Goal: Find specific page/section: Find specific page/section

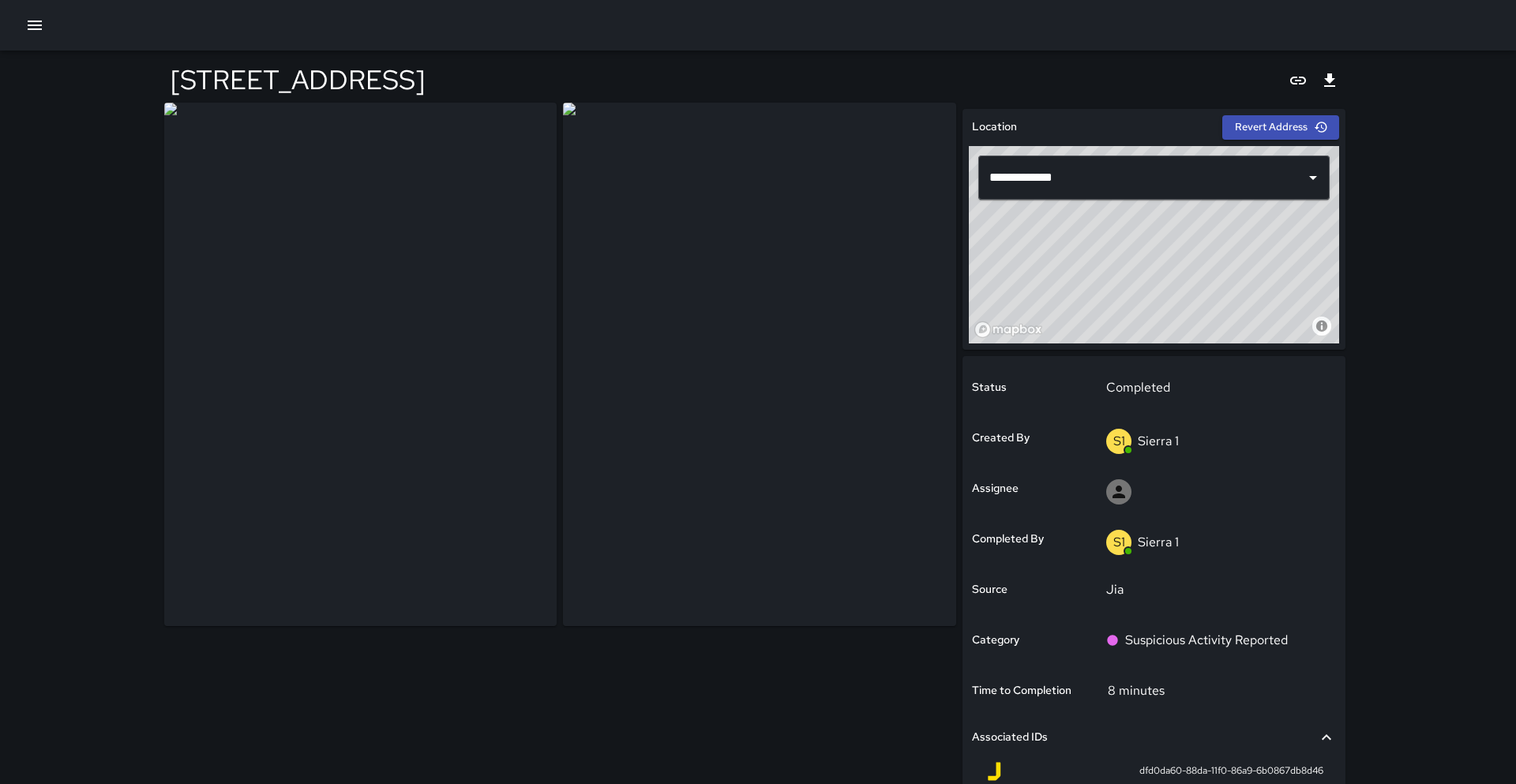
click at [41, 28] on icon "button" at bounding box center [34, 25] width 14 height 9
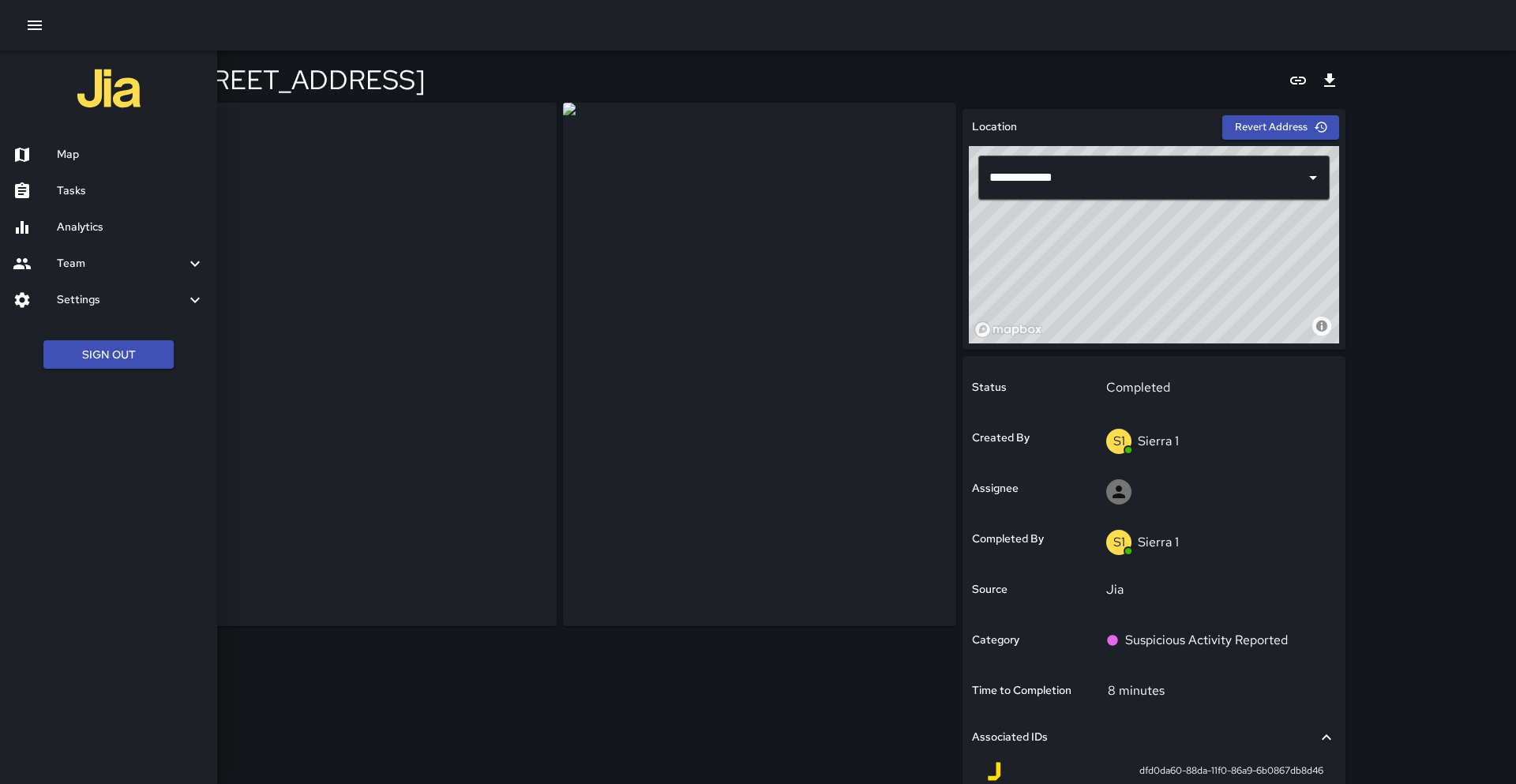
click at [71, 150] on h6 "Map" at bounding box center [130, 154] width 148 height 18
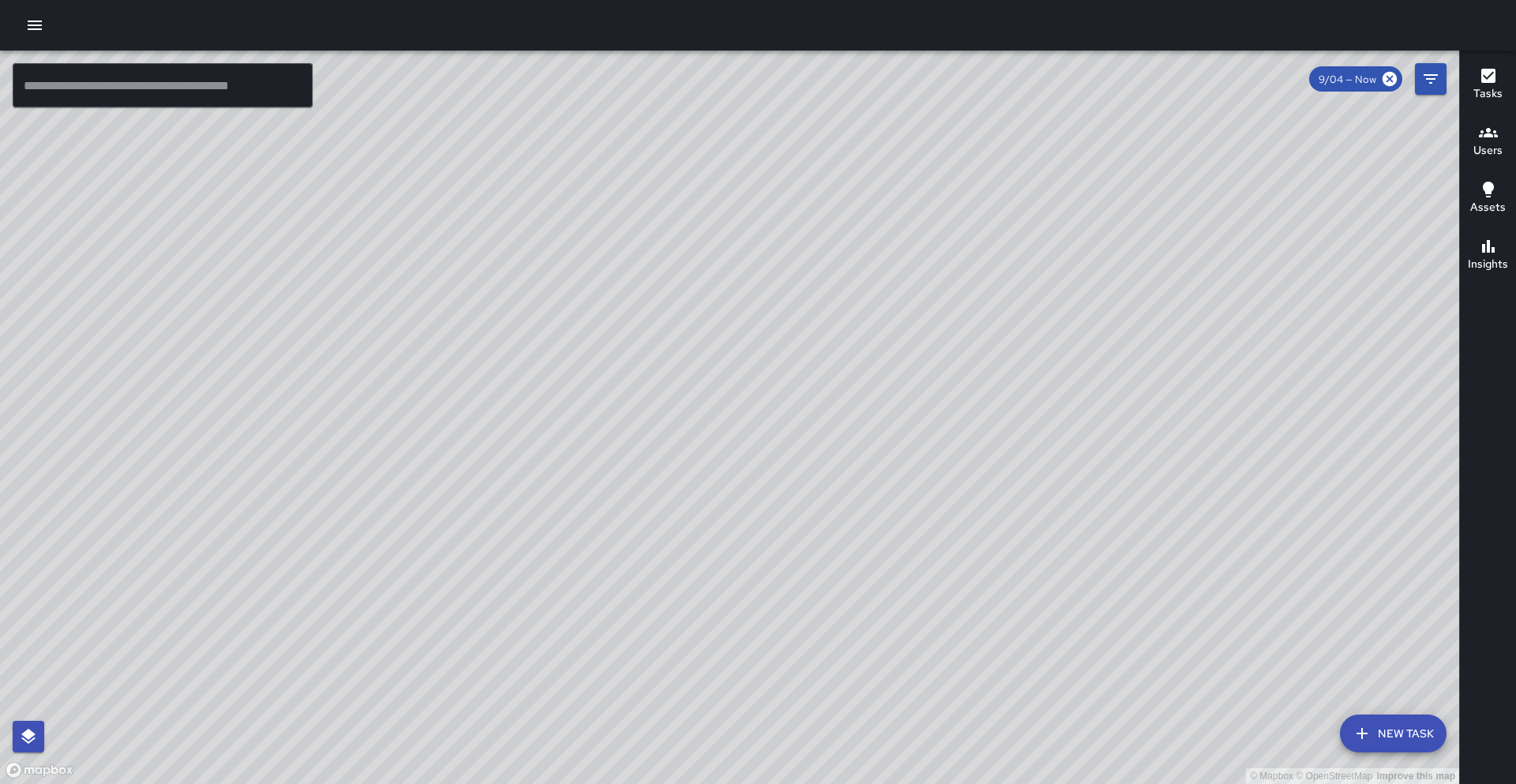
drag, startPoint x: 676, startPoint y: 400, endPoint x: 264, endPoint y: 520, distance: 429.1
click at [264, 520] on div "© Mapbox © OpenStreetMap Improve this map" at bounding box center [729, 417] width 1459 height 733
drag, startPoint x: 214, startPoint y: 249, endPoint x: 135, endPoint y: 348, distance: 126.7
click at [135, 348] on div "© Mapbox © OpenStreetMap Improve this map" at bounding box center [729, 417] width 1459 height 733
drag, startPoint x: 121, startPoint y: 319, endPoint x: 367, endPoint y: 344, distance: 247.3
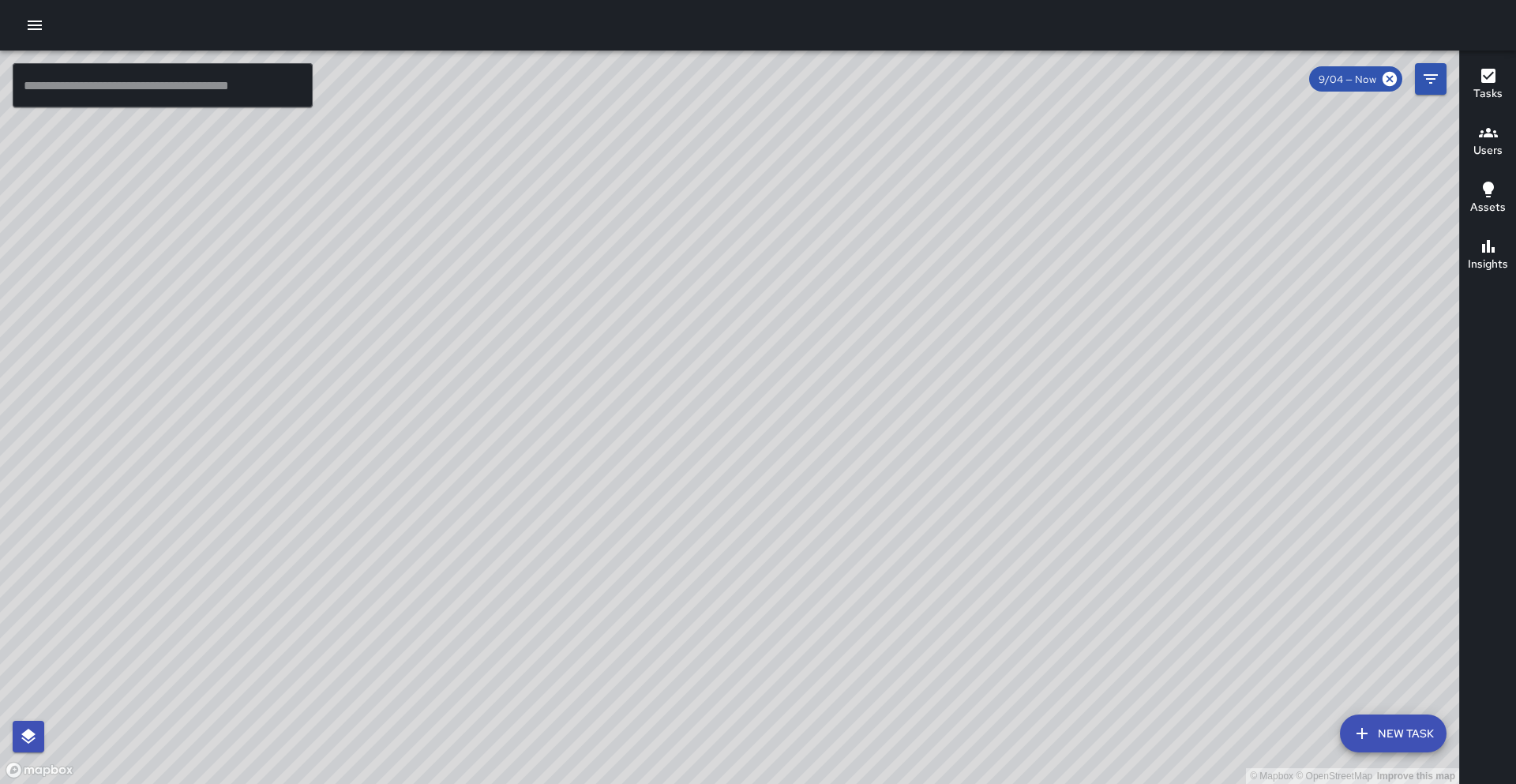
click at [367, 344] on div "© Mapbox © OpenStreetMap Improve this map" at bounding box center [729, 417] width 1459 height 733
drag, startPoint x: 397, startPoint y: 326, endPoint x: 351, endPoint y: 328, distance: 46.0
click at [329, 347] on div "© Mapbox © OpenStreetMap Improve this map" at bounding box center [729, 417] width 1459 height 733
click at [102, 89] on input "text" at bounding box center [163, 85] width 300 height 44
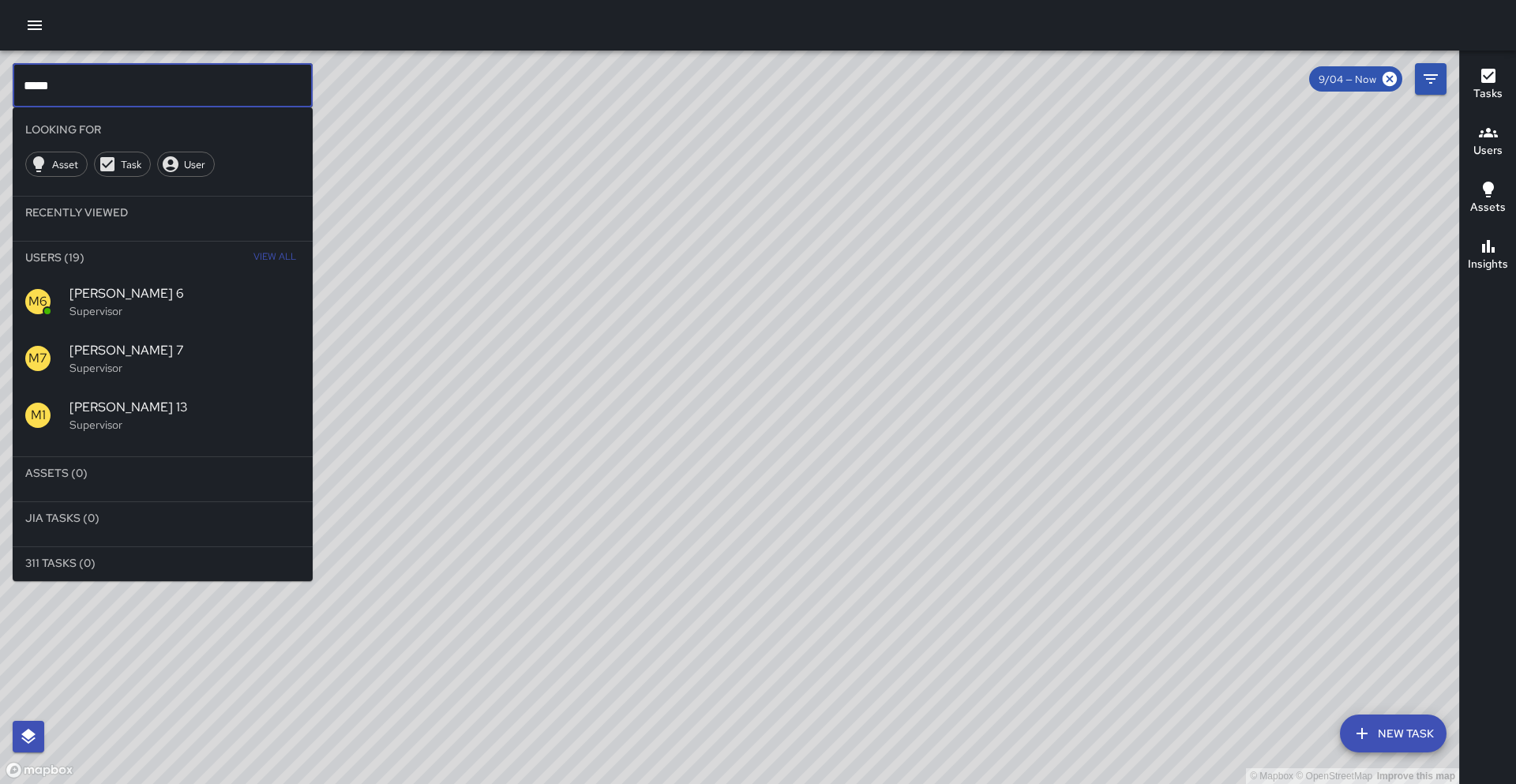
click at [1479, 147] on h6 "Users" at bounding box center [1488, 150] width 29 height 18
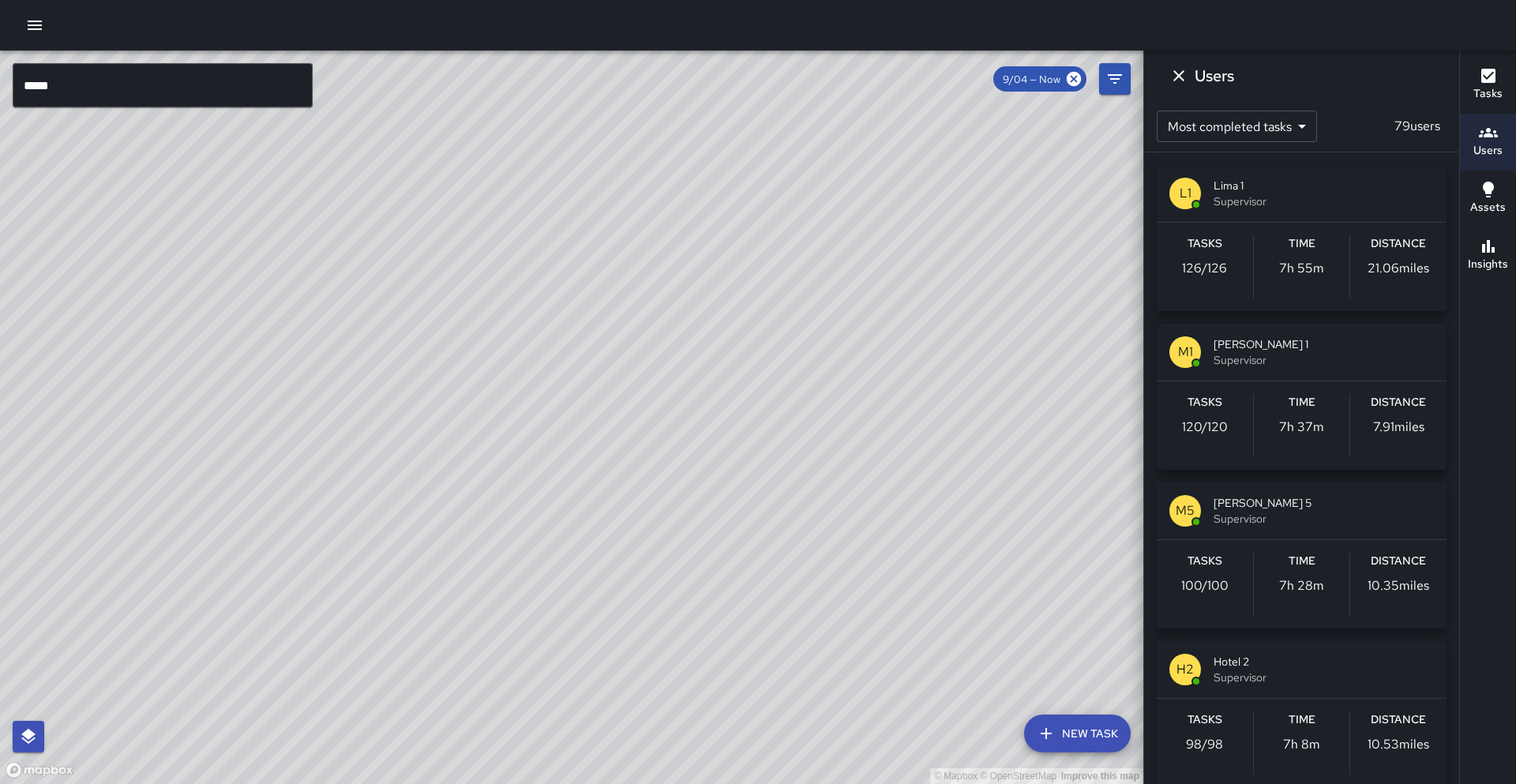
click at [1327, 346] on span "Mike 1" at bounding box center [1324, 344] width 220 height 16
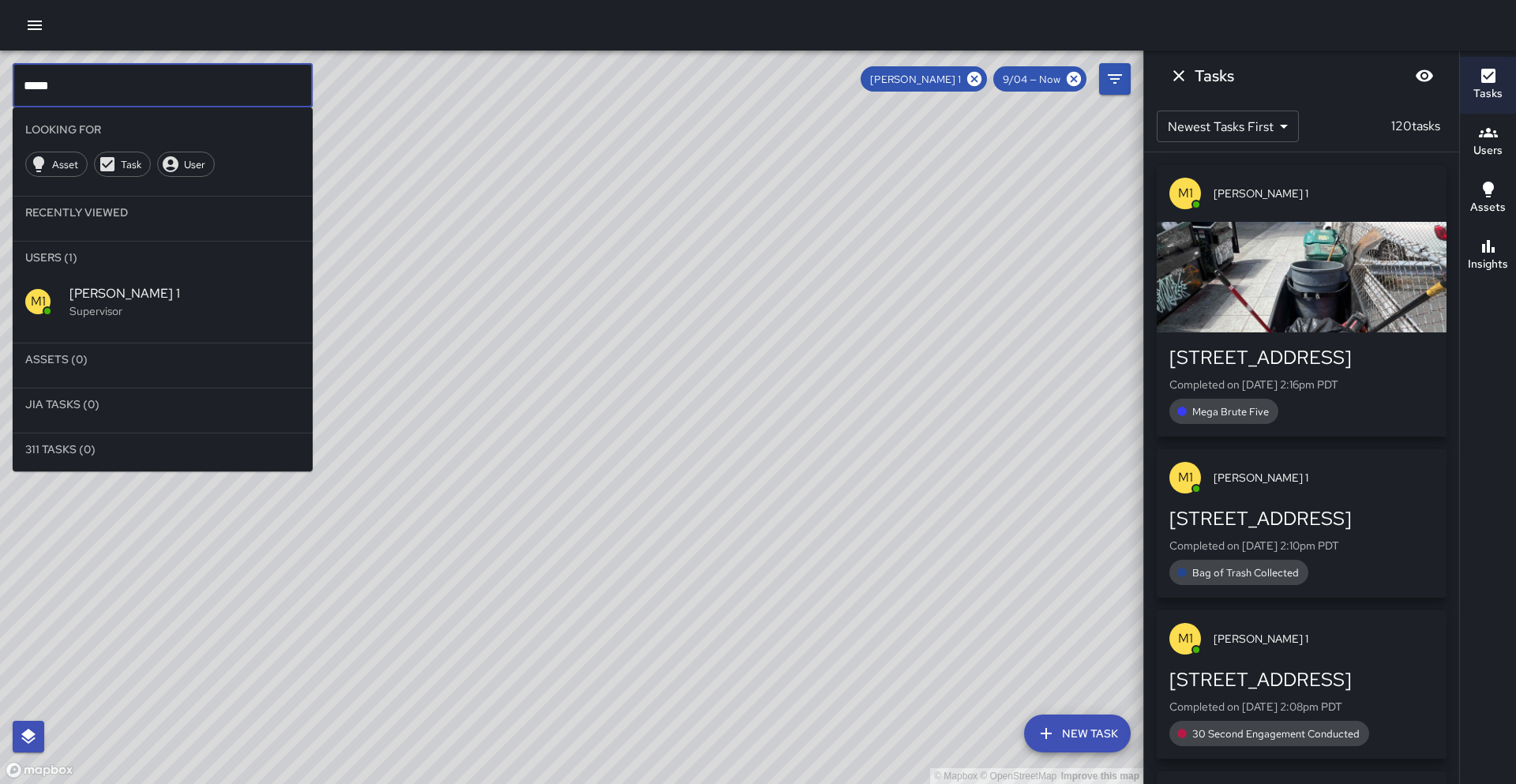
click at [68, 85] on input "****" at bounding box center [163, 85] width 300 height 44
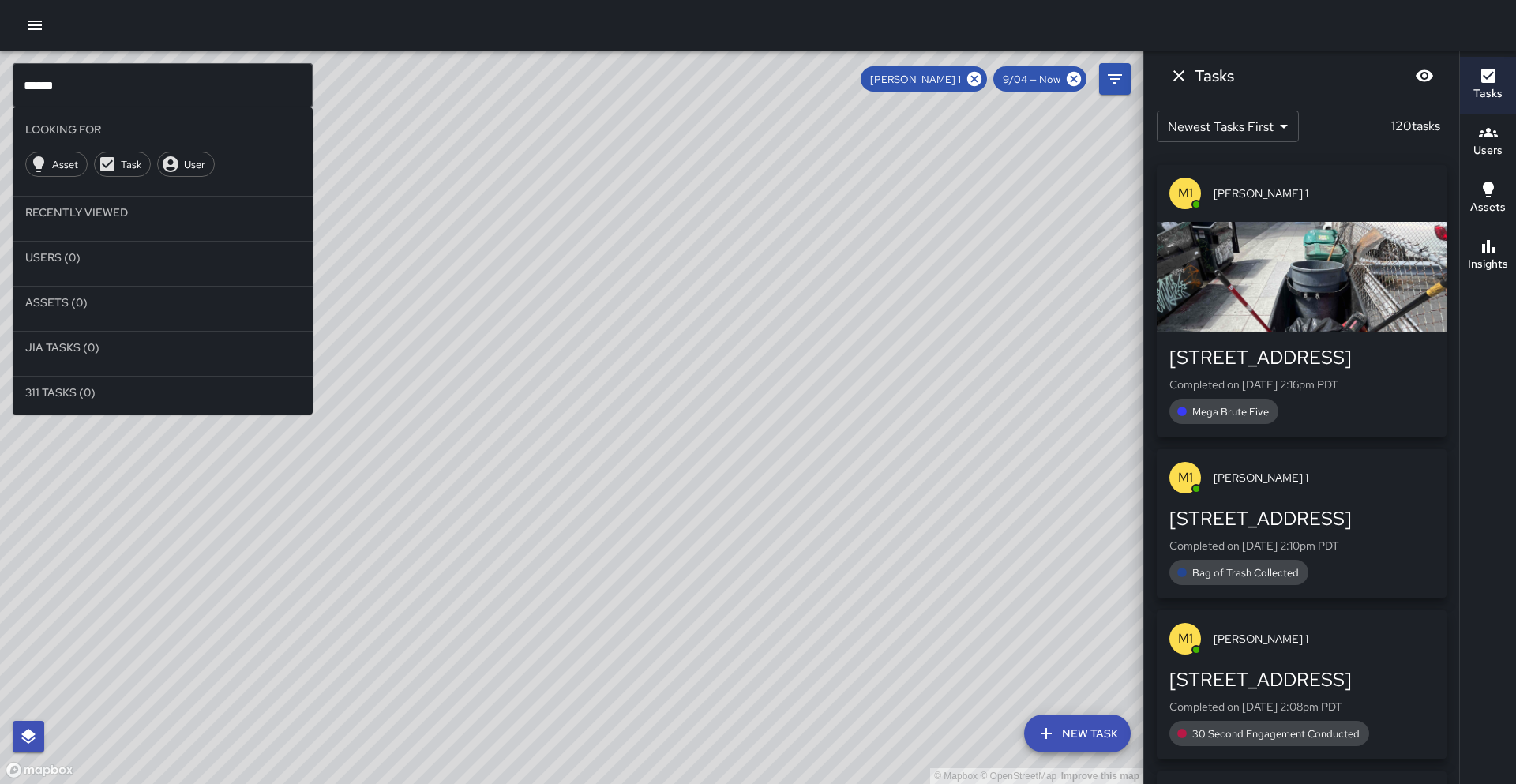
click at [980, 83] on icon at bounding box center [974, 78] width 14 height 14
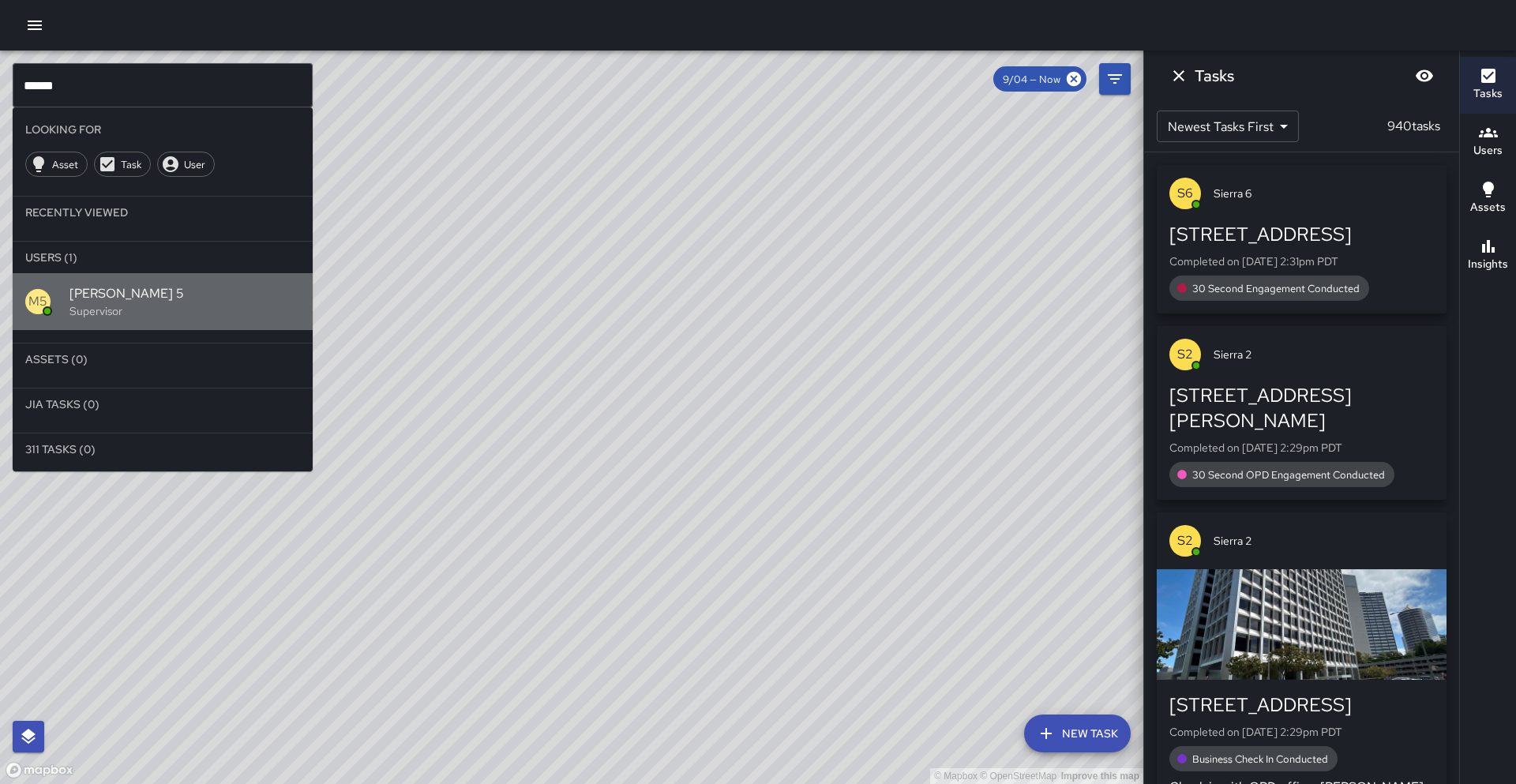
click at [103, 291] on span "Mike 5" at bounding box center [184, 294] width 230 height 19
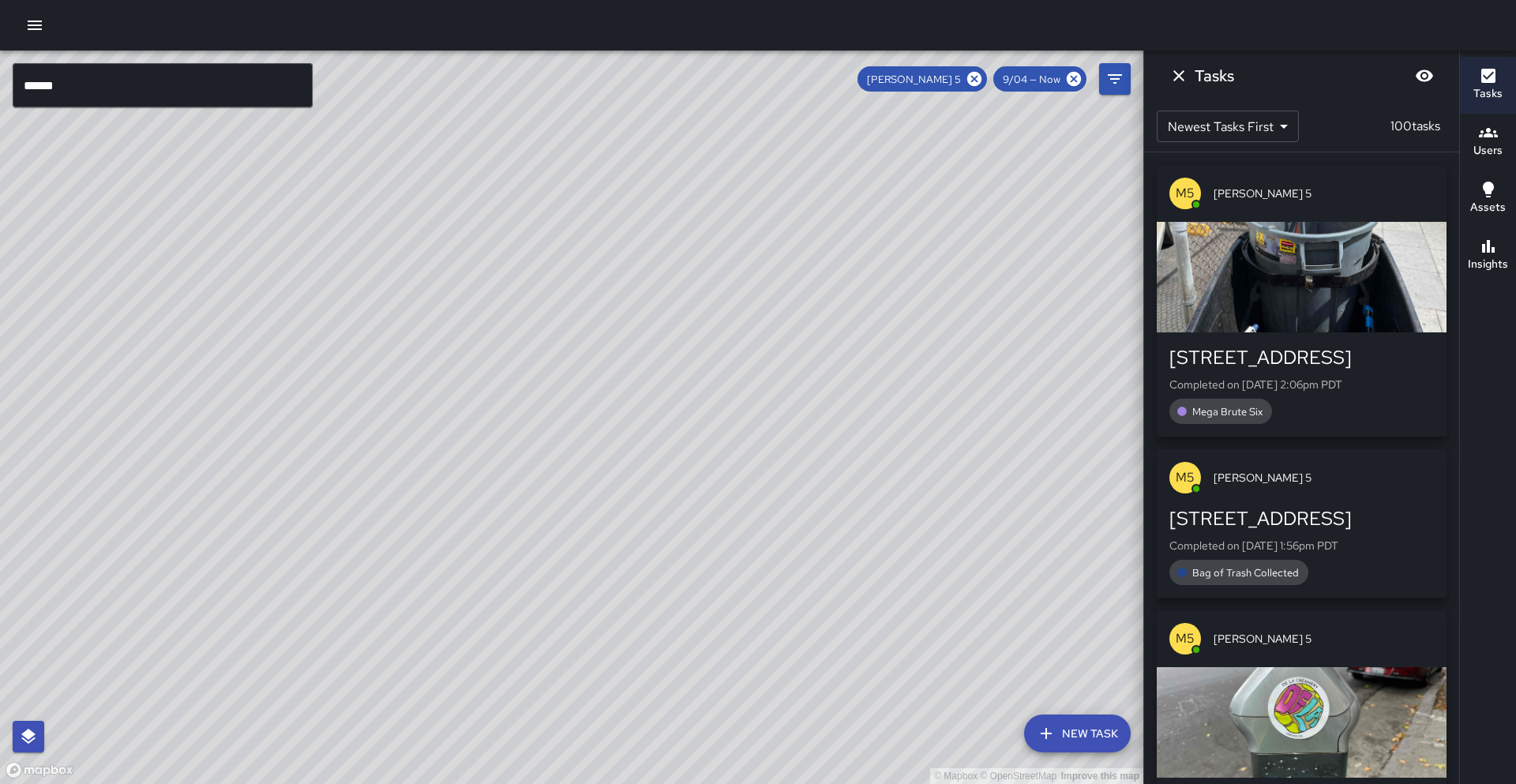
drag, startPoint x: 503, startPoint y: 461, endPoint x: 269, endPoint y: 696, distance: 331.6
click at [269, 696] on div "© Mapbox © OpenStreetMap Improve this map" at bounding box center [572, 417] width 1144 height 733
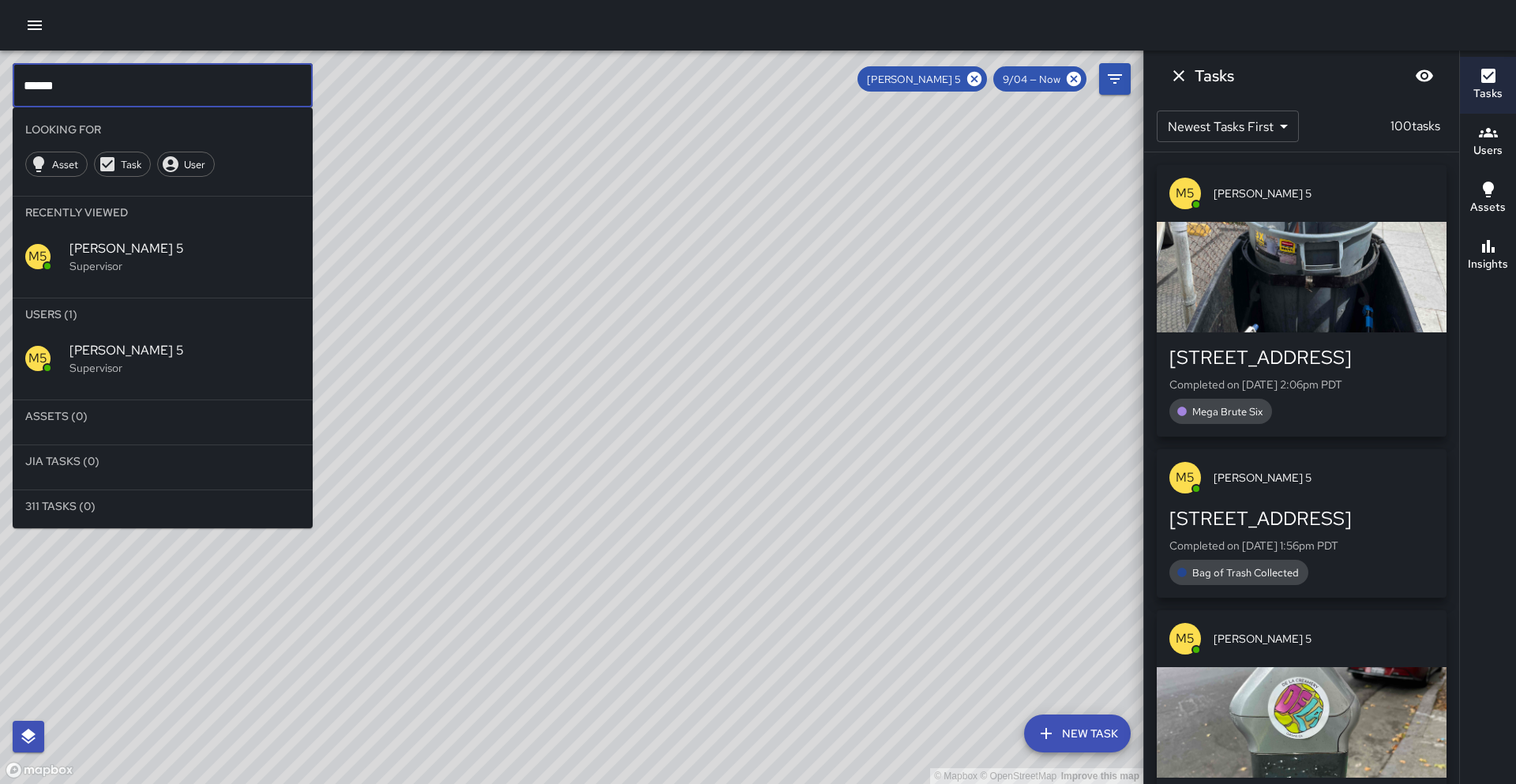
click at [87, 85] on input "******" at bounding box center [163, 85] width 300 height 44
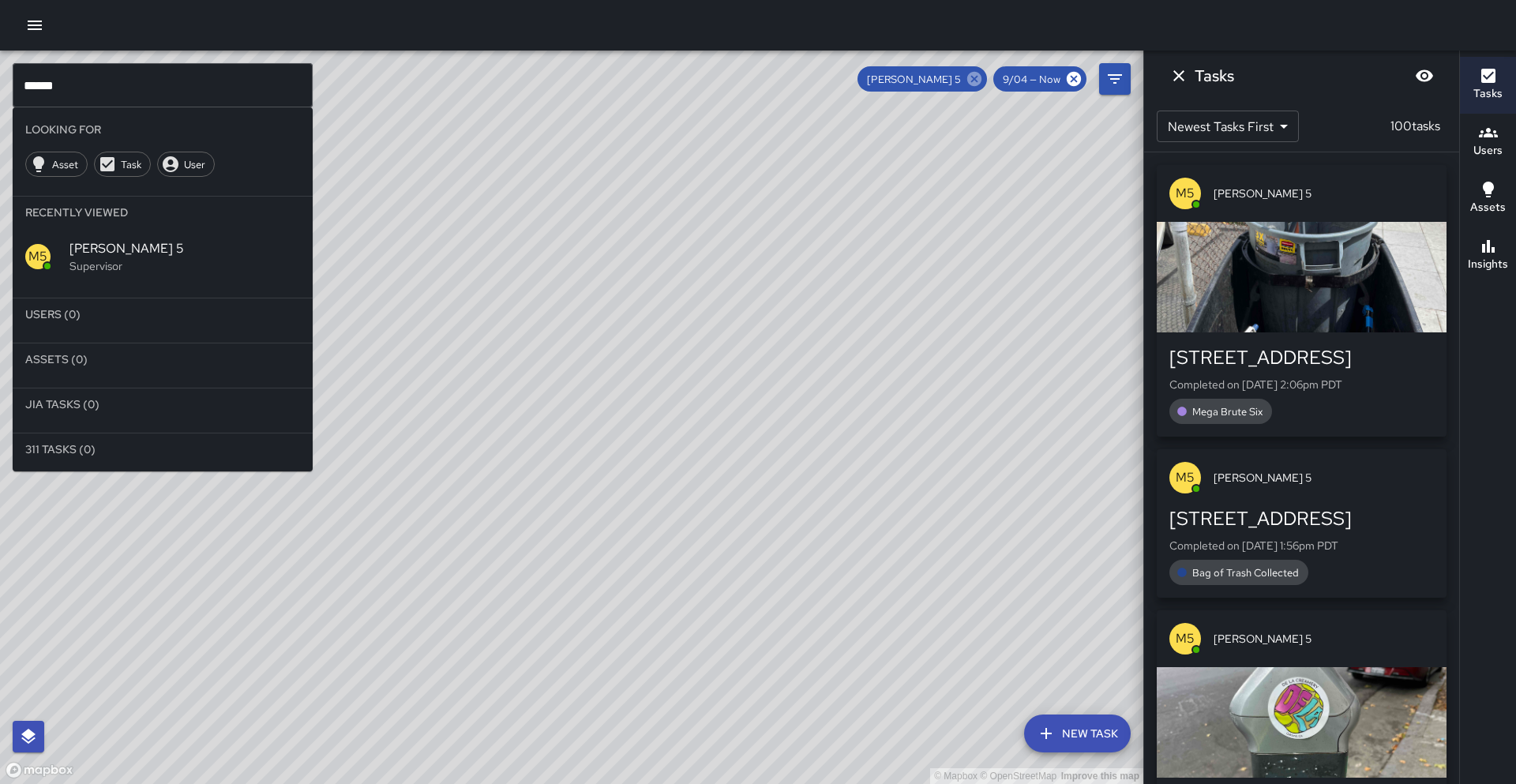
click at [974, 83] on icon at bounding box center [974, 78] width 14 height 14
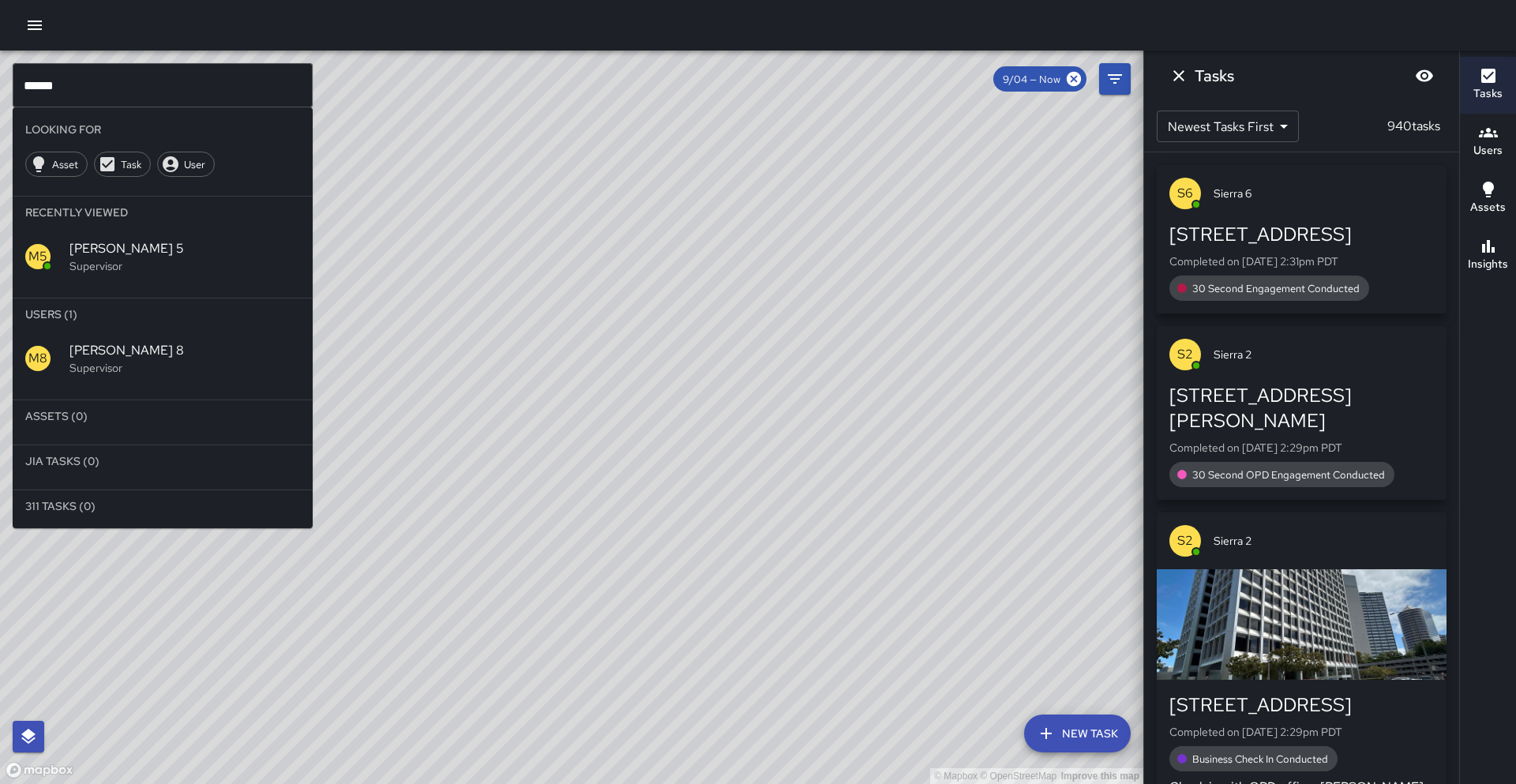
click at [165, 366] on p "Supervisor" at bounding box center [184, 368] width 230 height 16
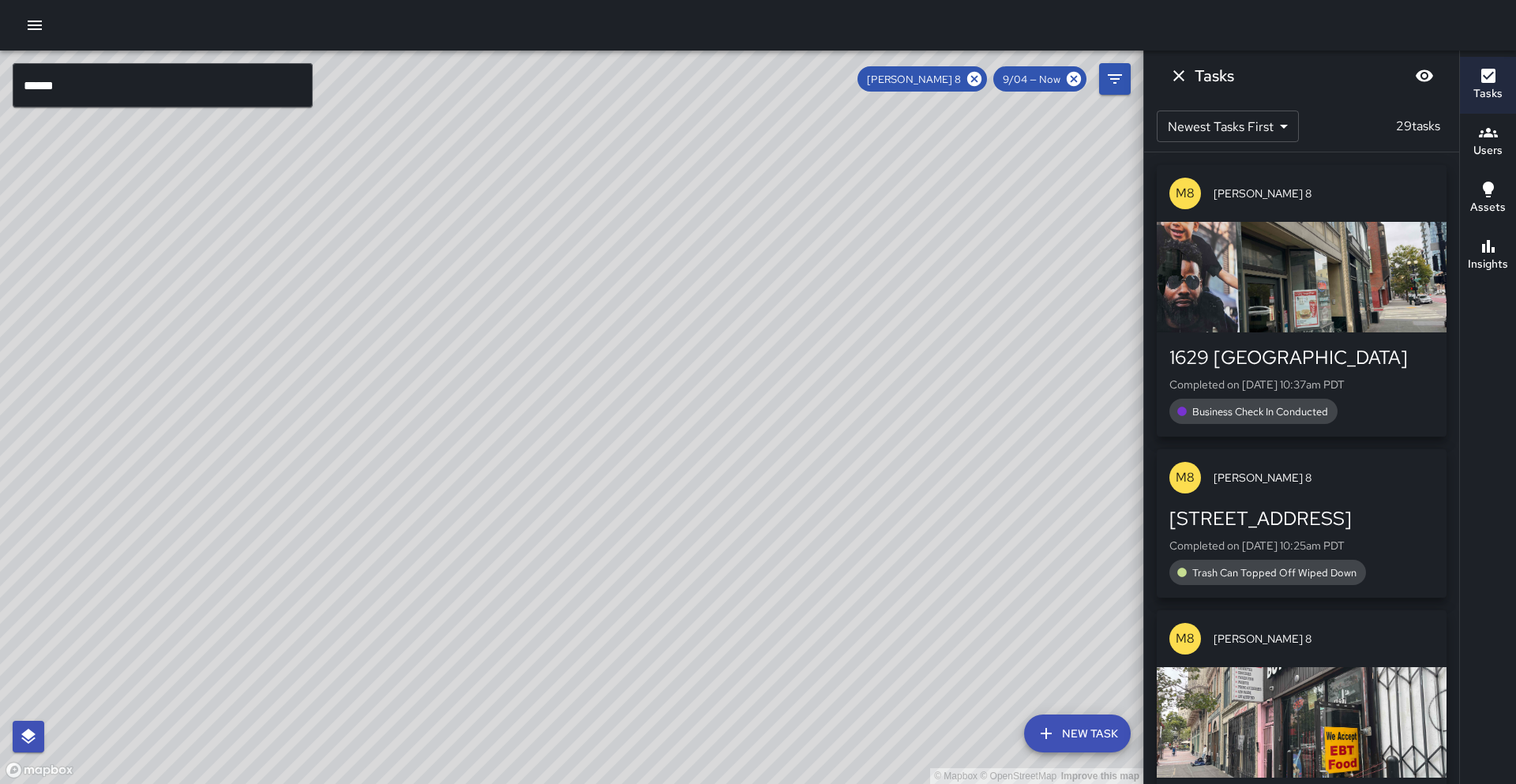
drag, startPoint x: 109, startPoint y: 534, endPoint x: 805, endPoint y: -27, distance: 893.9
click at [805, 0] on html "© Mapbox © OpenStreetMap Improve this map ****** ​ New Task Mike 8 9/04 — Now M…" at bounding box center [758, 392] width 1516 height 784
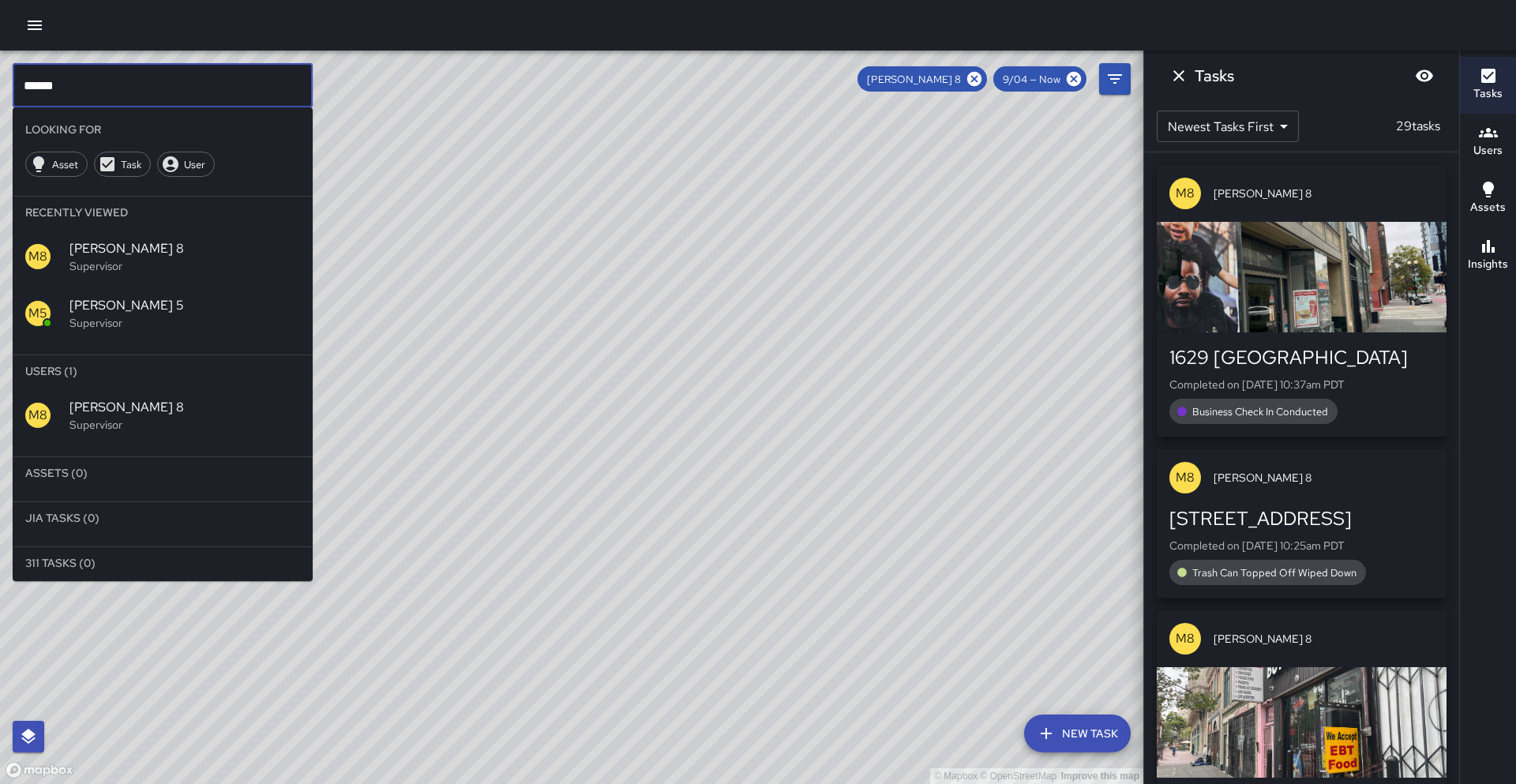
click at [84, 73] on input "******" at bounding box center [163, 85] width 300 height 44
click at [73, 83] on input "******" at bounding box center [163, 85] width 300 height 44
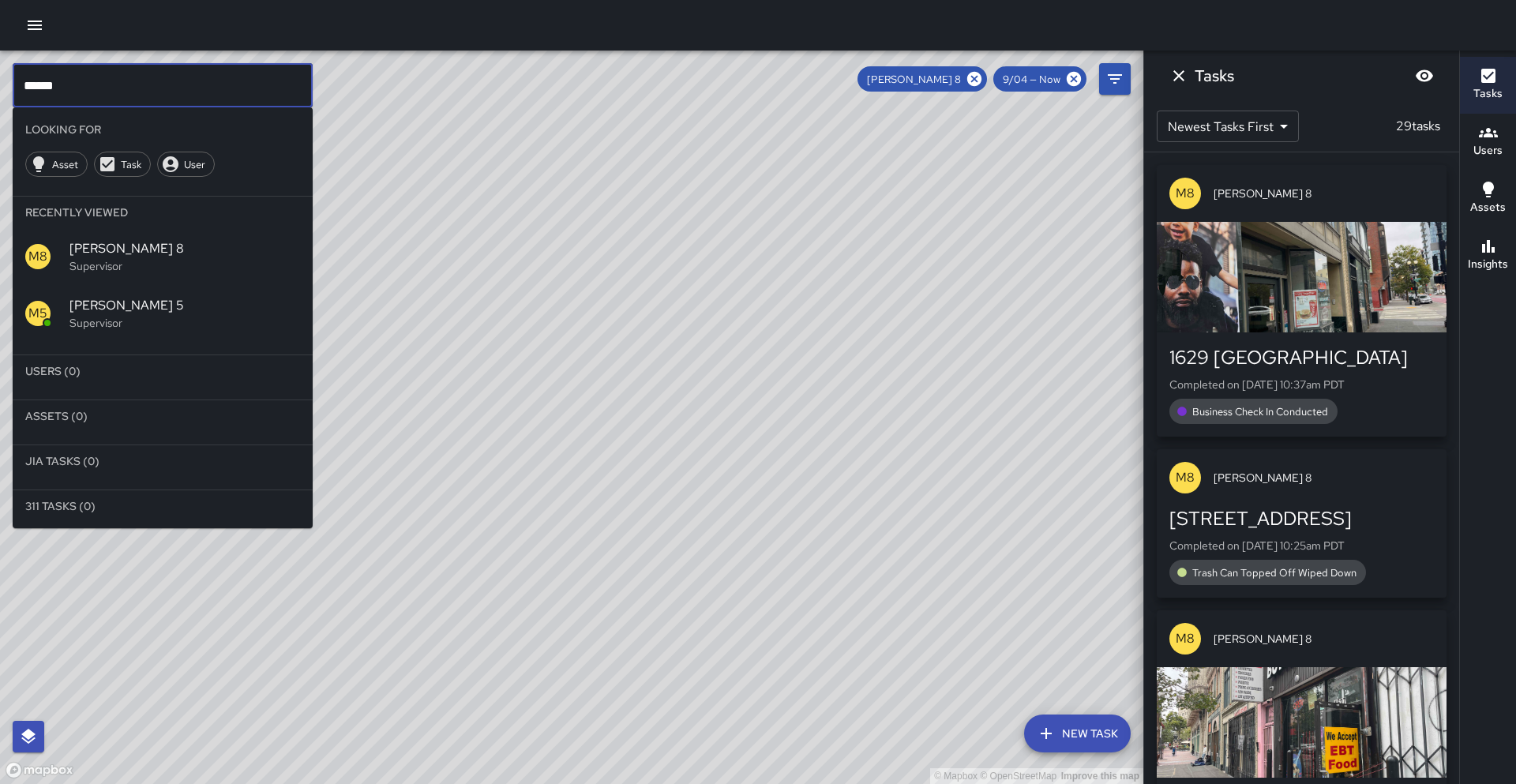
click at [974, 76] on icon at bounding box center [974, 78] width 14 height 14
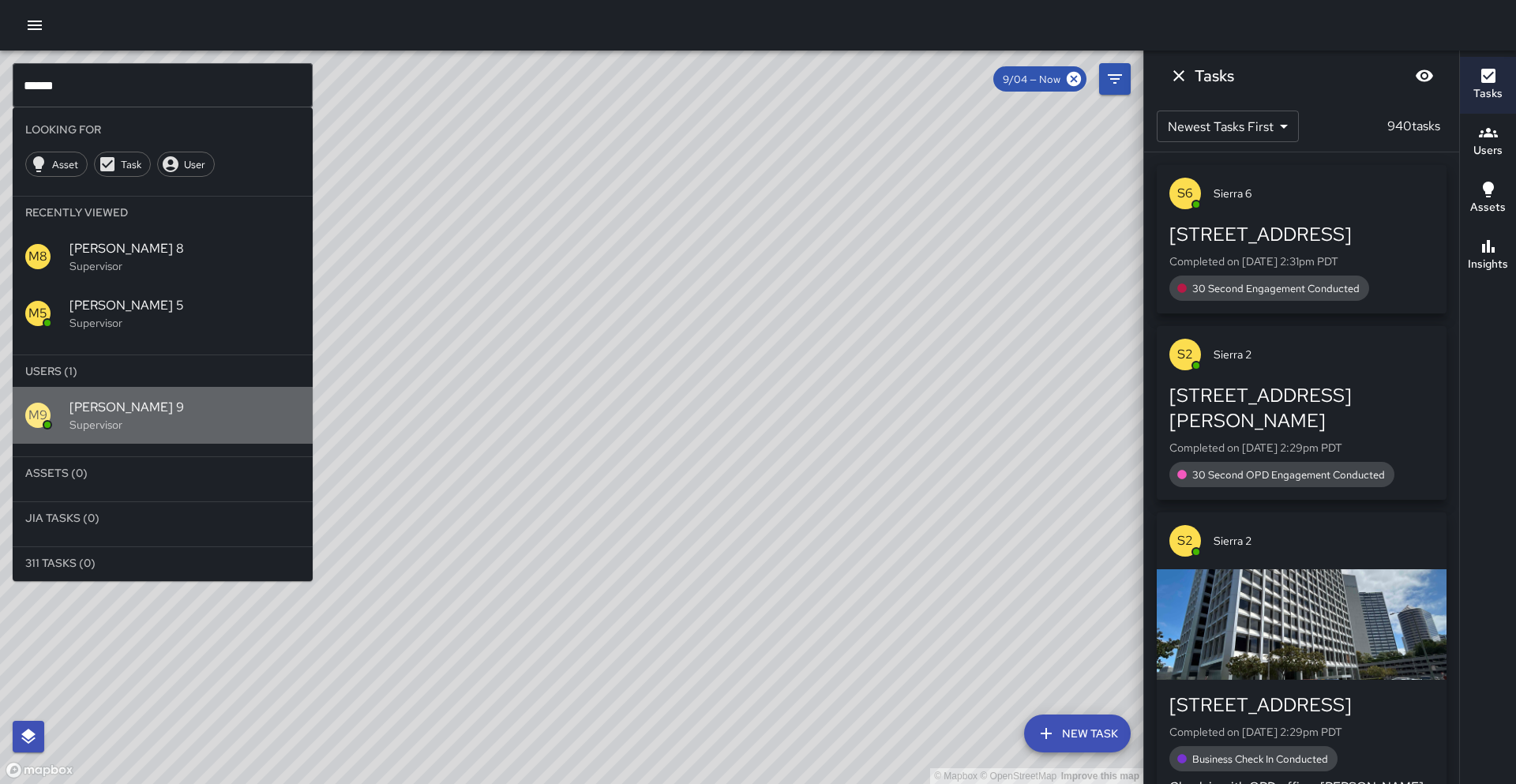
click at [136, 414] on span "Mike 9" at bounding box center [184, 407] width 230 height 19
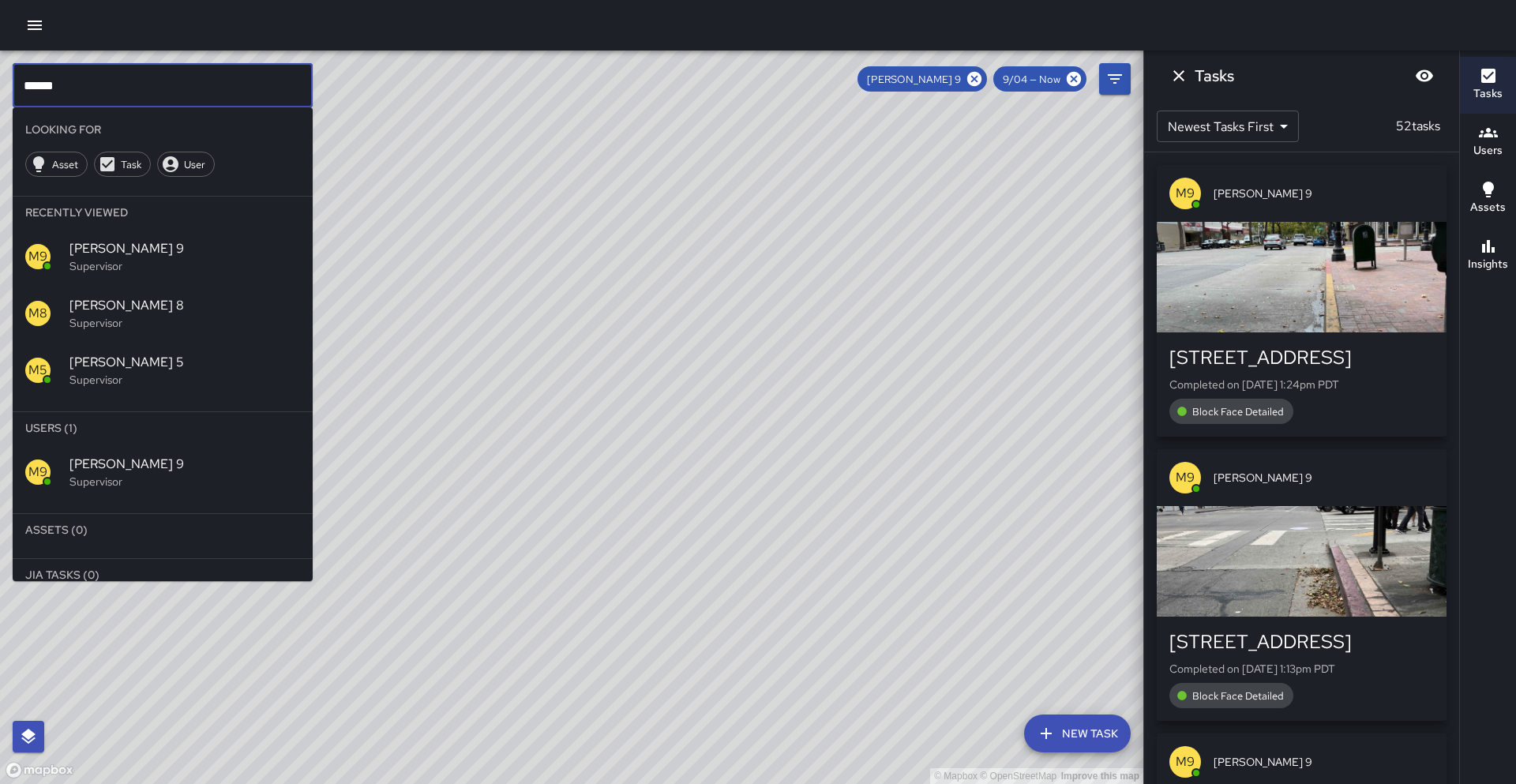
click at [98, 75] on input "******" at bounding box center [163, 85] width 300 height 44
click at [81, 84] on input "******" at bounding box center [163, 85] width 300 height 44
type input "*"
click at [980, 77] on icon at bounding box center [974, 78] width 14 height 14
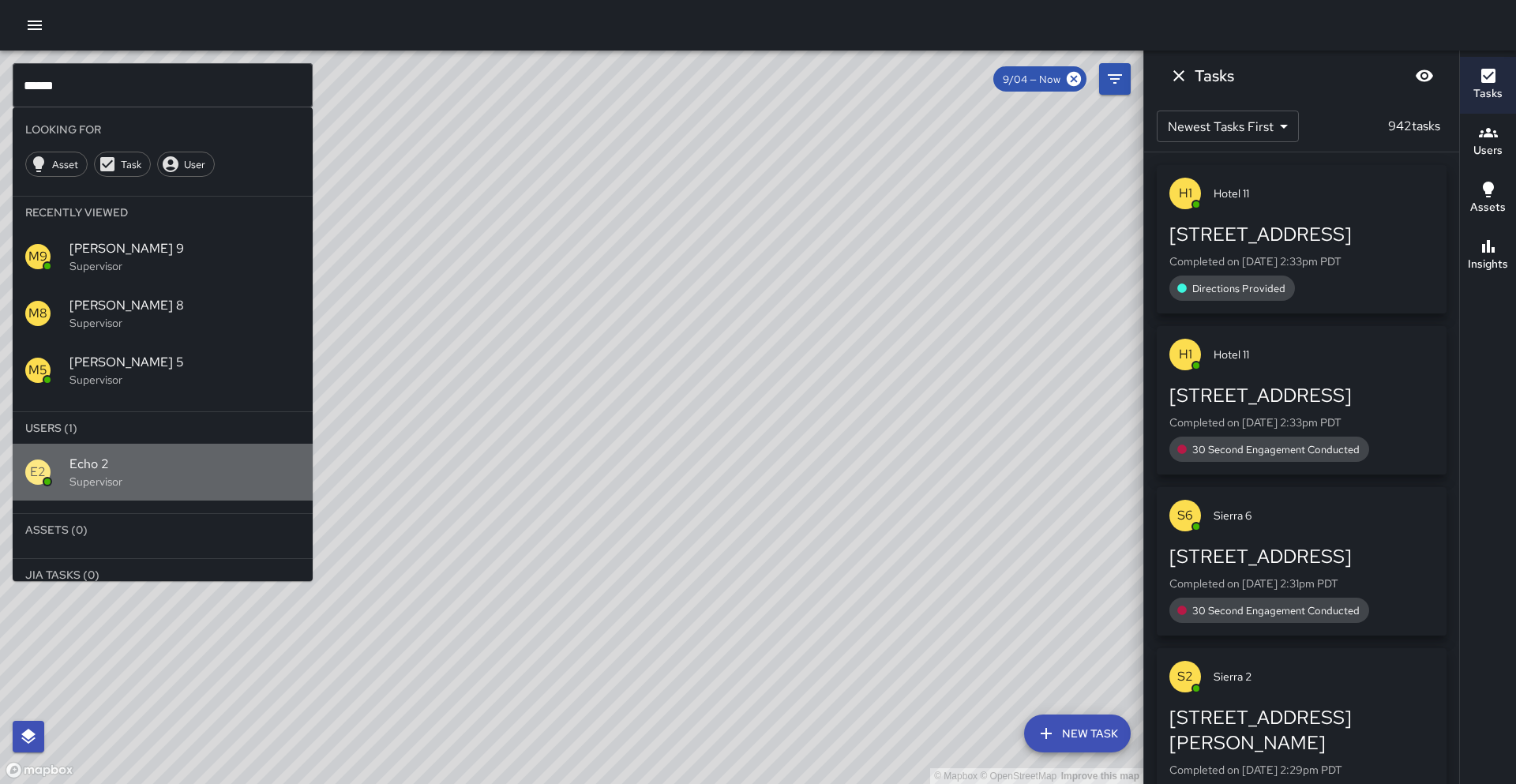
click at [67, 468] on div "E2 Echo 2 Supervisor" at bounding box center [163, 472] width 300 height 57
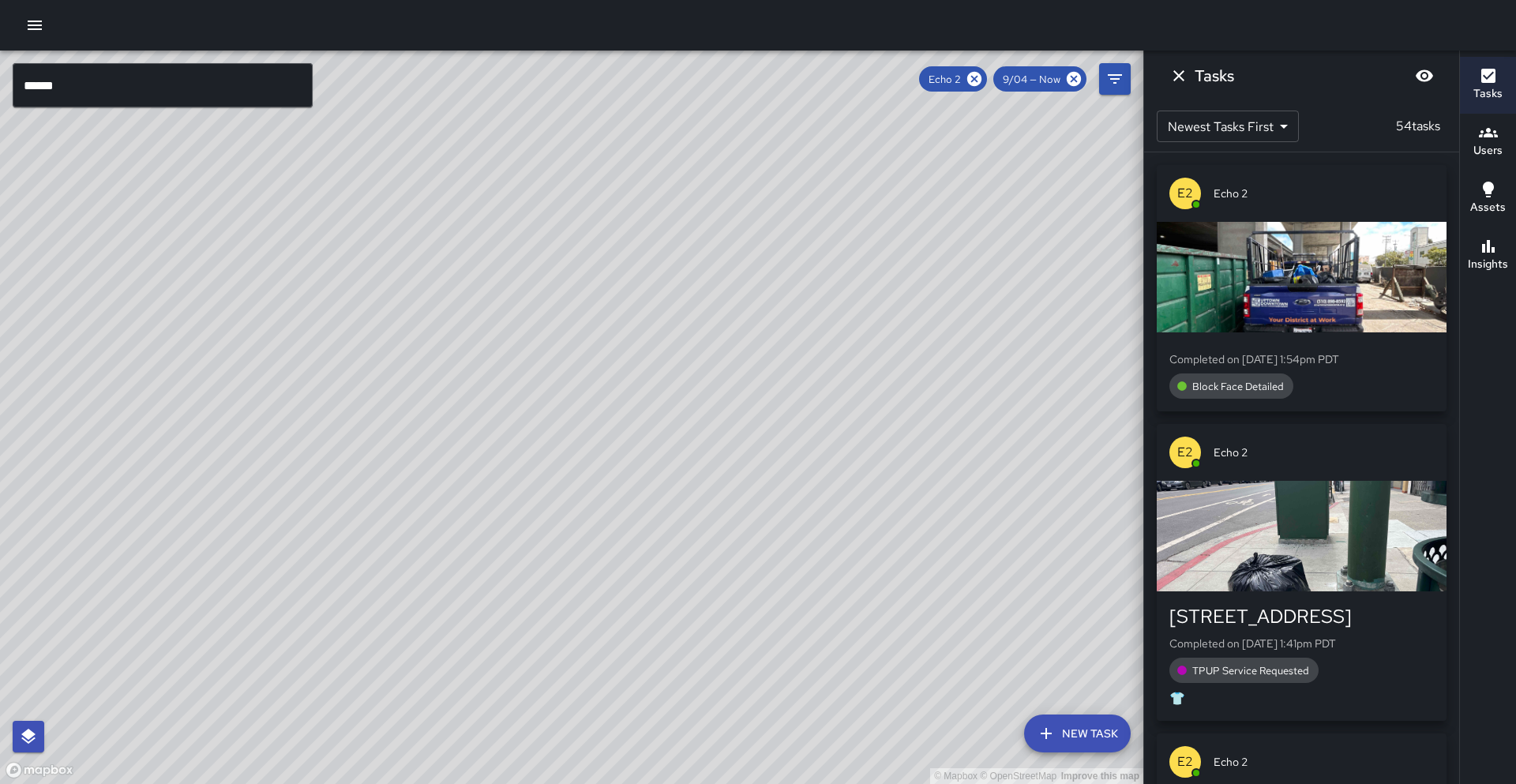
drag, startPoint x: 671, startPoint y: 451, endPoint x: 432, endPoint y: 494, distance: 242.8
click at [433, 494] on div "© Mapbox © OpenStreetMap Improve this map" at bounding box center [572, 417] width 1144 height 733
click at [431, 494] on div "© Mapbox © OpenStreetMap Improve this map" at bounding box center [572, 417] width 1144 height 733
click at [430, 493] on div "© Mapbox © OpenStreetMap Improve this map" at bounding box center [572, 417] width 1144 height 733
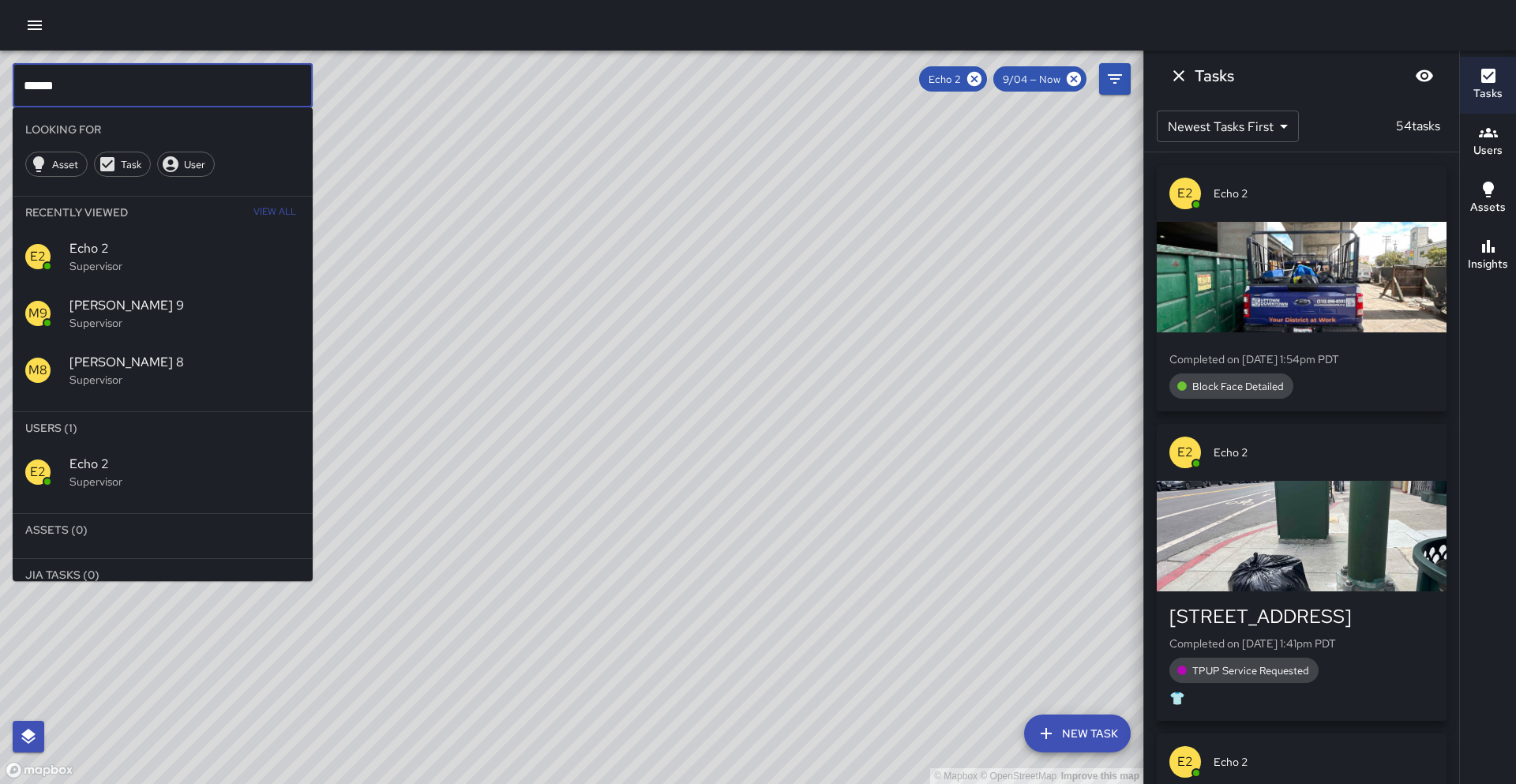
drag, startPoint x: 74, startPoint y: 89, endPoint x: 0, endPoint y: 68, distance: 76.9
click at [0, 68] on div "© Mapbox © OpenStreetMap Improve this map ****** ​ Looking For Asset Task User …" at bounding box center [572, 417] width 1144 height 733
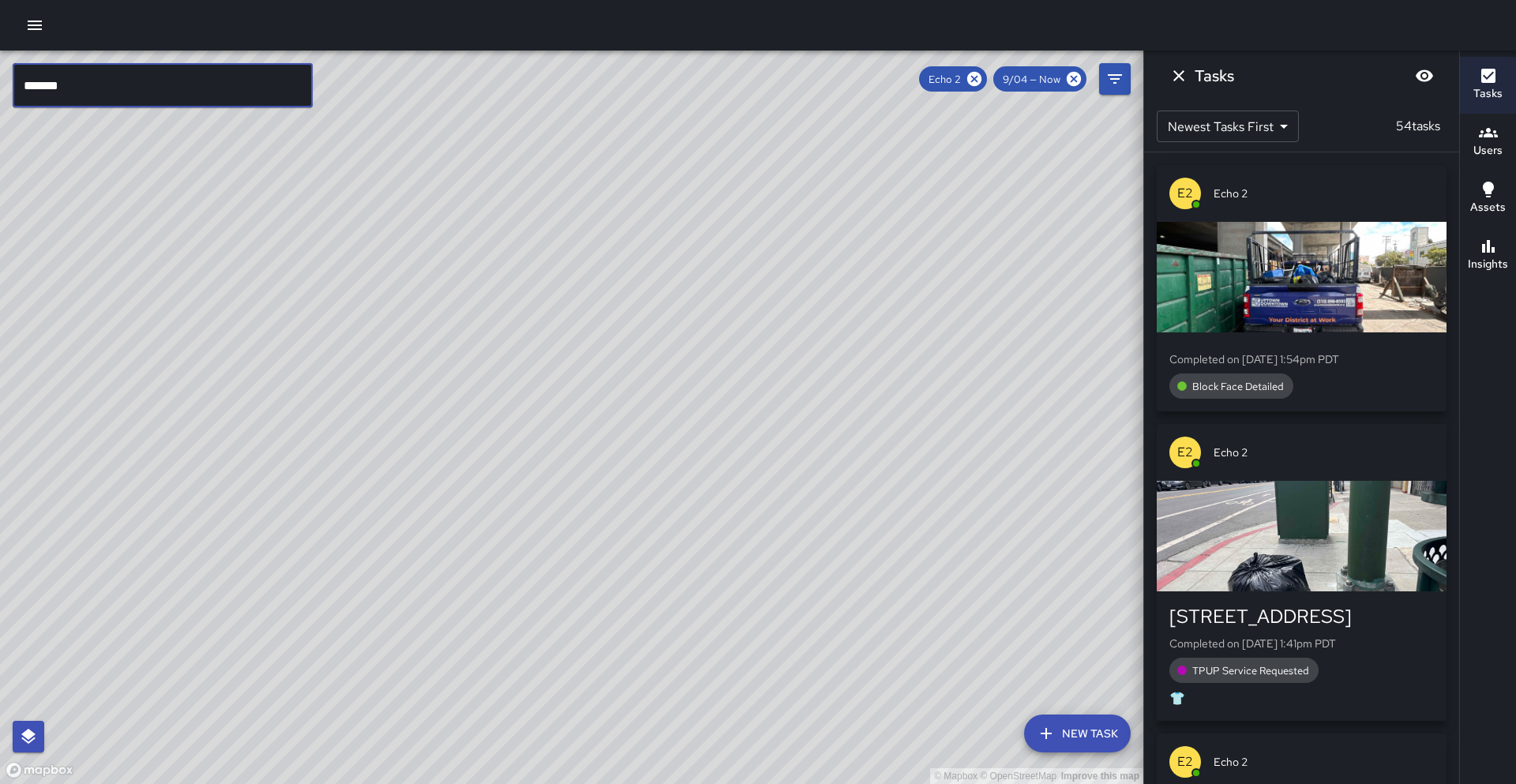
click at [980, 81] on icon at bounding box center [974, 78] width 14 height 14
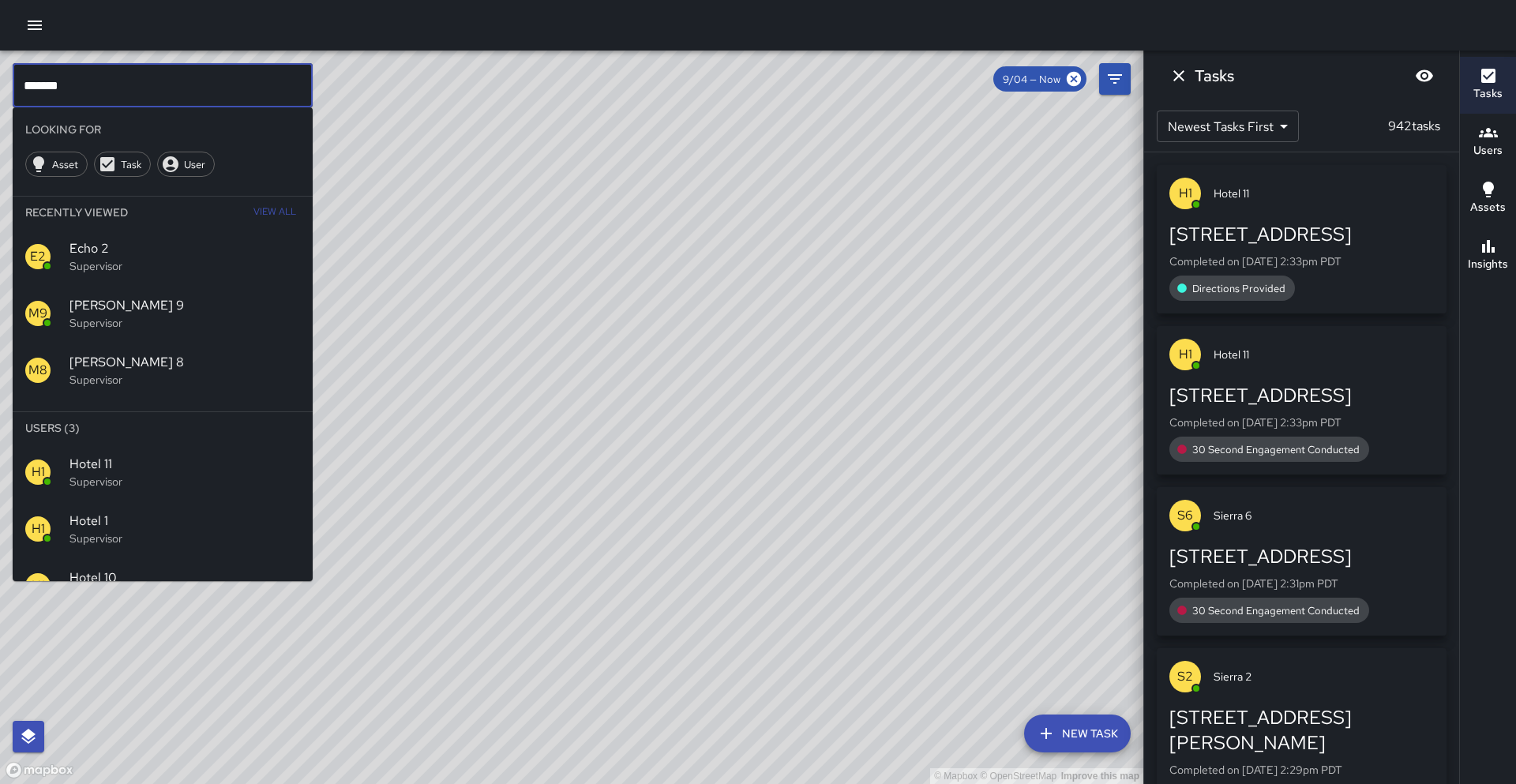
click at [76, 85] on input "*******" at bounding box center [163, 85] width 300 height 44
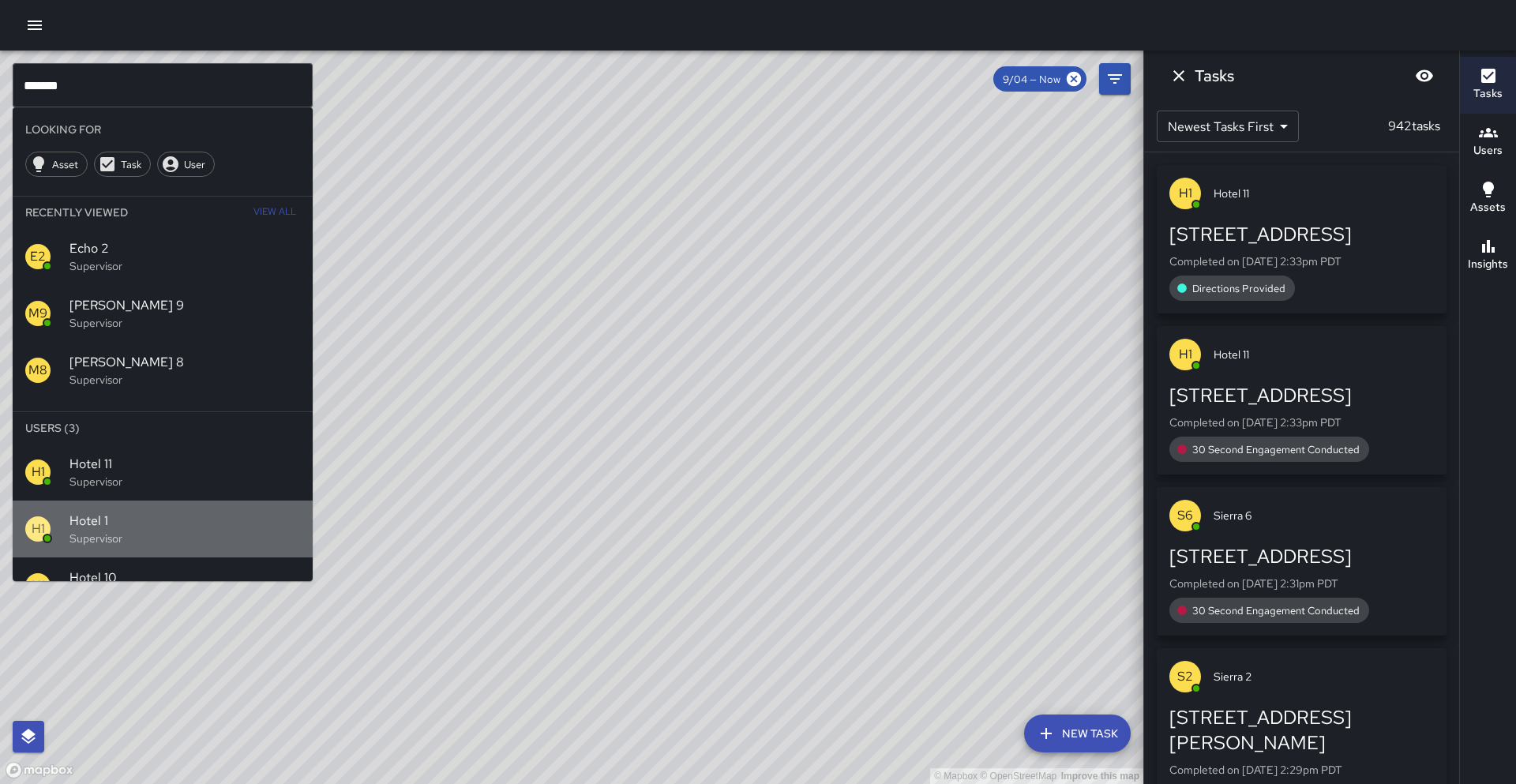
click at [73, 519] on span "Hotel 1" at bounding box center [184, 520] width 230 height 19
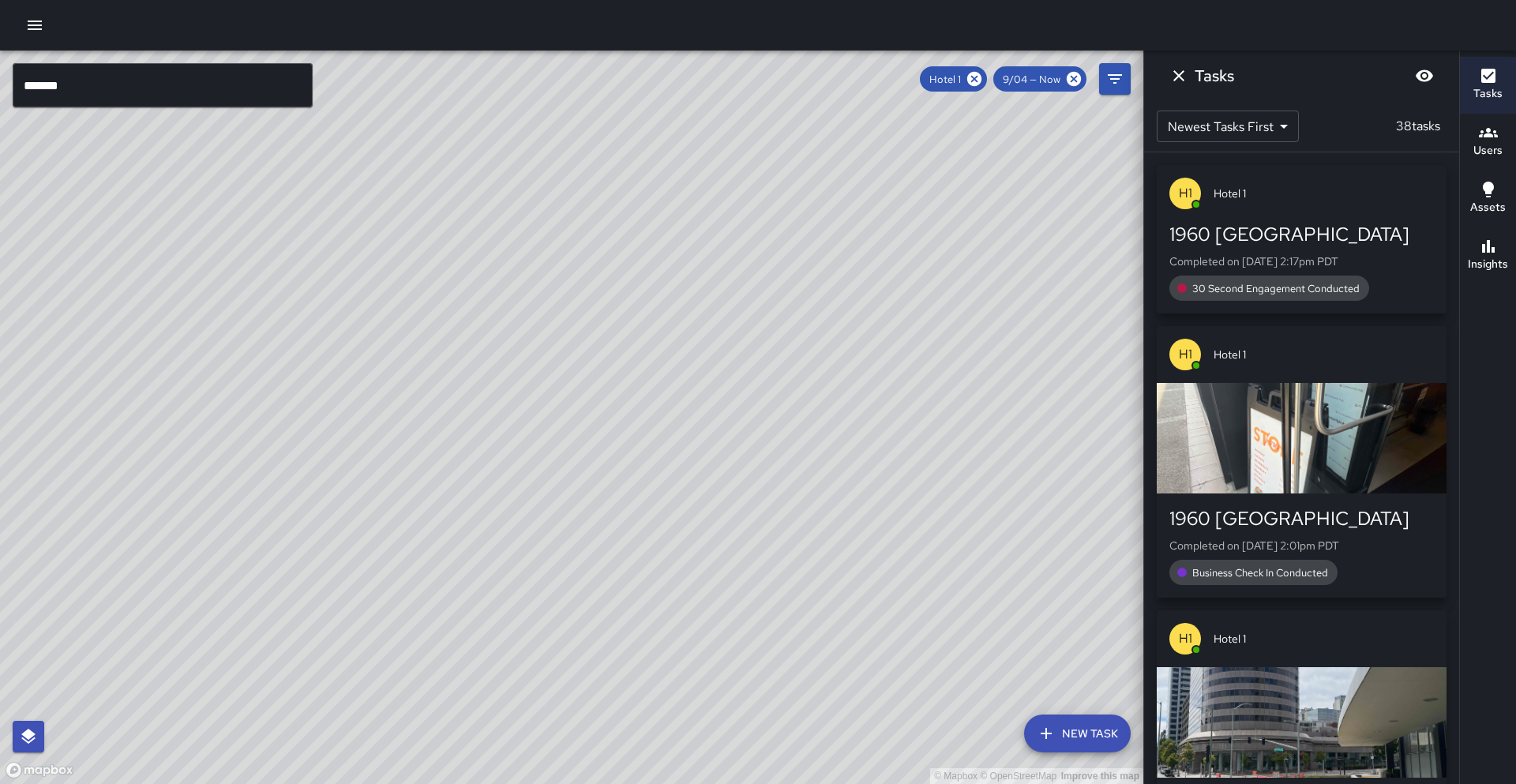
click at [72, 85] on input "*******" at bounding box center [163, 85] width 300 height 44
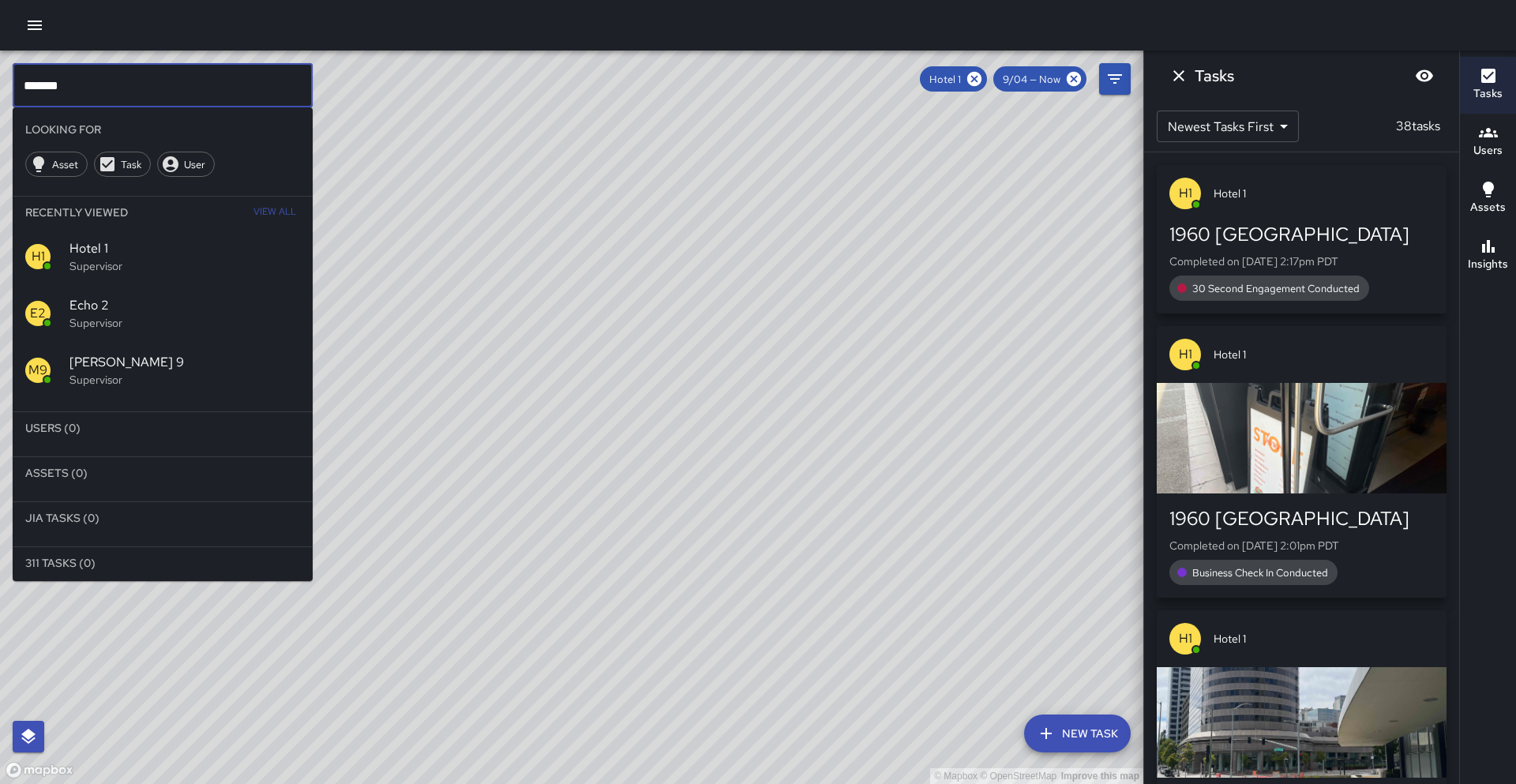
click at [980, 77] on icon at bounding box center [974, 78] width 14 height 14
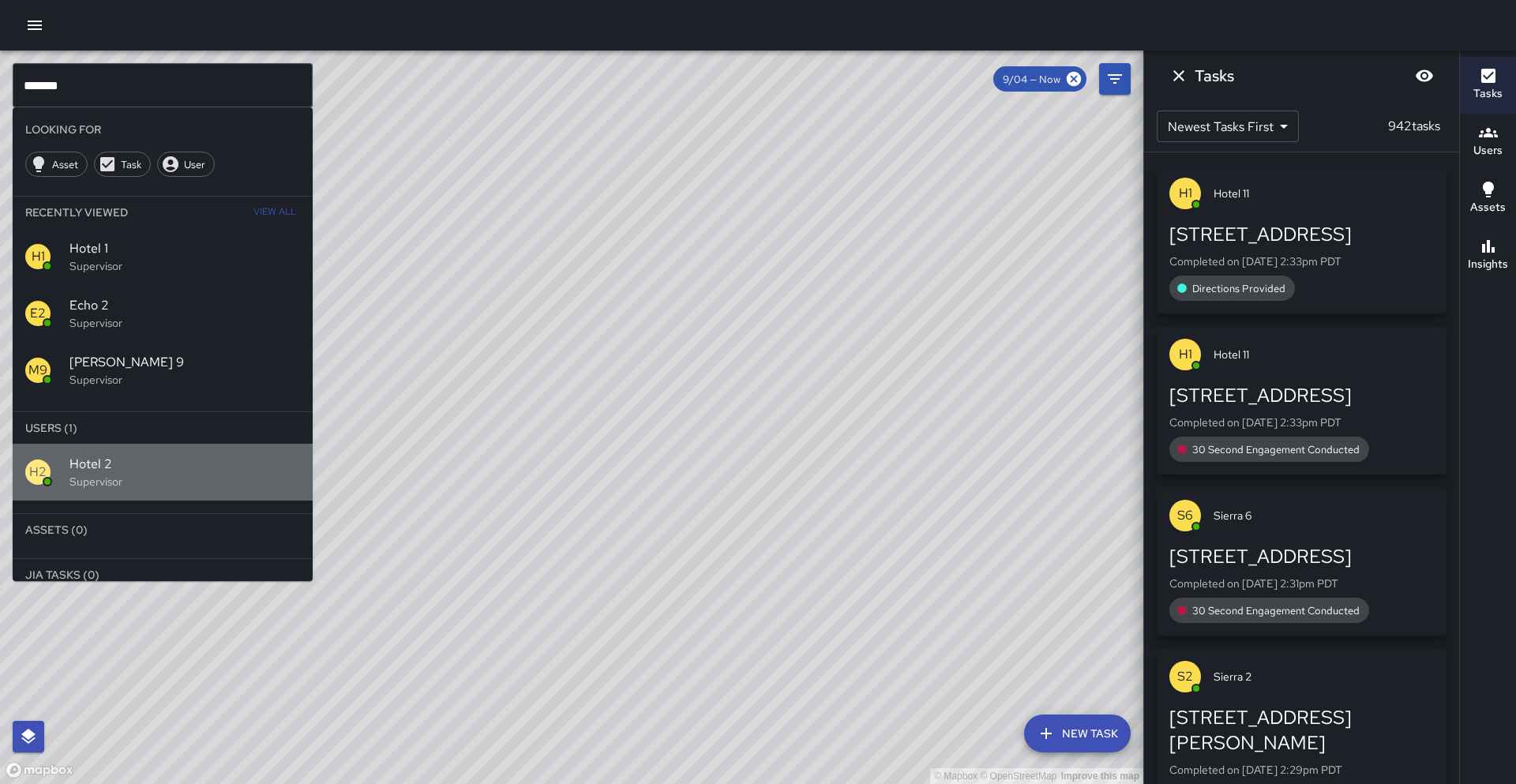
click at [142, 468] on span "Hotel 2" at bounding box center [184, 464] width 230 height 19
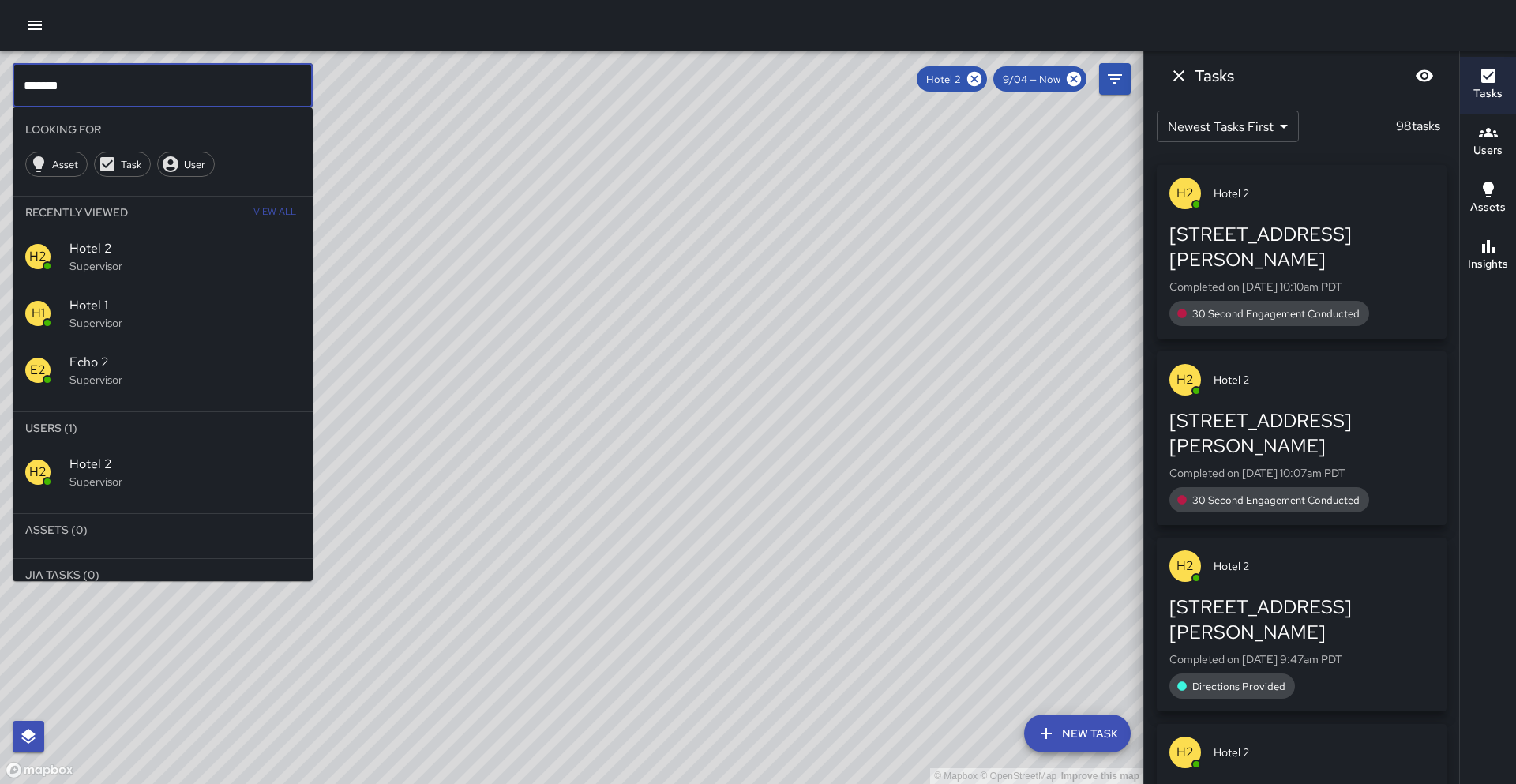
click at [79, 87] on input "*******" at bounding box center [163, 85] width 300 height 44
click at [970, 81] on icon at bounding box center [974, 78] width 14 height 14
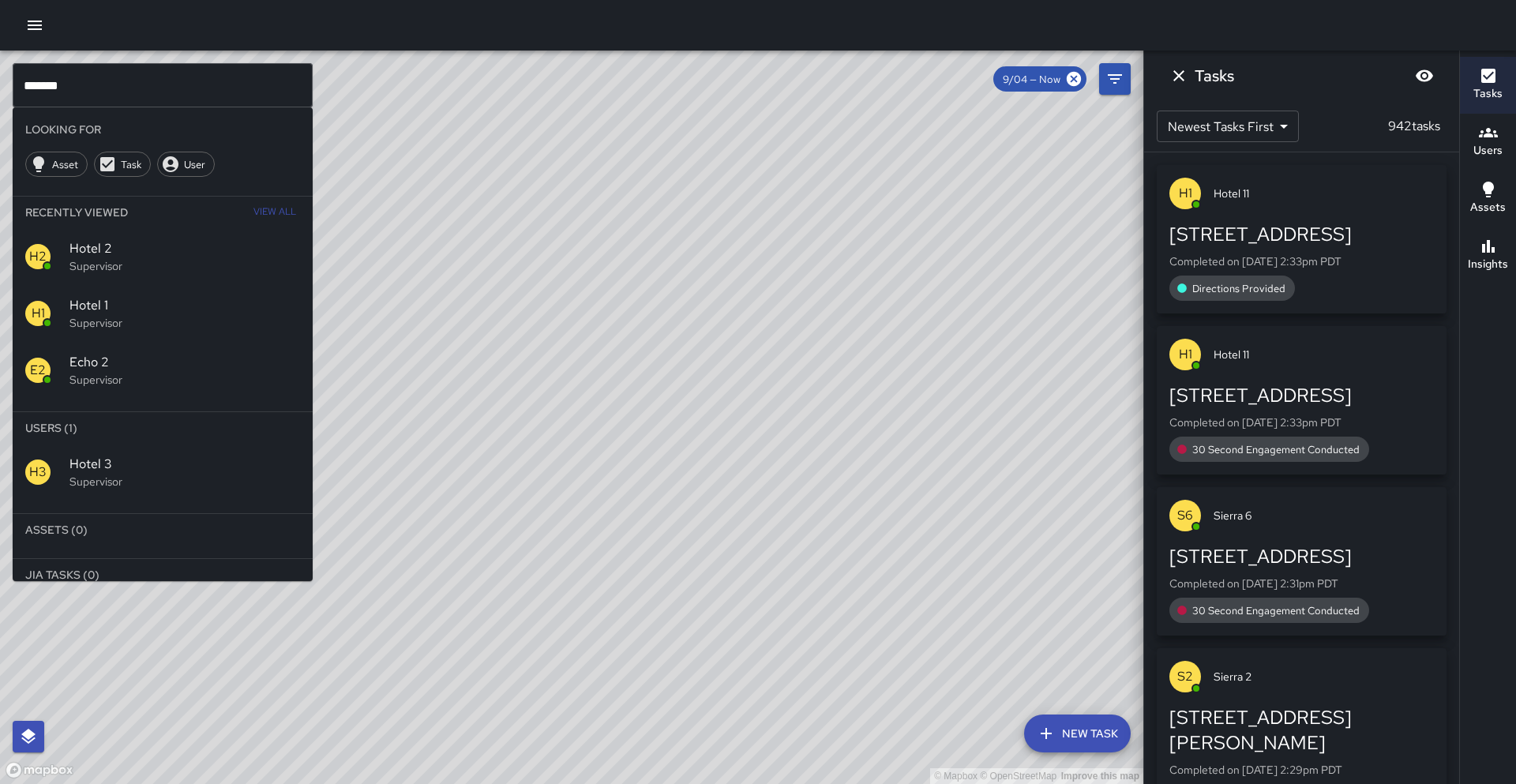
click at [134, 482] on p "Supervisor" at bounding box center [184, 481] width 230 height 16
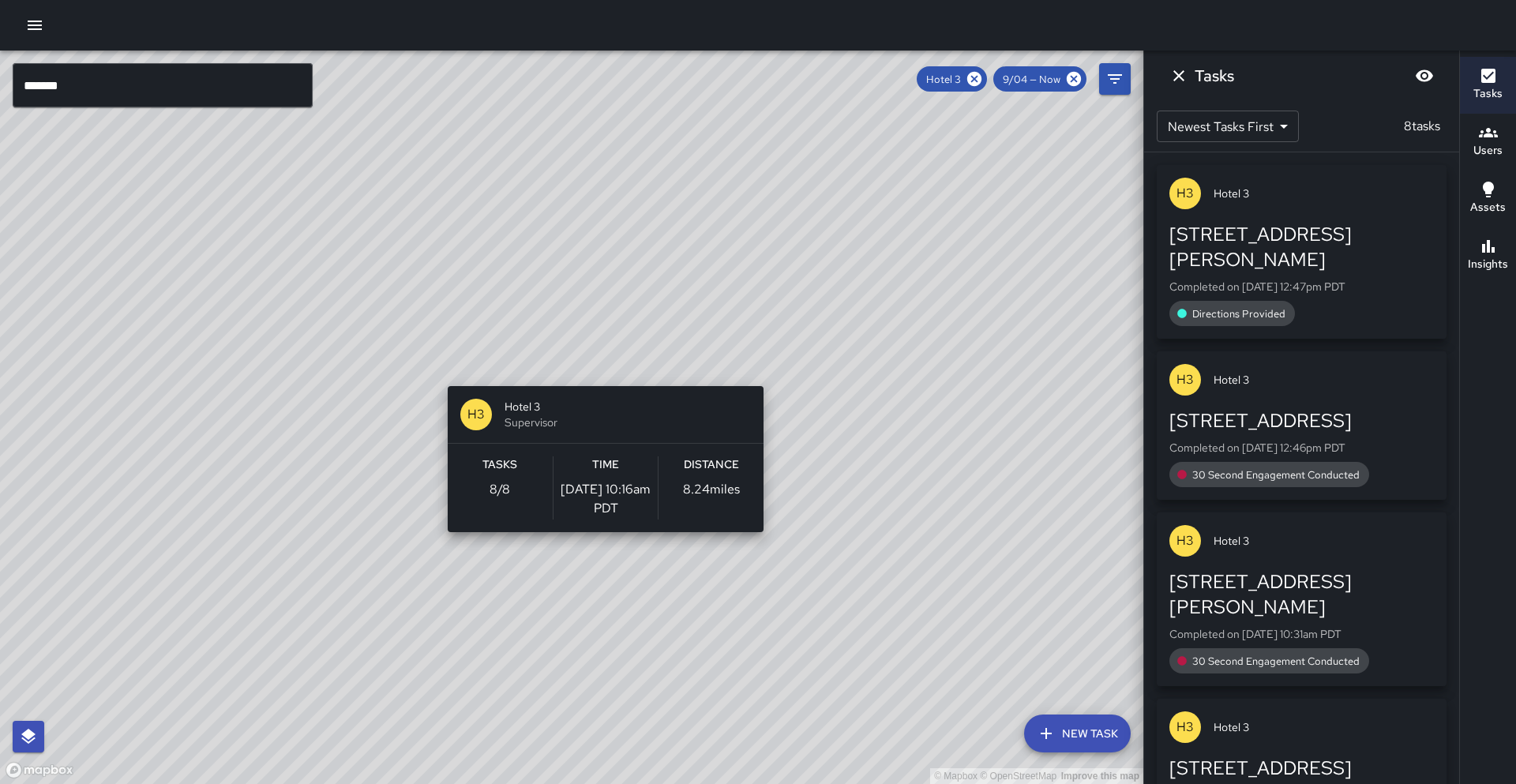
click at [599, 376] on div "© Mapbox © OpenStreetMap Improve this map H3 Hotel 3 Supervisor Tasks 8 / 8 Tim…" at bounding box center [572, 417] width 1144 height 733
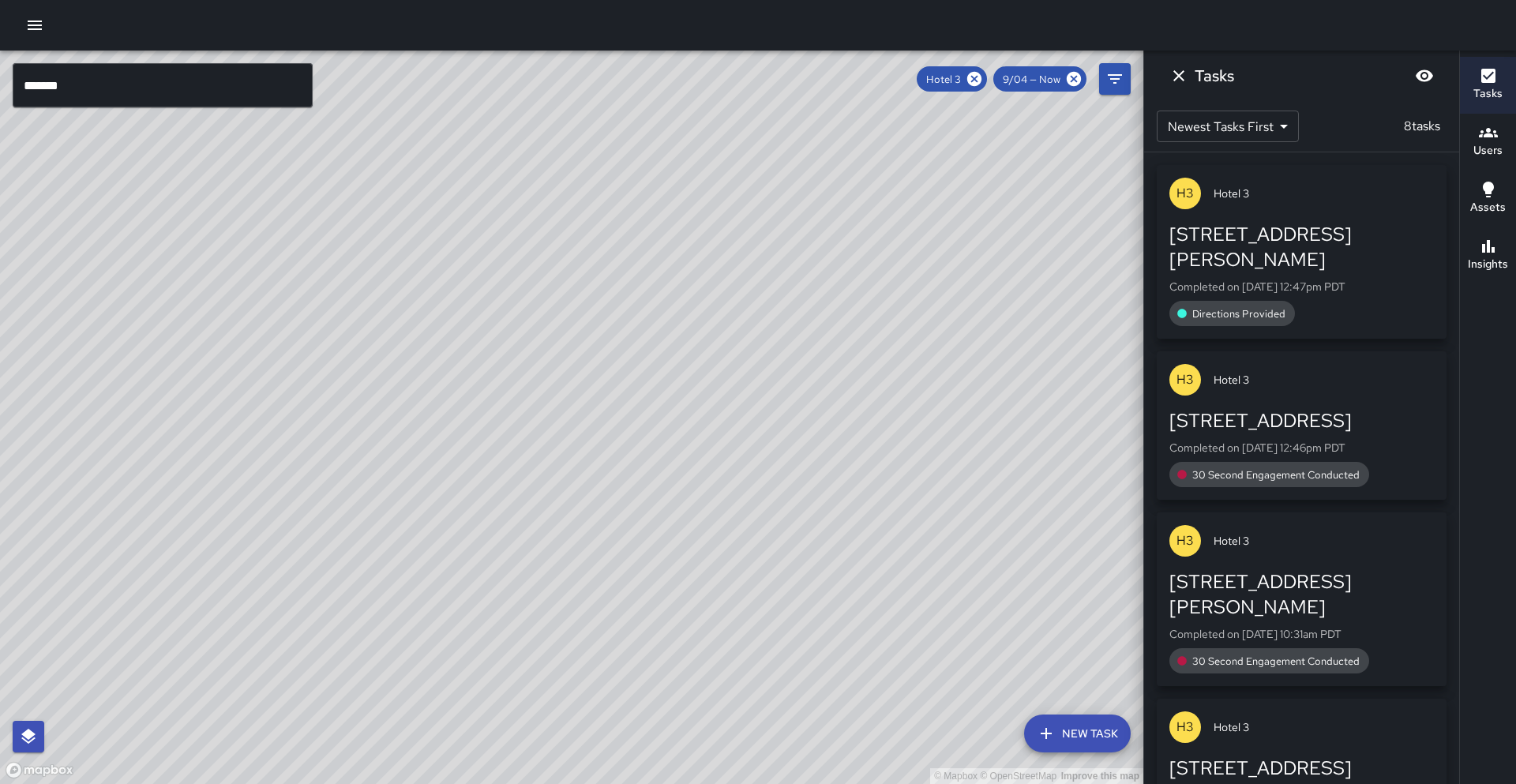
click at [518, 339] on div "© Mapbox © OpenStreetMap Improve this map" at bounding box center [572, 417] width 1144 height 733
drag, startPoint x: 209, startPoint y: 293, endPoint x: 169, endPoint y: 224, distance: 79.8
click at [209, 291] on div "© Mapbox © OpenStreetMap Improve this map" at bounding box center [572, 417] width 1144 height 733
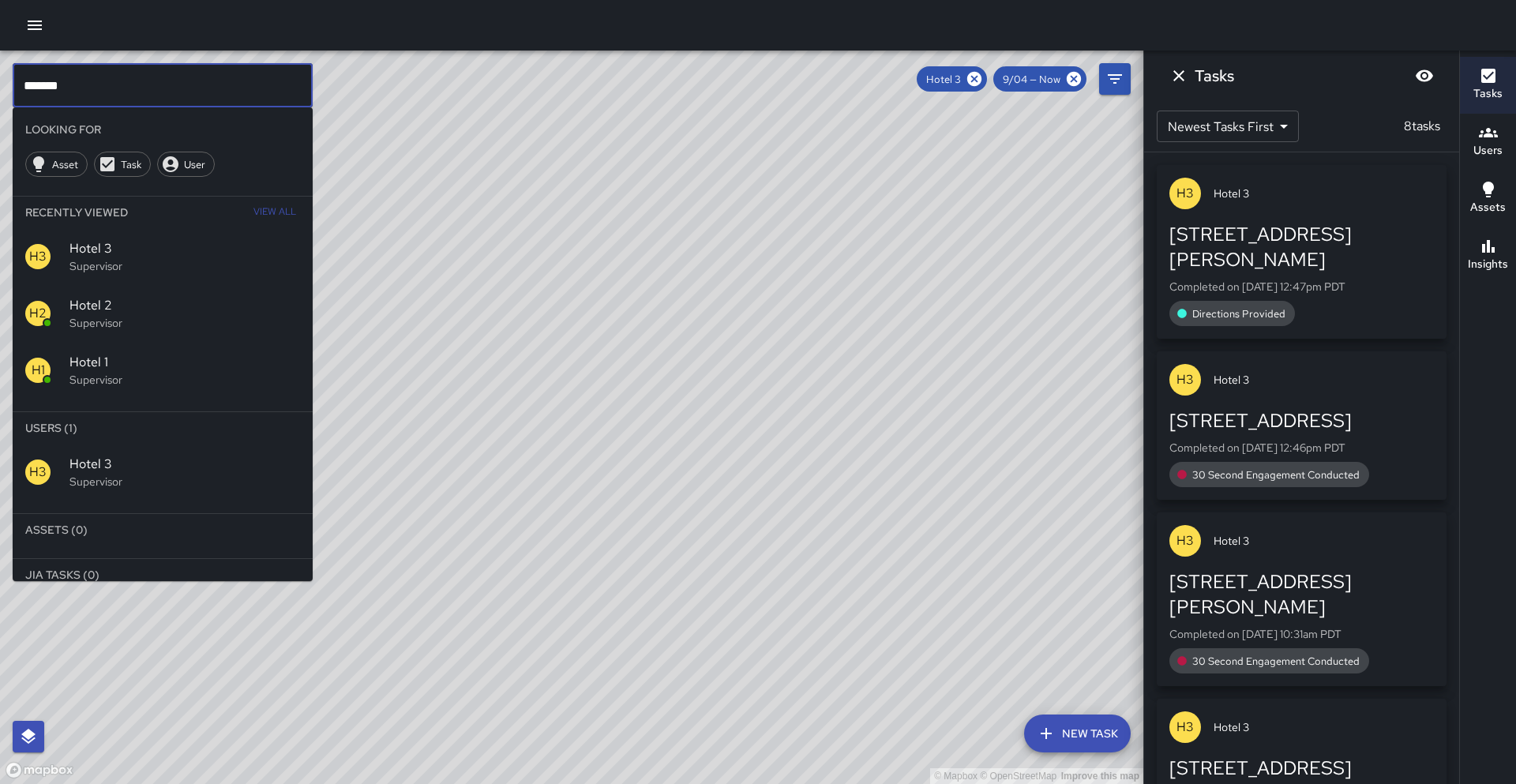
click at [68, 90] on input "*******" at bounding box center [163, 85] width 300 height 44
click at [978, 79] on icon at bounding box center [974, 78] width 14 height 14
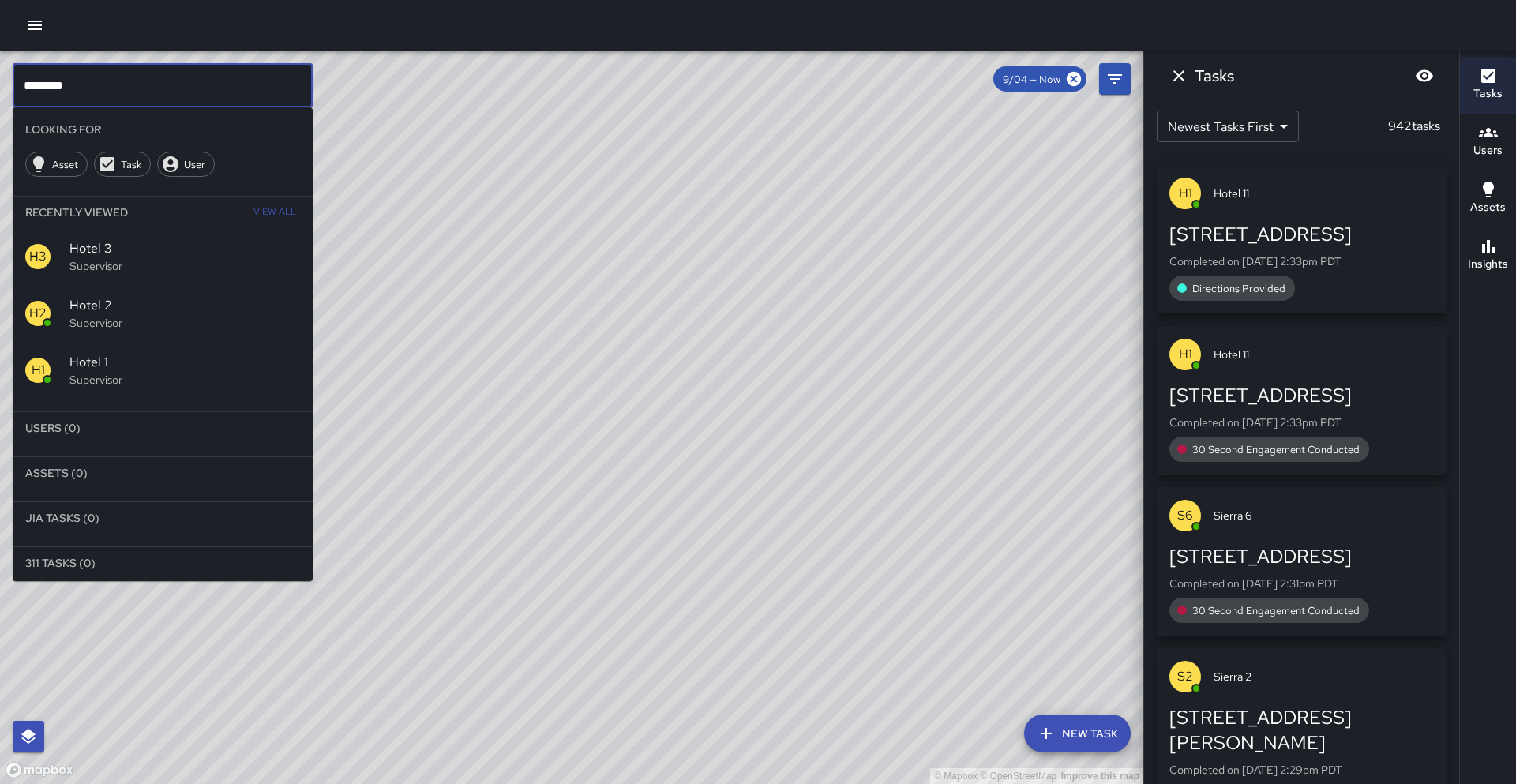
click at [78, 92] on input "********" at bounding box center [163, 85] width 300 height 44
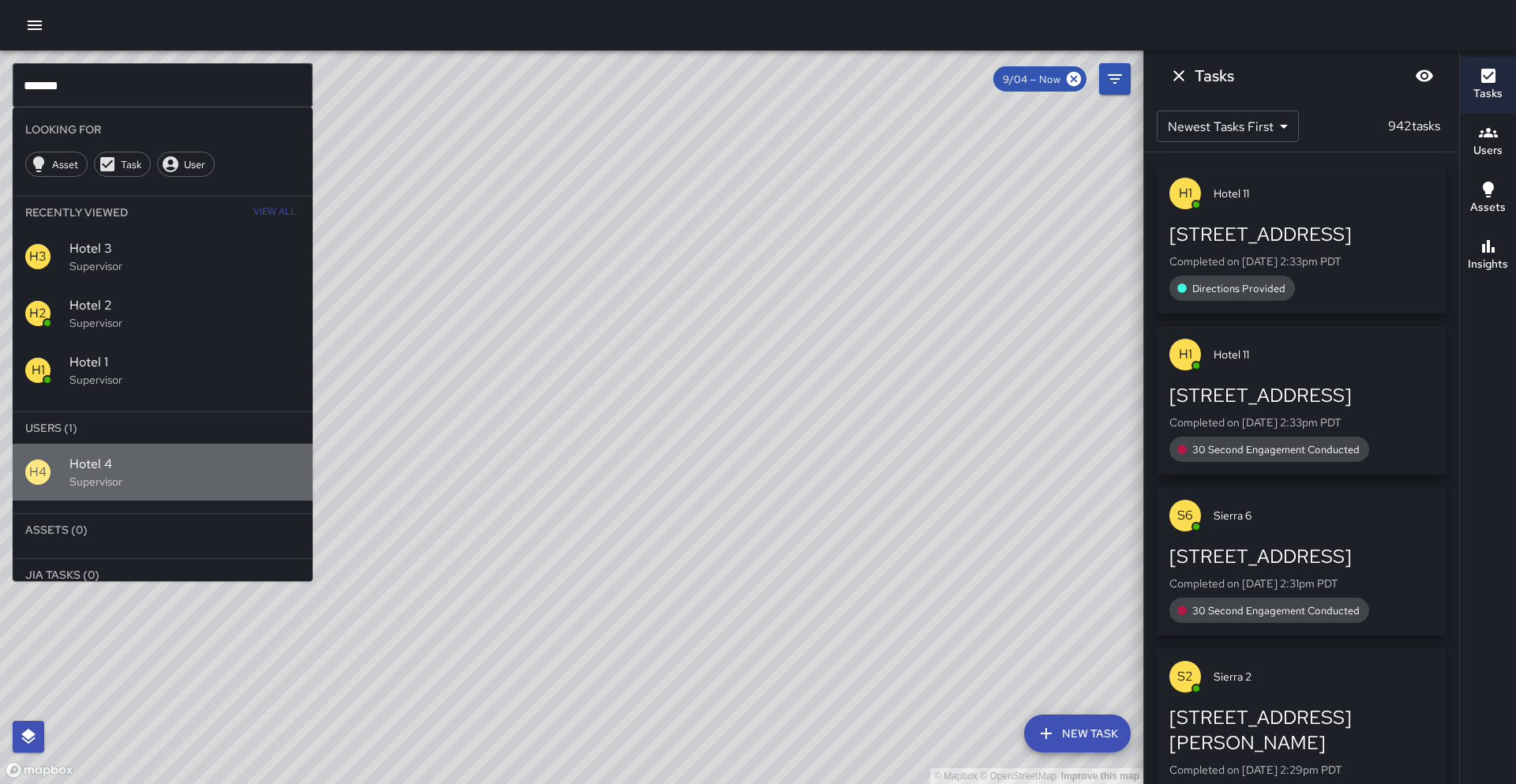
click at [141, 475] on p "Supervisor" at bounding box center [184, 481] width 230 height 16
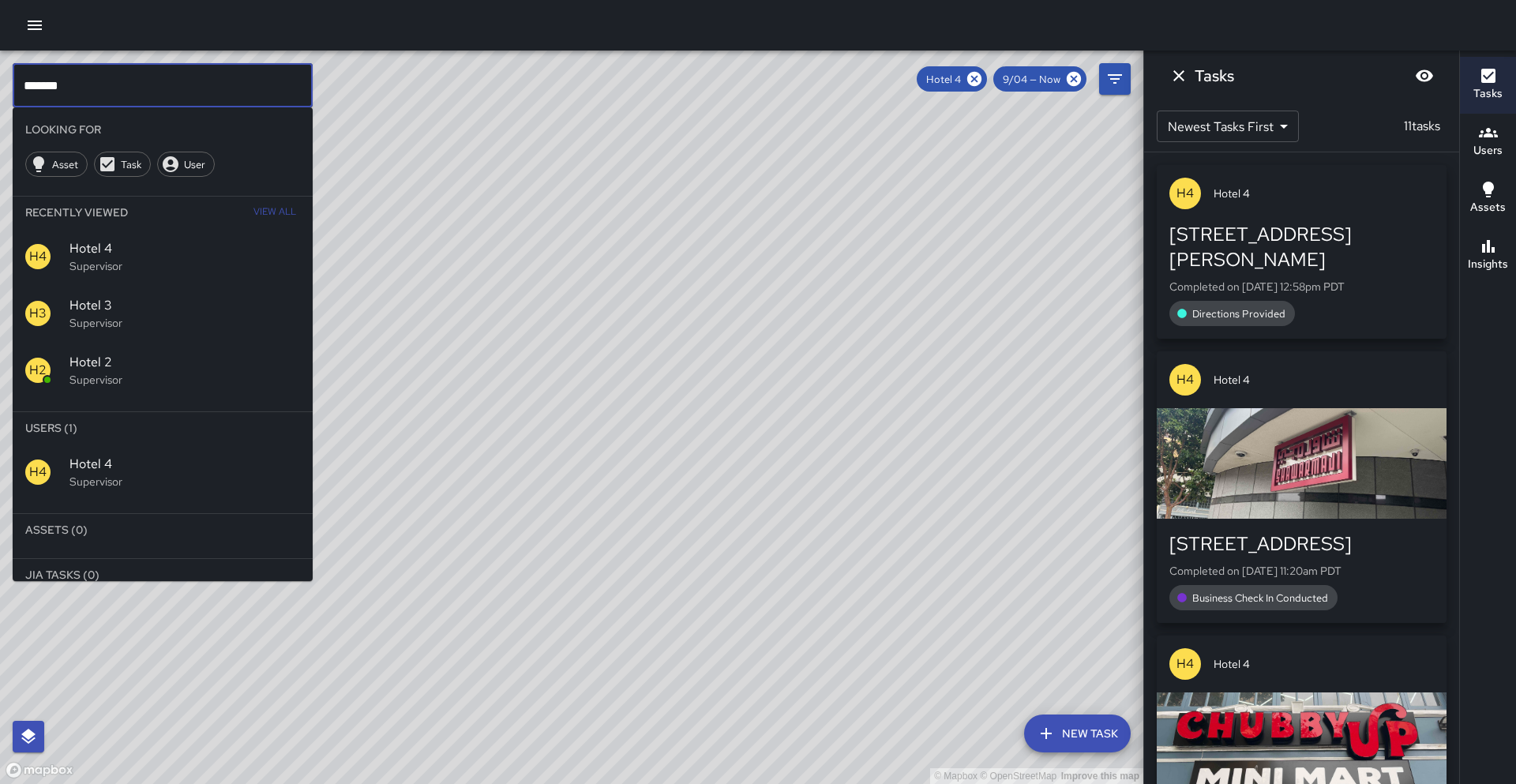
click at [101, 83] on input "*******" at bounding box center [163, 85] width 300 height 44
type input "*"
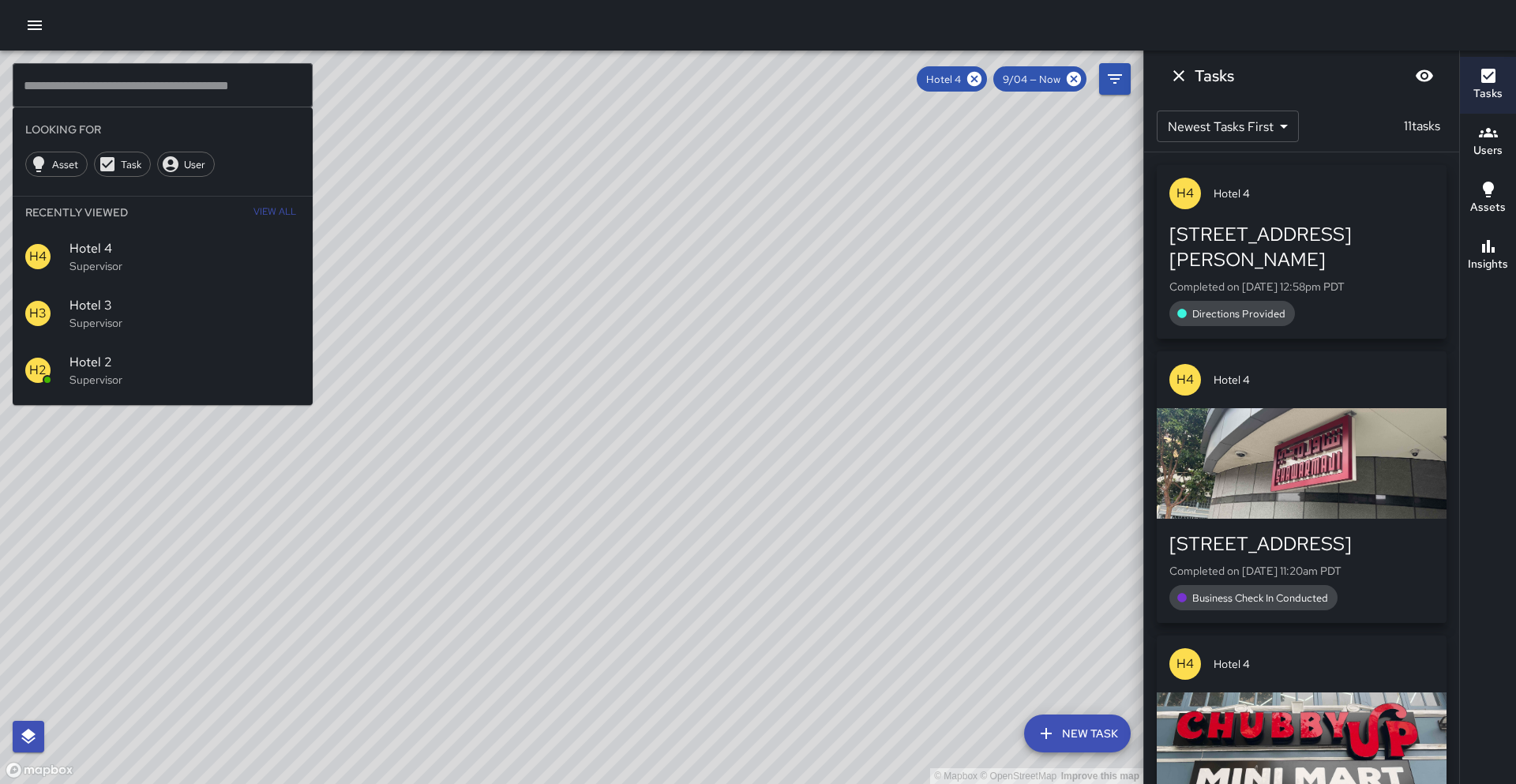
click at [610, 339] on div "© Mapbox © OpenStreetMap Improve this map" at bounding box center [572, 417] width 1144 height 733
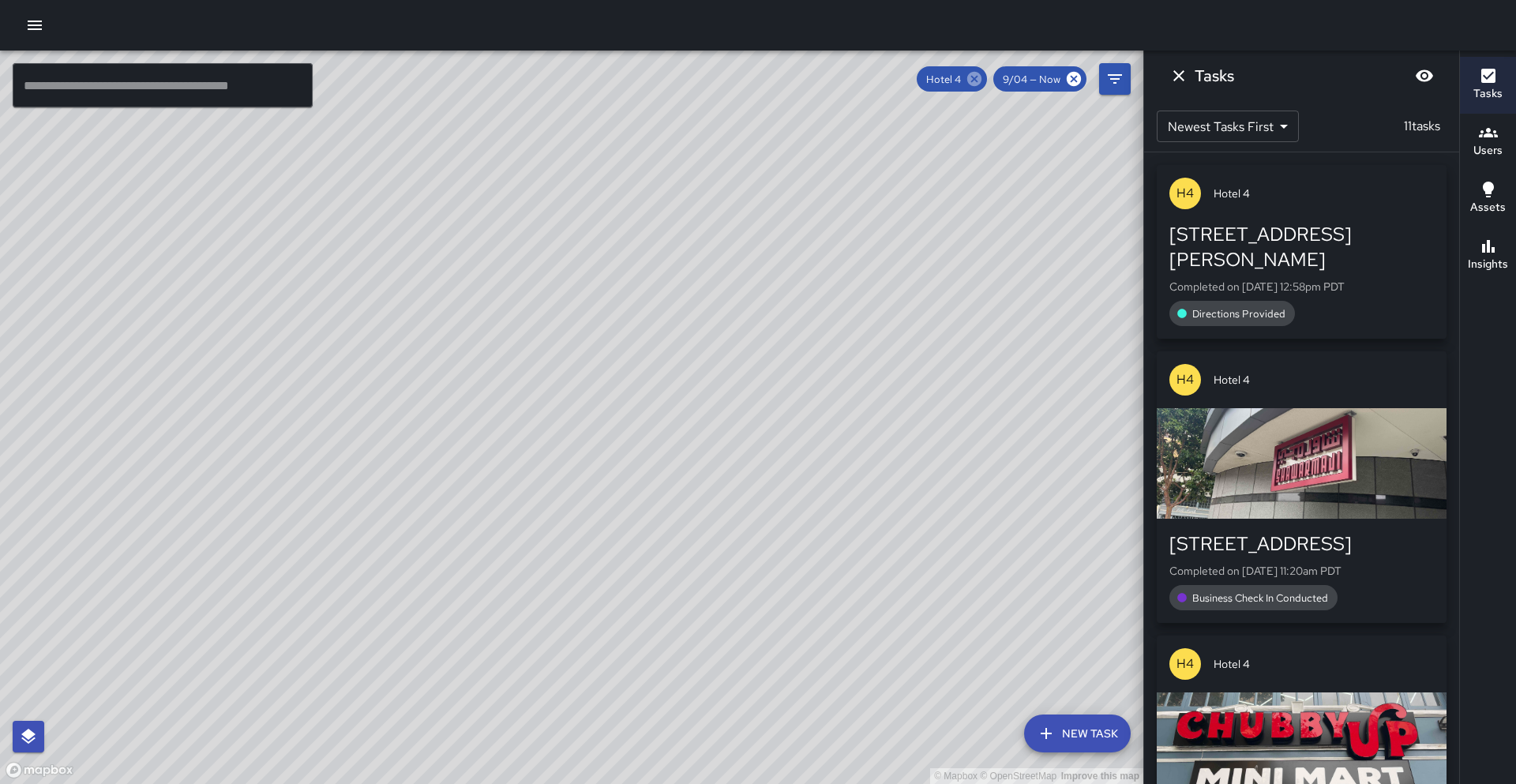
click at [977, 81] on icon at bounding box center [975, 78] width 18 height 18
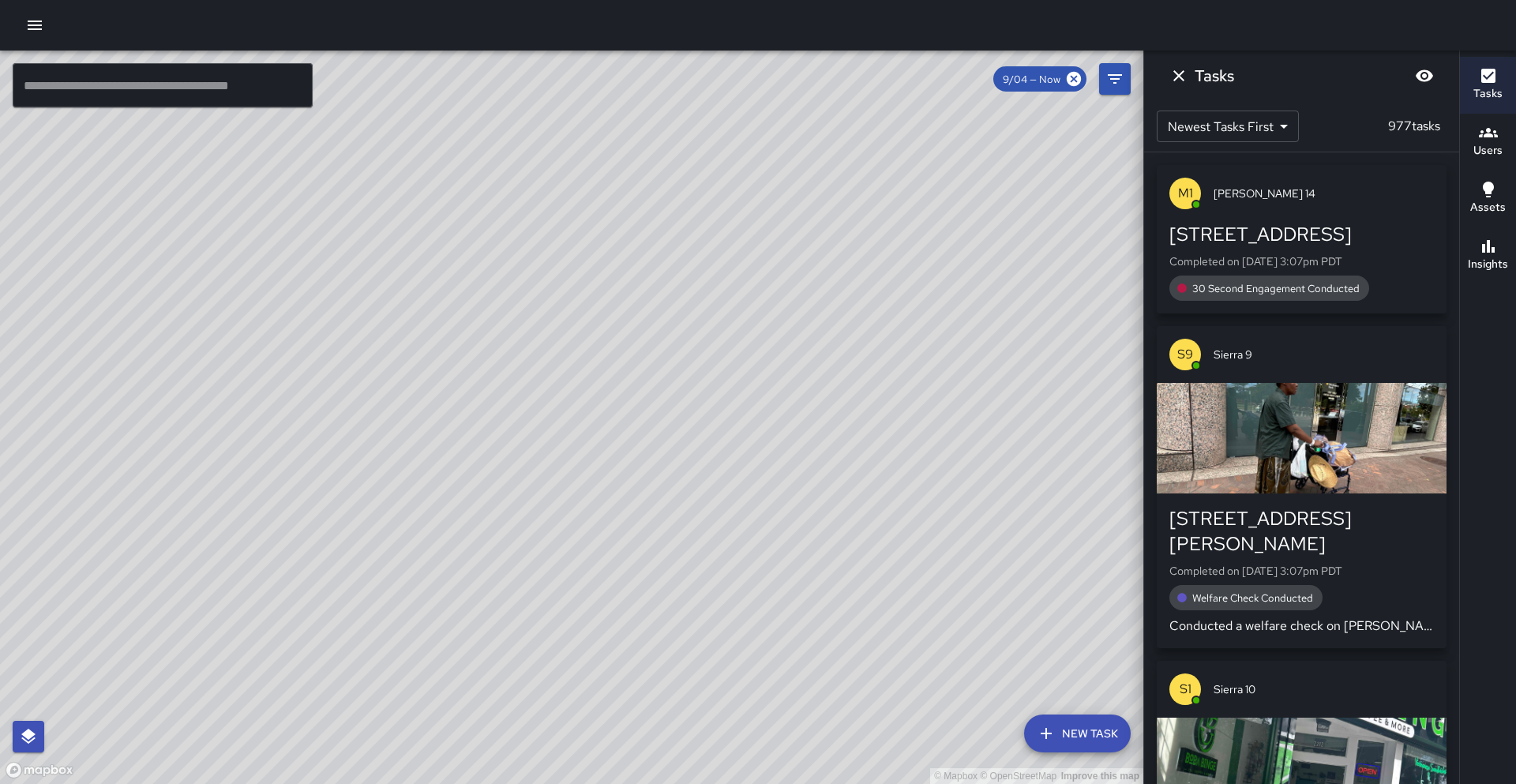
drag, startPoint x: 606, startPoint y: 239, endPoint x: 540, endPoint y: 550, distance: 317.9
click at [538, 561] on div "© Mapbox © OpenStreetMap Improve this map" at bounding box center [572, 417] width 1144 height 733
click at [535, 165] on div "© Mapbox © OpenStreetMap Improve this map S2 Sierra 2 355 24th Street Completed…" at bounding box center [572, 417] width 1144 height 733
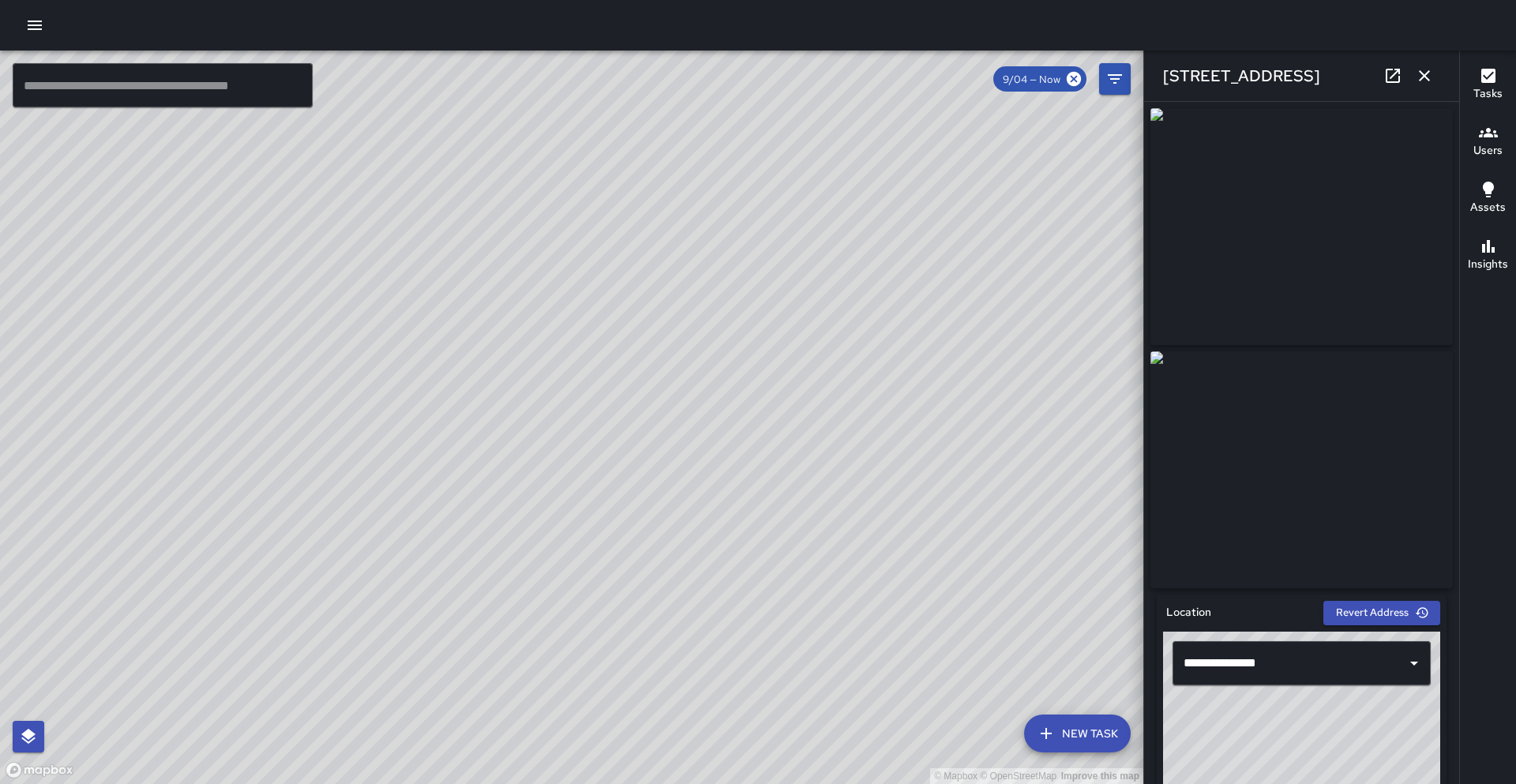
click at [1383, 80] on icon at bounding box center [1393, 76] width 19 height 19
drag, startPoint x: 595, startPoint y: 283, endPoint x: 587, endPoint y: 113, distance: 170.2
click at [587, 113] on div "© Mapbox © OpenStreetMap Improve this map" at bounding box center [572, 417] width 1144 height 733
drag, startPoint x: 535, startPoint y: 422, endPoint x: 501, endPoint y: 199, distance: 225.6
click at [527, 73] on div "© Mapbox © OpenStreetMap Improve this map" at bounding box center [572, 417] width 1144 height 733
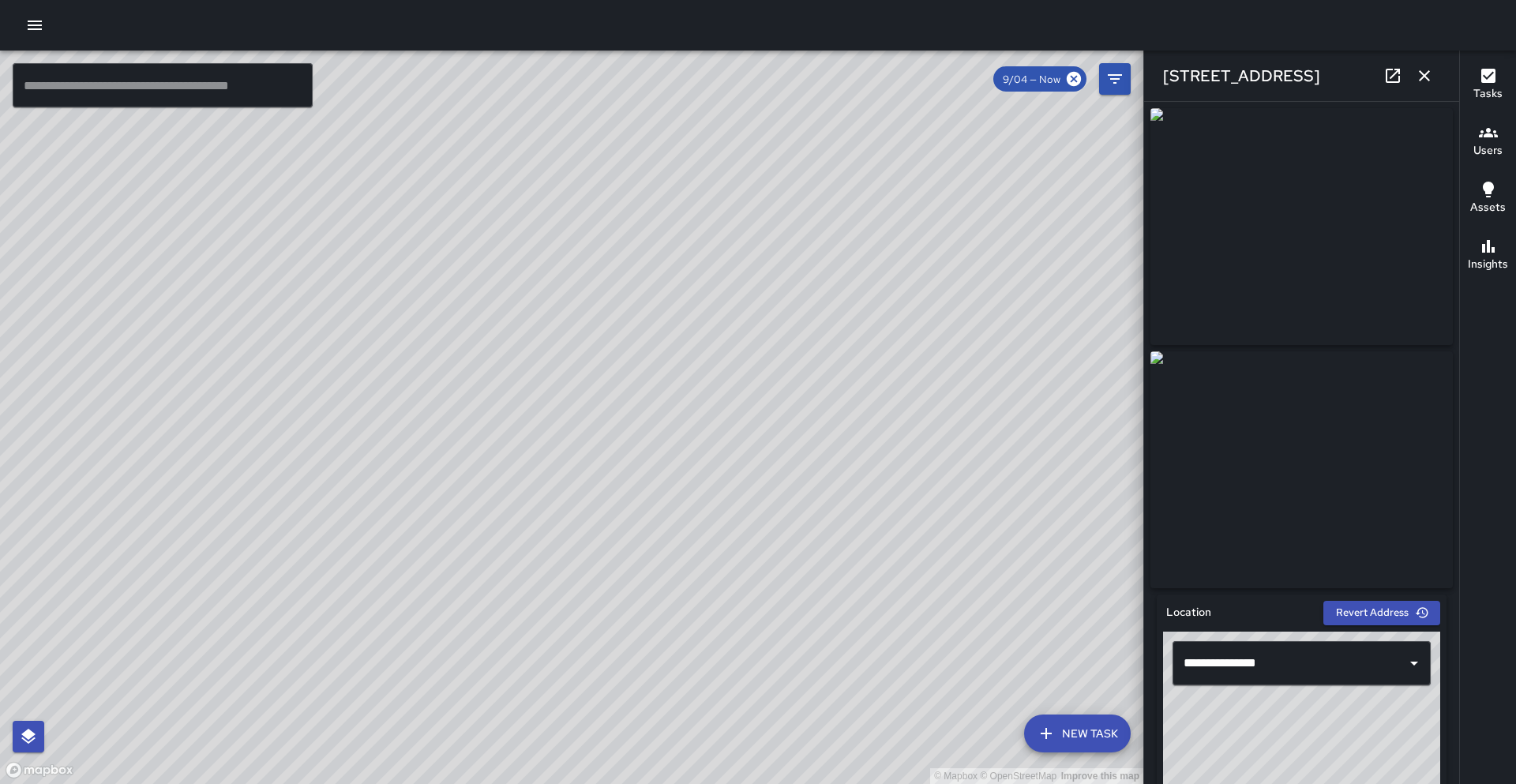
drag, startPoint x: 485, startPoint y: 343, endPoint x: 541, endPoint y: 86, distance: 263.0
click at [541, 86] on div "© Mapbox © OpenStreetMap Improve this map" at bounding box center [572, 417] width 1144 height 733
drag, startPoint x: 405, startPoint y: 420, endPoint x: 414, endPoint y: 361, distance: 59.7
click at [477, 237] on div "© Mapbox © OpenStreetMap Improve this map" at bounding box center [572, 417] width 1144 height 733
drag, startPoint x: 291, startPoint y: 510, endPoint x: 287, endPoint y: 383, distance: 127.1
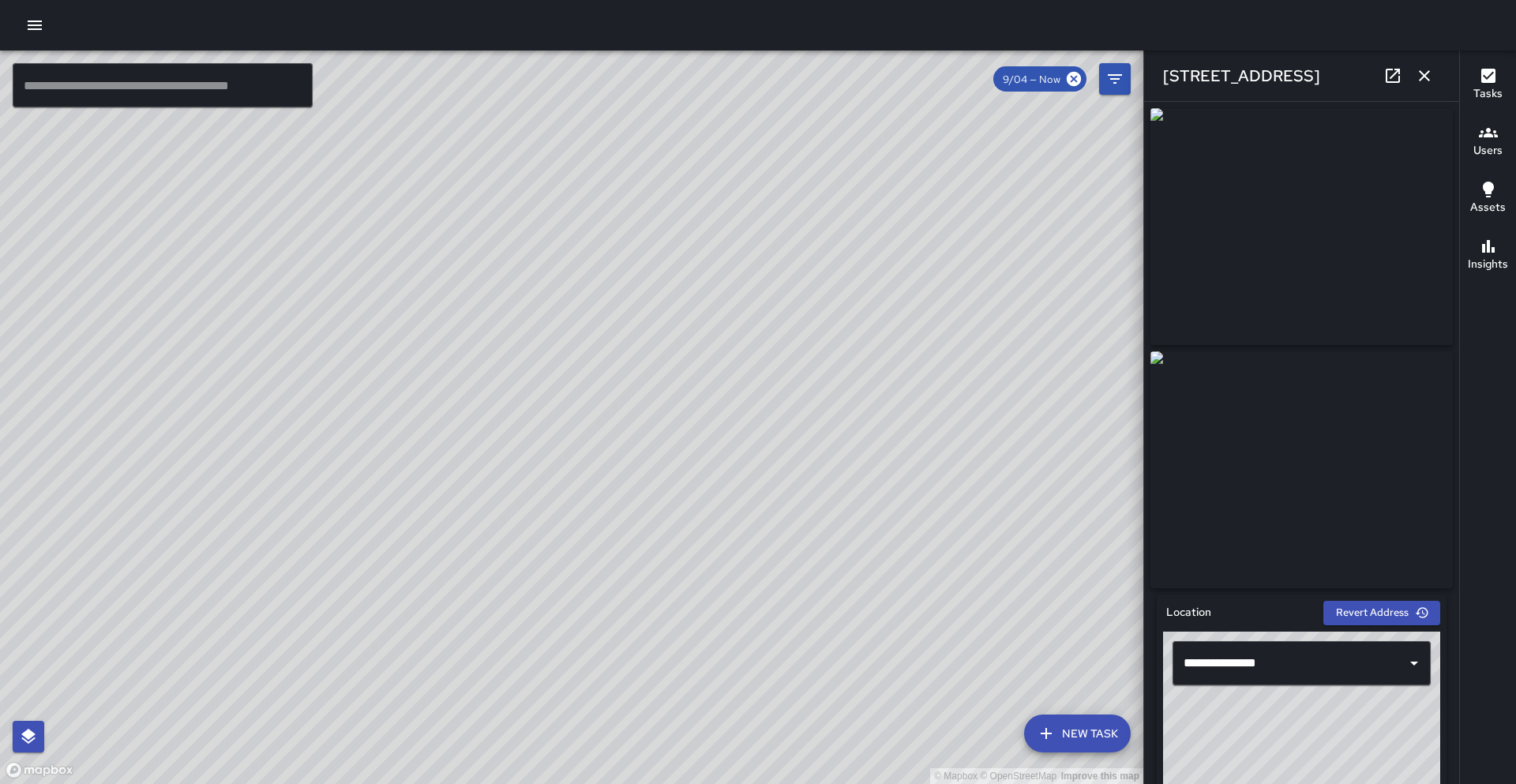
click at [338, 382] on div "© Mapbox © OpenStreetMap Improve this map" at bounding box center [572, 417] width 1144 height 733
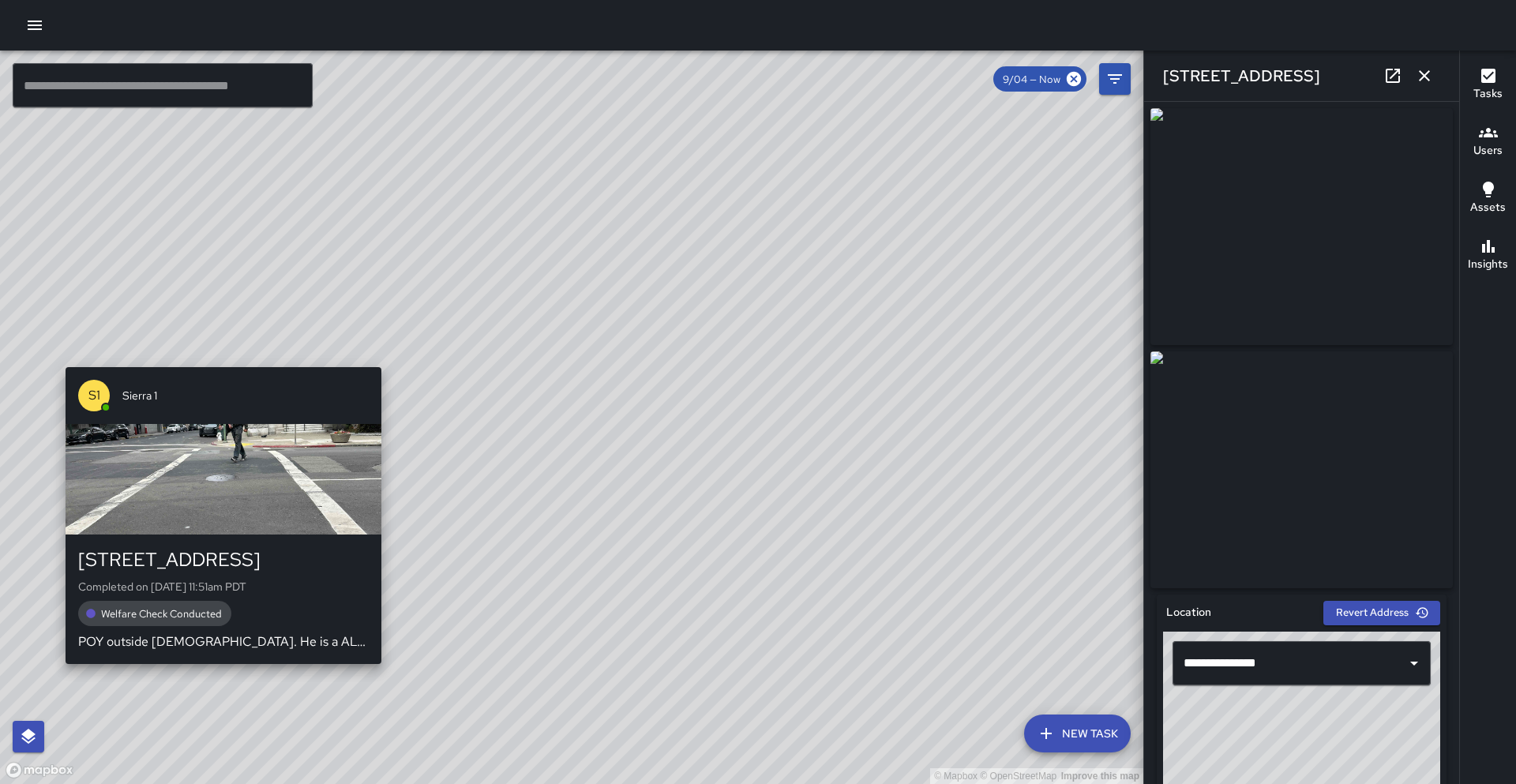
click at [216, 359] on div "© Mapbox © OpenStreetMap Improve this map S1 Sierra 1 1706 Franklin Street Comp…" at bounding box center [572, 417] width 1144 height 733
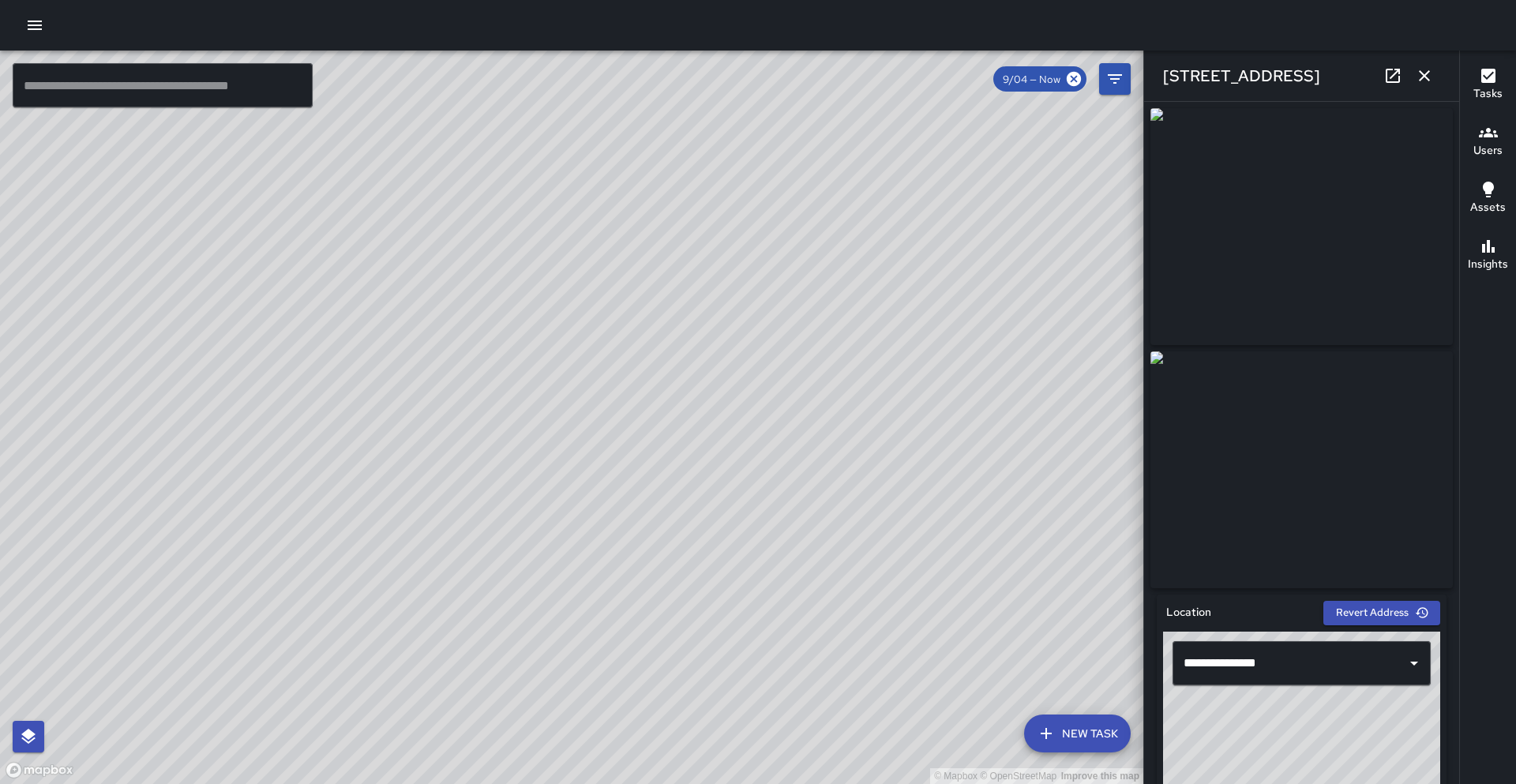
click at [1389, 74] on icon at bounding box center [1393, 76] width 19 height 19
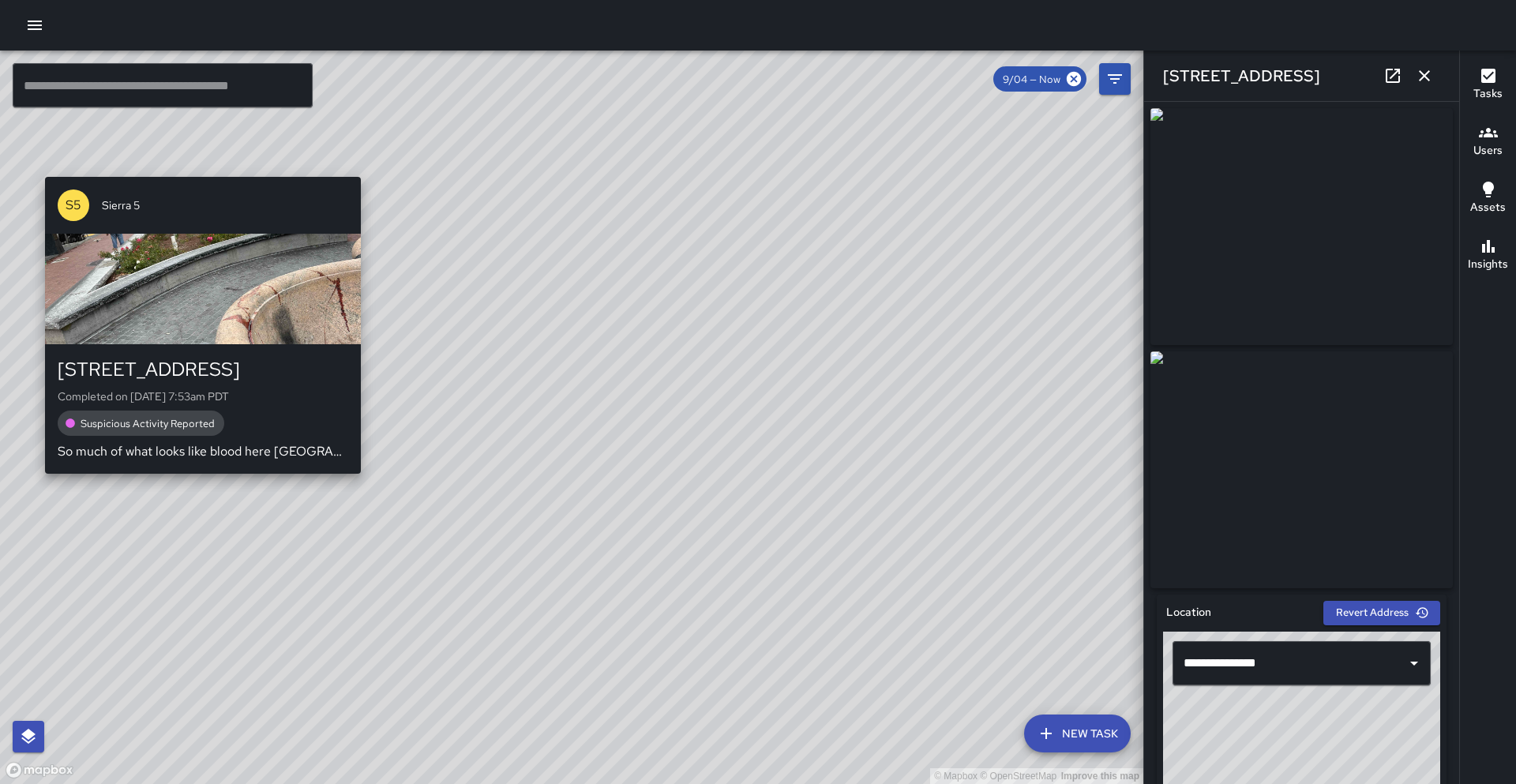
click at [196, 484] on div "© Mapbox © OpenStreetMap Improve this map S5 Sierra 5 1501 Broadway Completed o…" at bounding box center [572, 417] width 1144 height 733
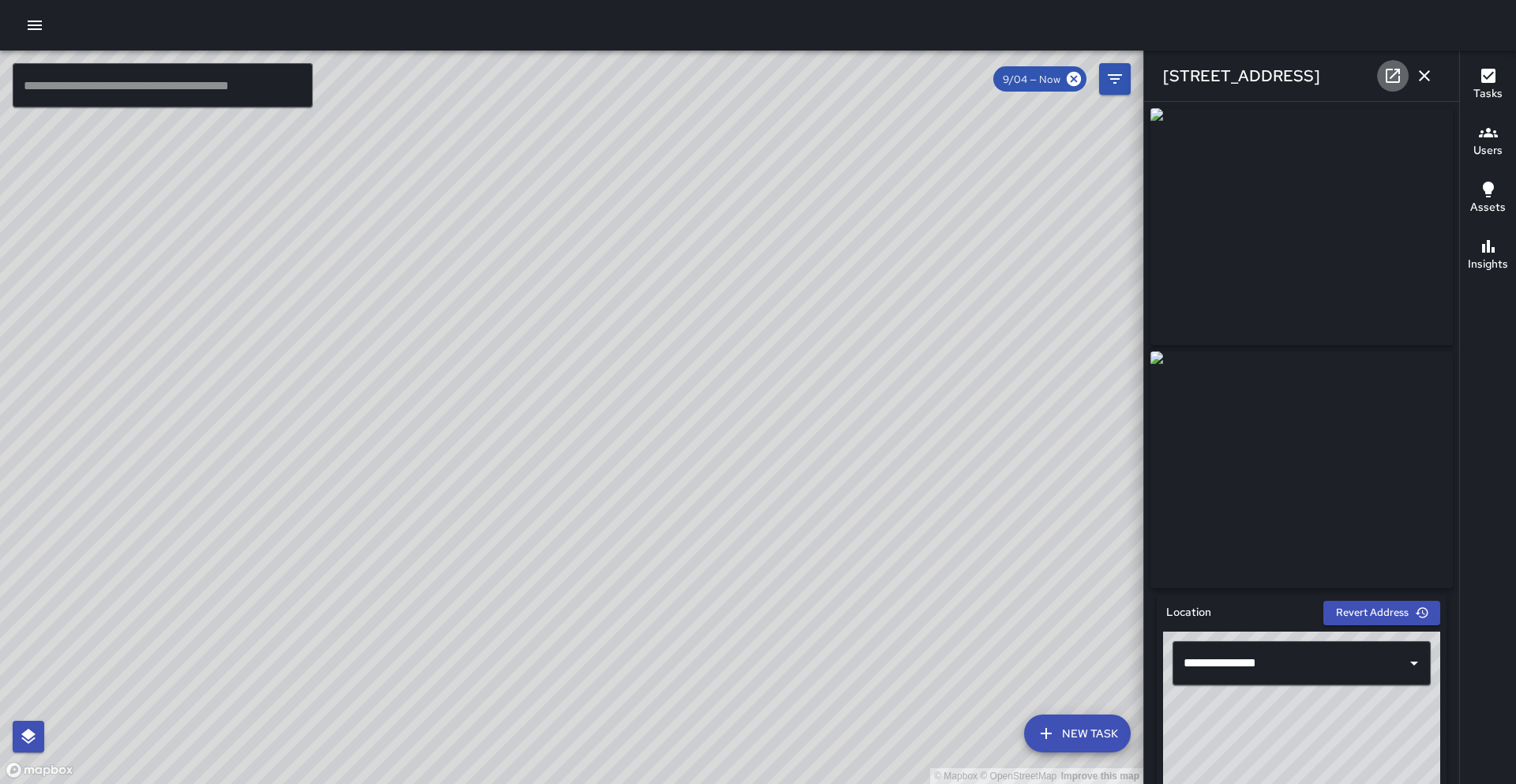
click at [1393, 81] on icon at bounding box center [1393, 75] width 14 height 14
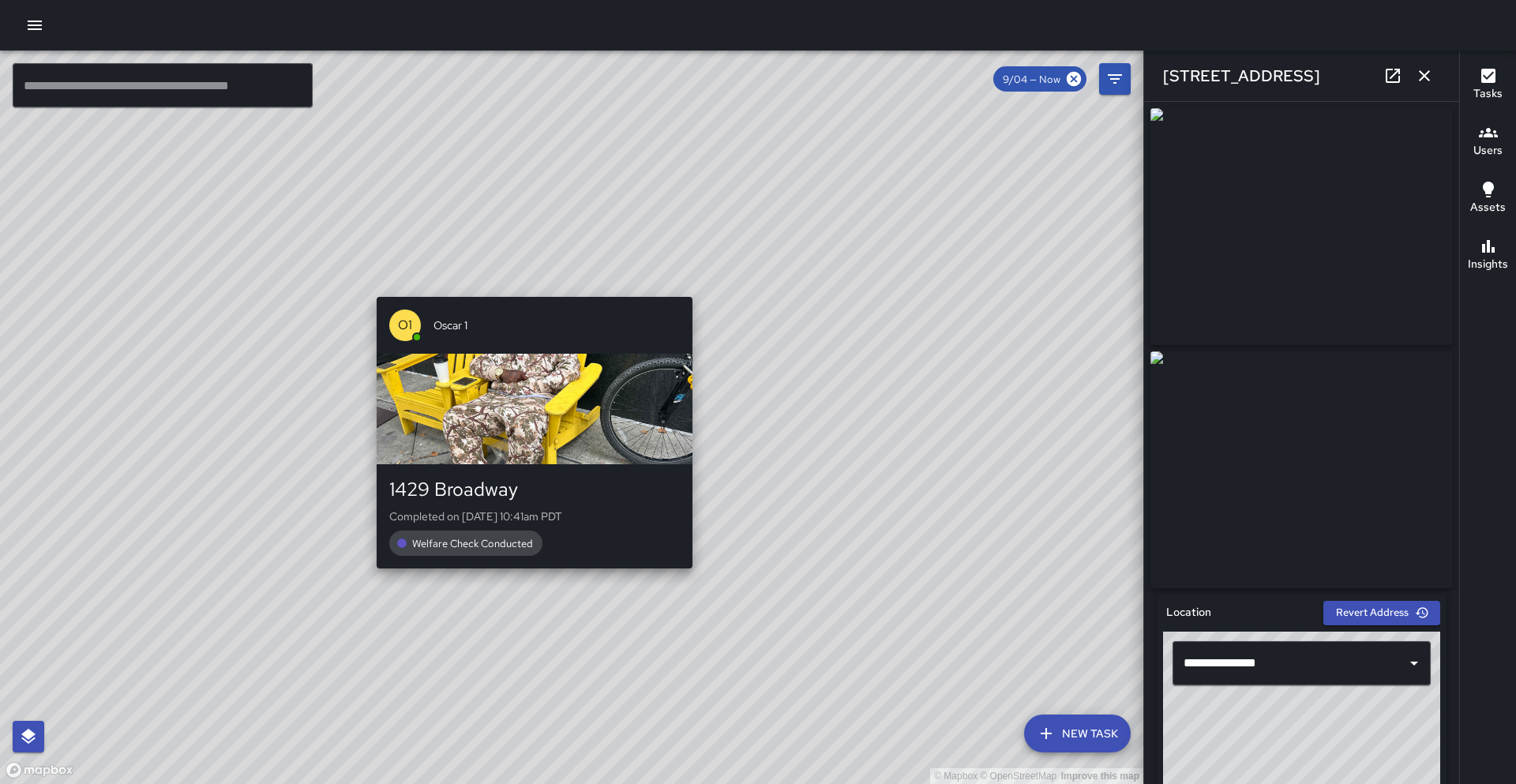
click at [526, 580] on div "© Mapbox © OpenStreetMap Improve this map O1 Oscar 1 1429 Broadway Completed on…" at bounding box center [572, 417] width 1144 height 733
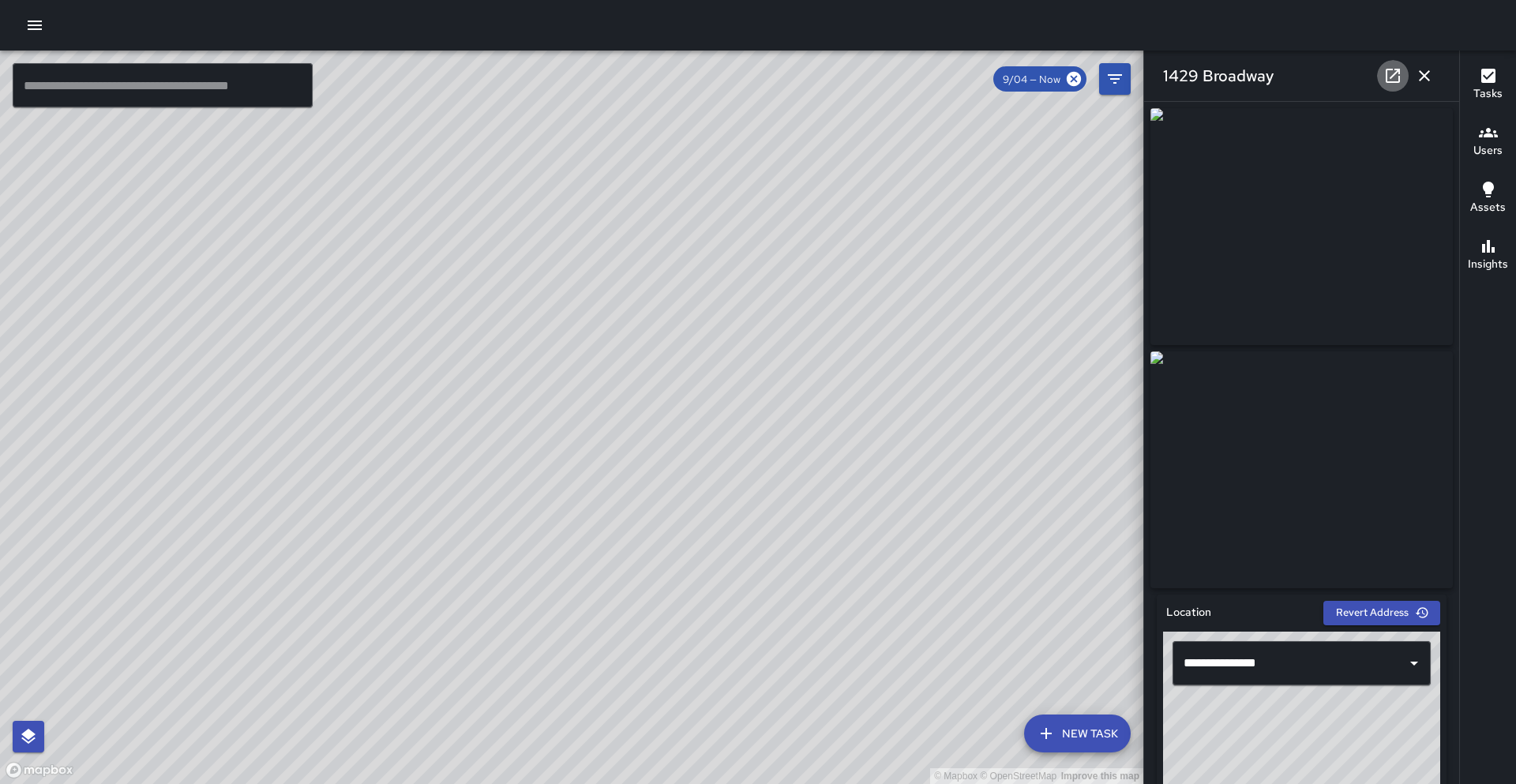
click at [1391, 73] on icon at bounding box center [1393, 76] width 19 height 19
drag, startPoint x: 364, startPoint y: 307, endPoint x: 612, endPoint y: -6, distance: 399.3
click at [612, 0] on html "© Mapbox © OpenStreetMap Improve this map ​ New Task 9/04 — Now Map Layers Task…" at bounding box center [758, 392] width 1516 height 784
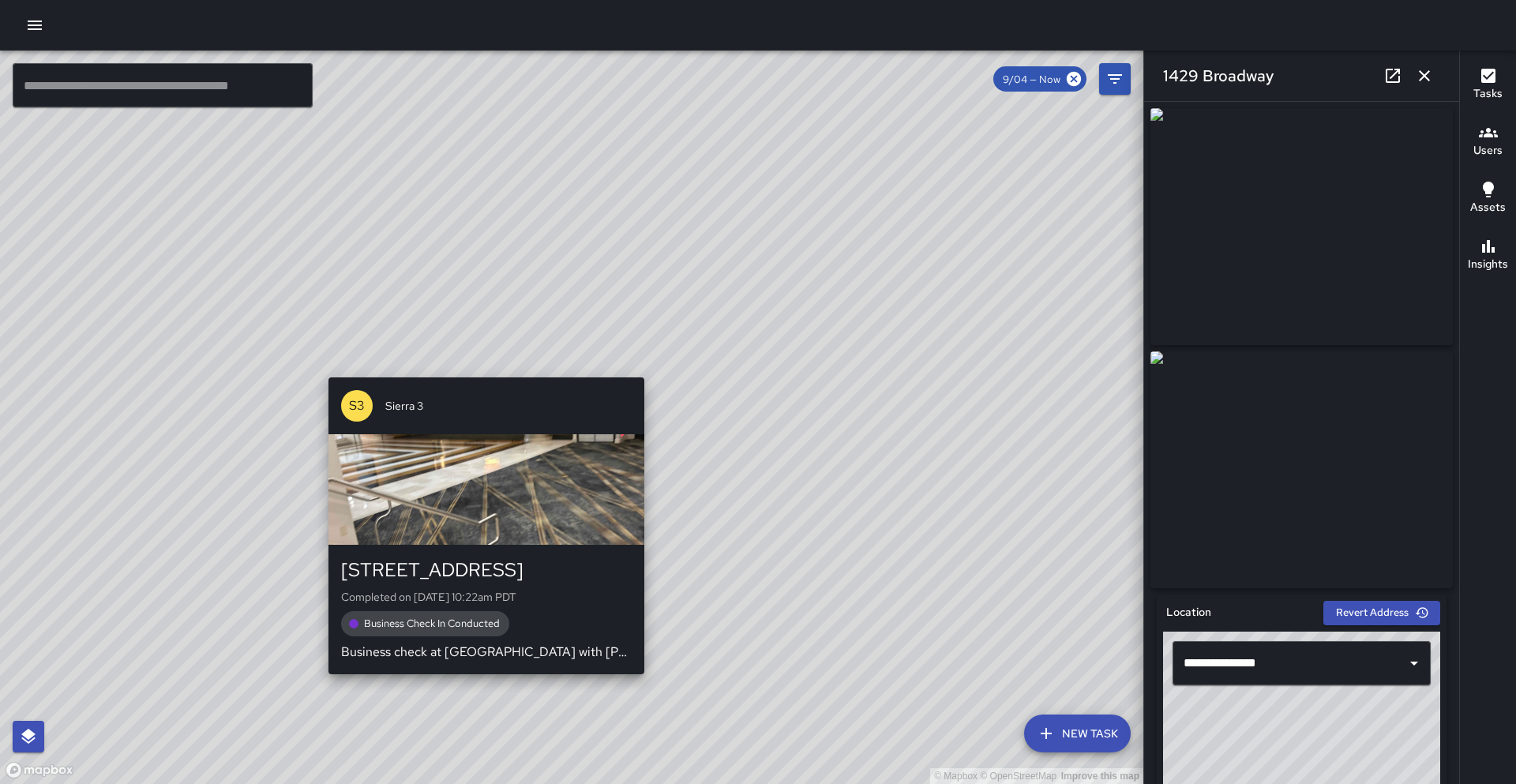
drag, startPoint x: 450, startPoint y: 560, endPoint x: 477, endPoint y: 369, distance: 192.9
click at [477, 369] on div "© Mapbox © OpenStreetMap Improve this map S3 Sierra 3 463 10th Street Completed…" at bounding box center [572, 417] width 1144 height 733
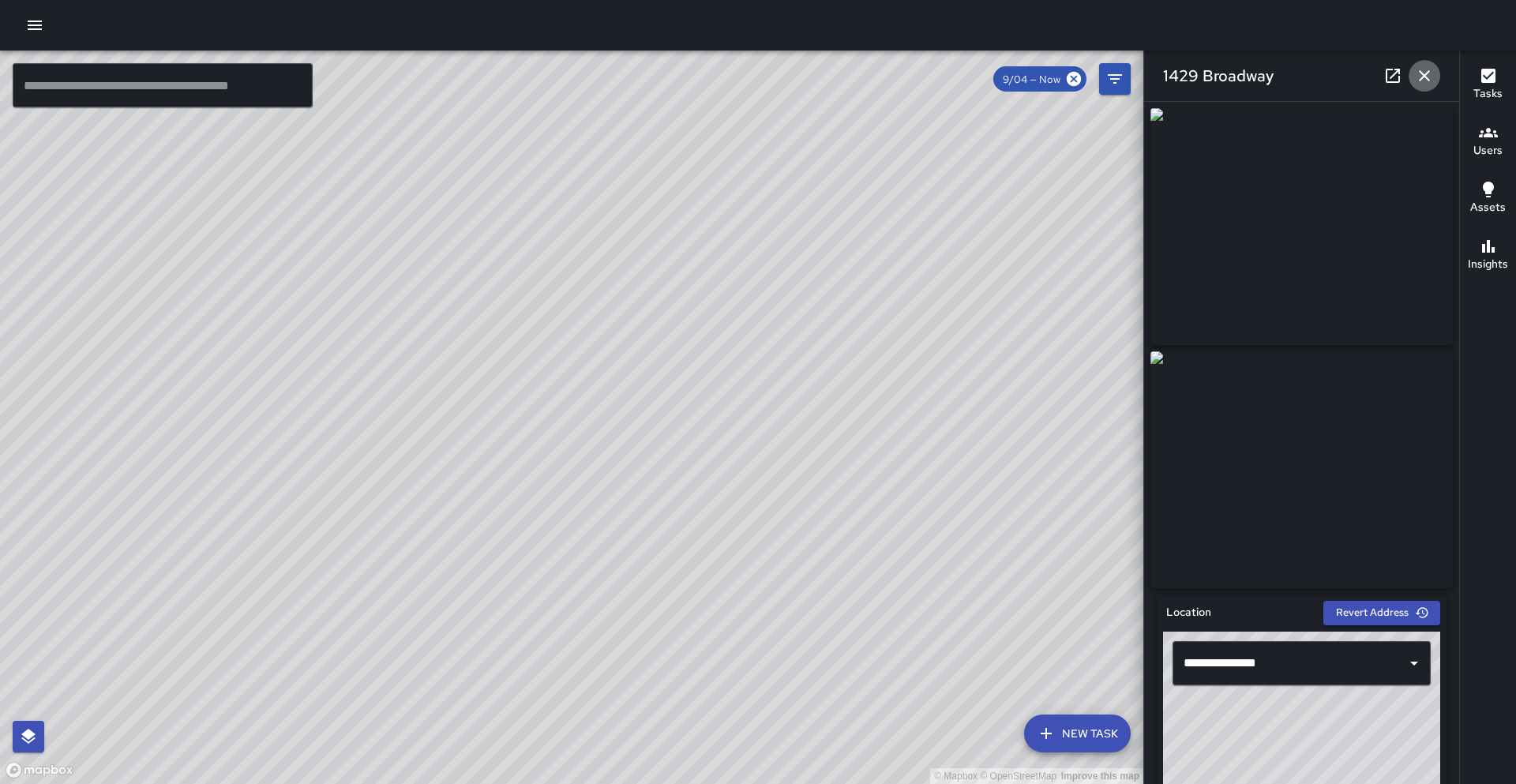
click at [1420, 77] on icon "button" at bounding box center [1424, 76] width 19 height 19
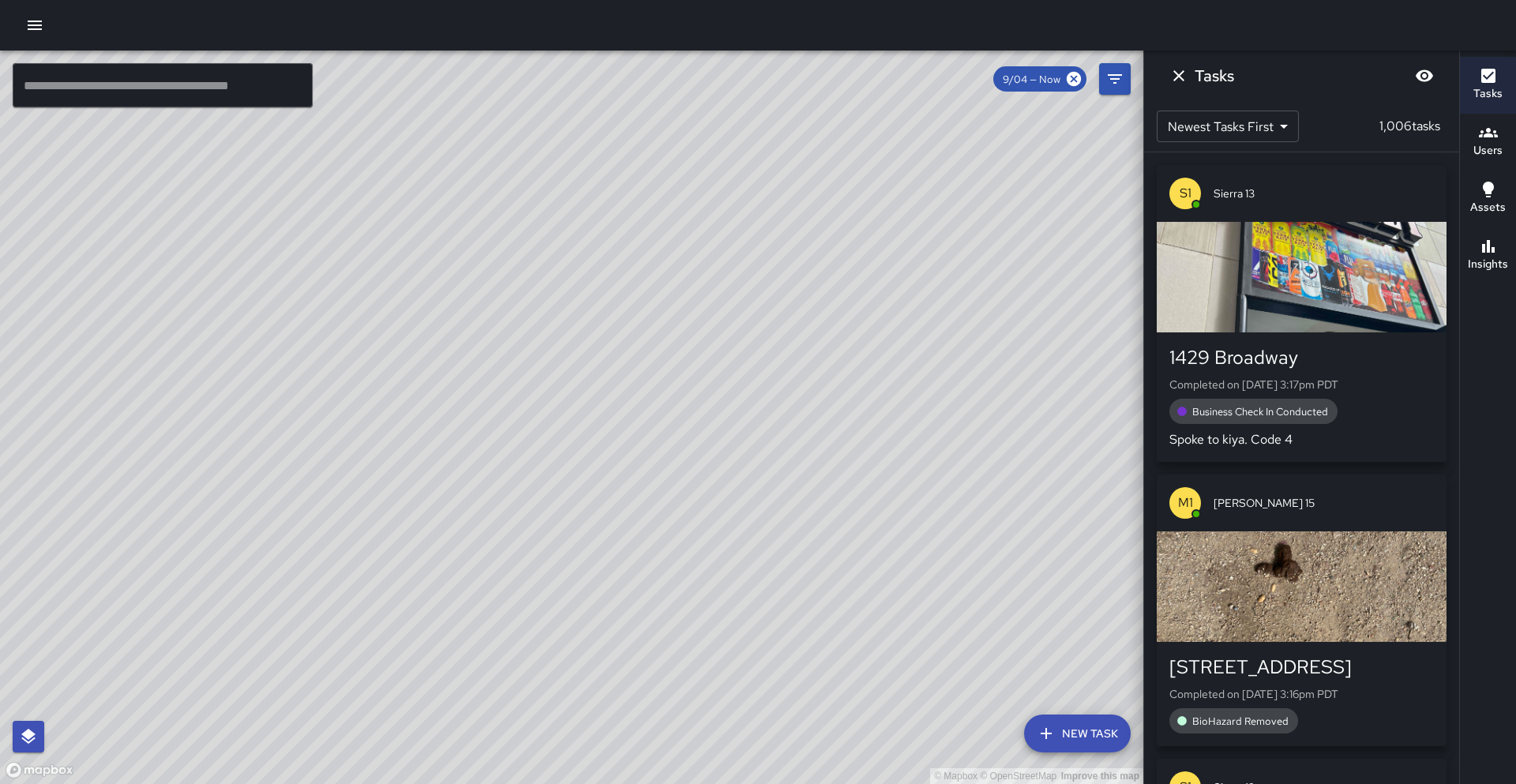
click at [1496, 78] on icon "button" at bounding box center [1488, 76] width 19 height 19
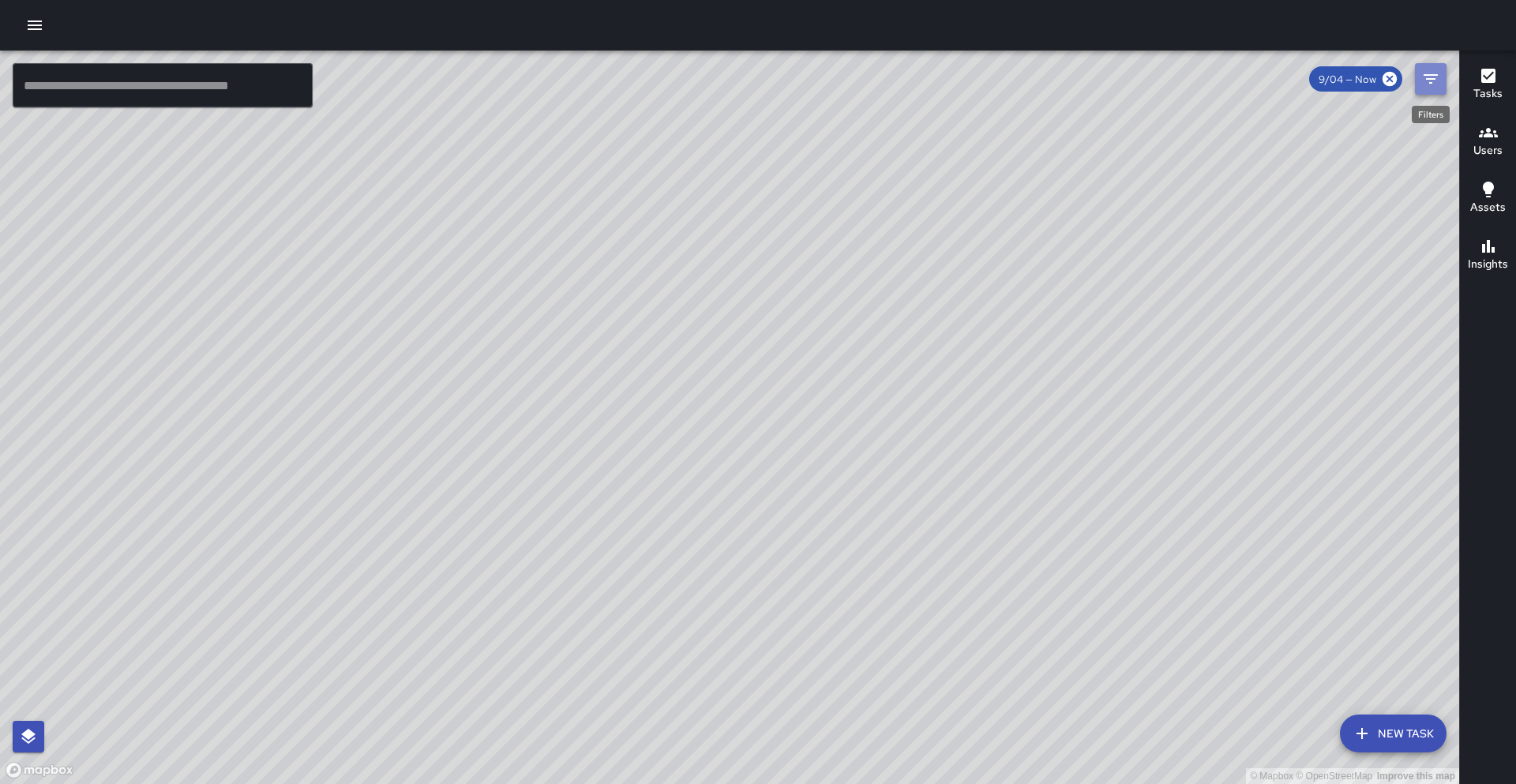
click at [1438, 83] on icon "Filters" at bounding box center [1431, 78] width 19 height 19
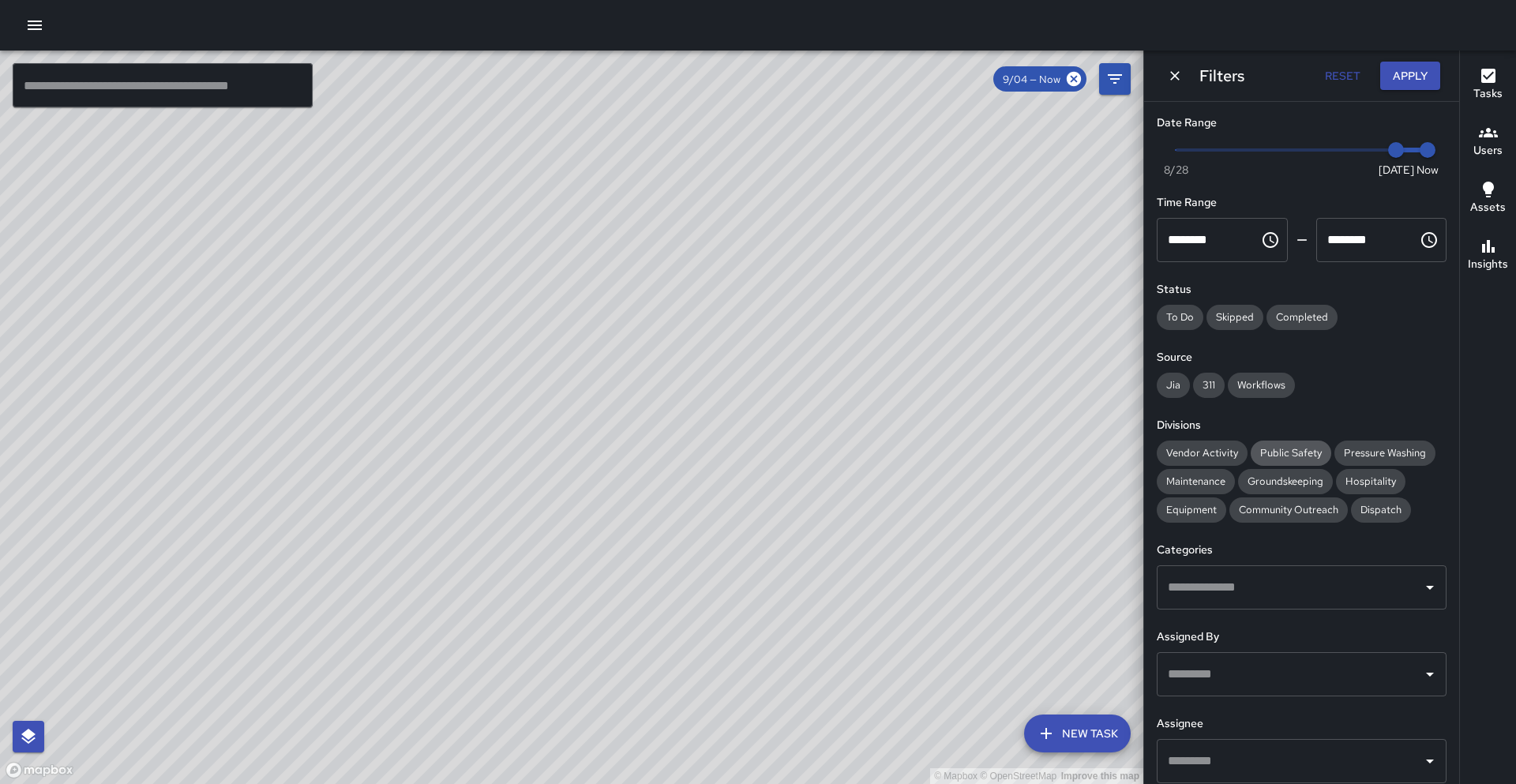
click at [1295, 448] on span "Public Safety" at bounding box center [1291, 453] width 81 height 13
click at [1288, 455] on span "Public Safety" at bounding box center [1291, 453] width 81 height 13
click at [1280, 510] on span "Community Outreach" at bounding box center [1289, 510] width 118 height 13
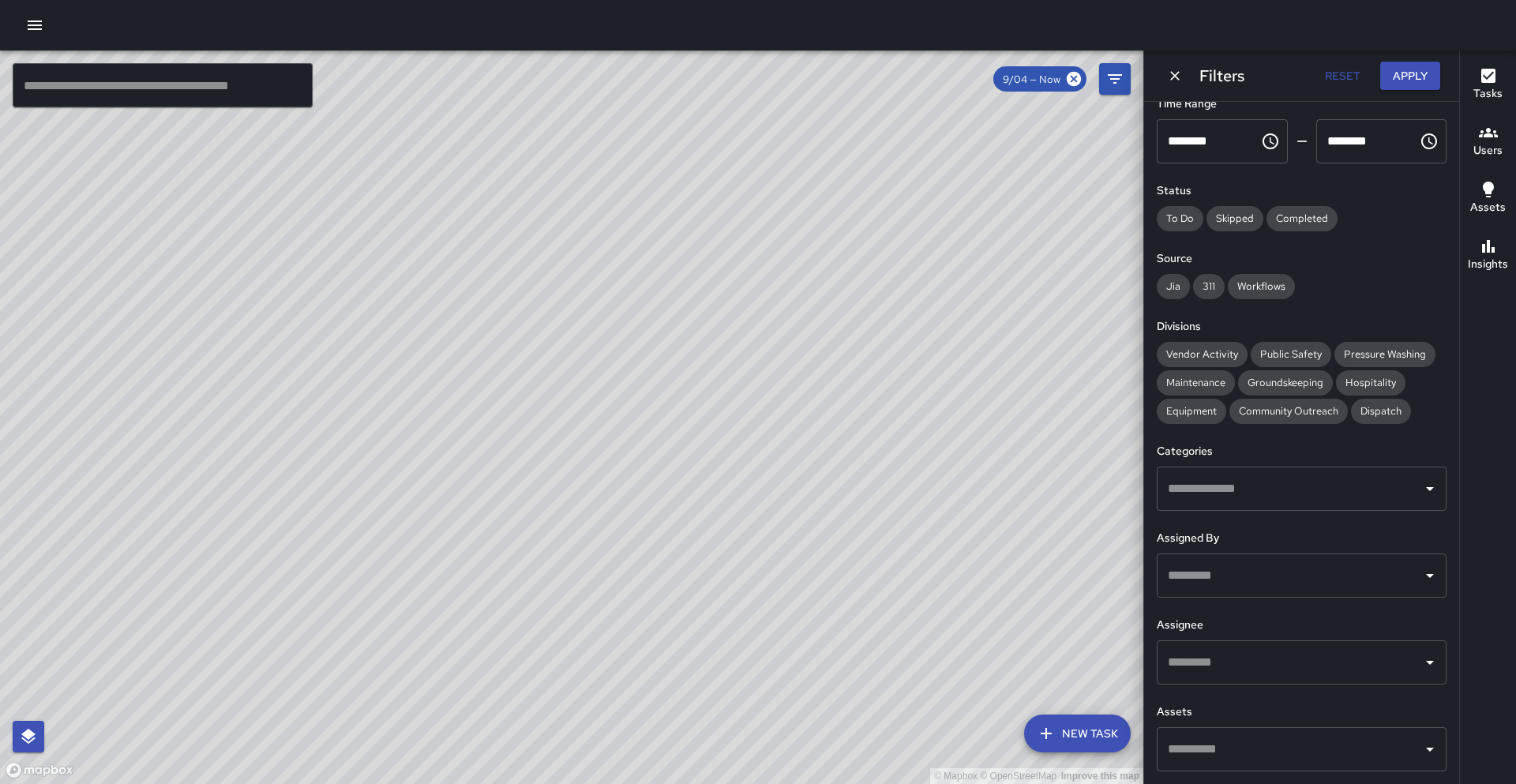
click at [1229, 666] on input "text" at bounding box center [1290, 662] width 252 height 30
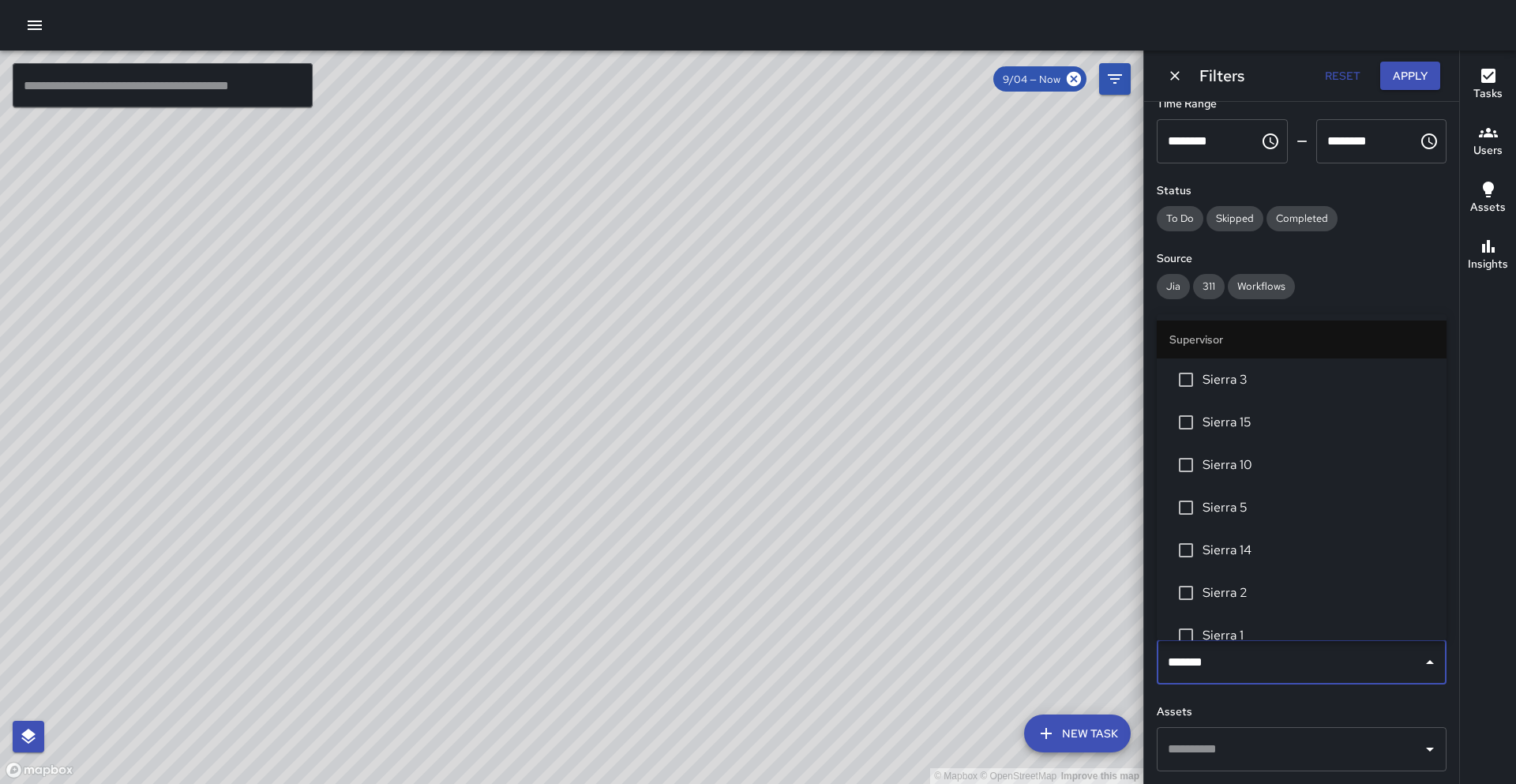
type input "********"
click at [1244, 510] on span "Sierra 1" at bounding box center [1317, 507] width 231 height 19
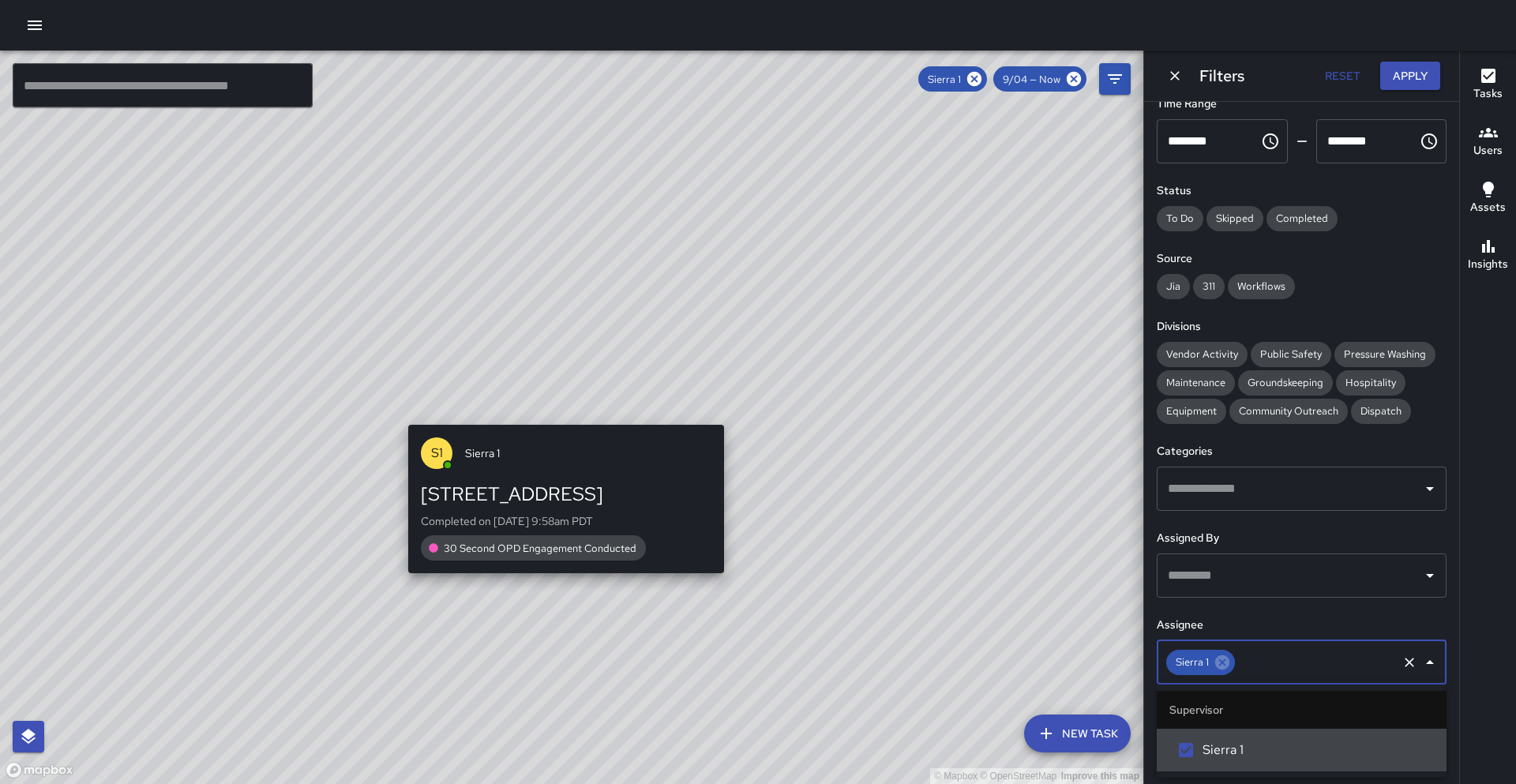
click at [551, 395] on div "© Mapbox © OpenStreetMap Improve this map S1 Sierra 1 463 10th Street Completed…" at bounding box center [572, 417] width 1144 height 733
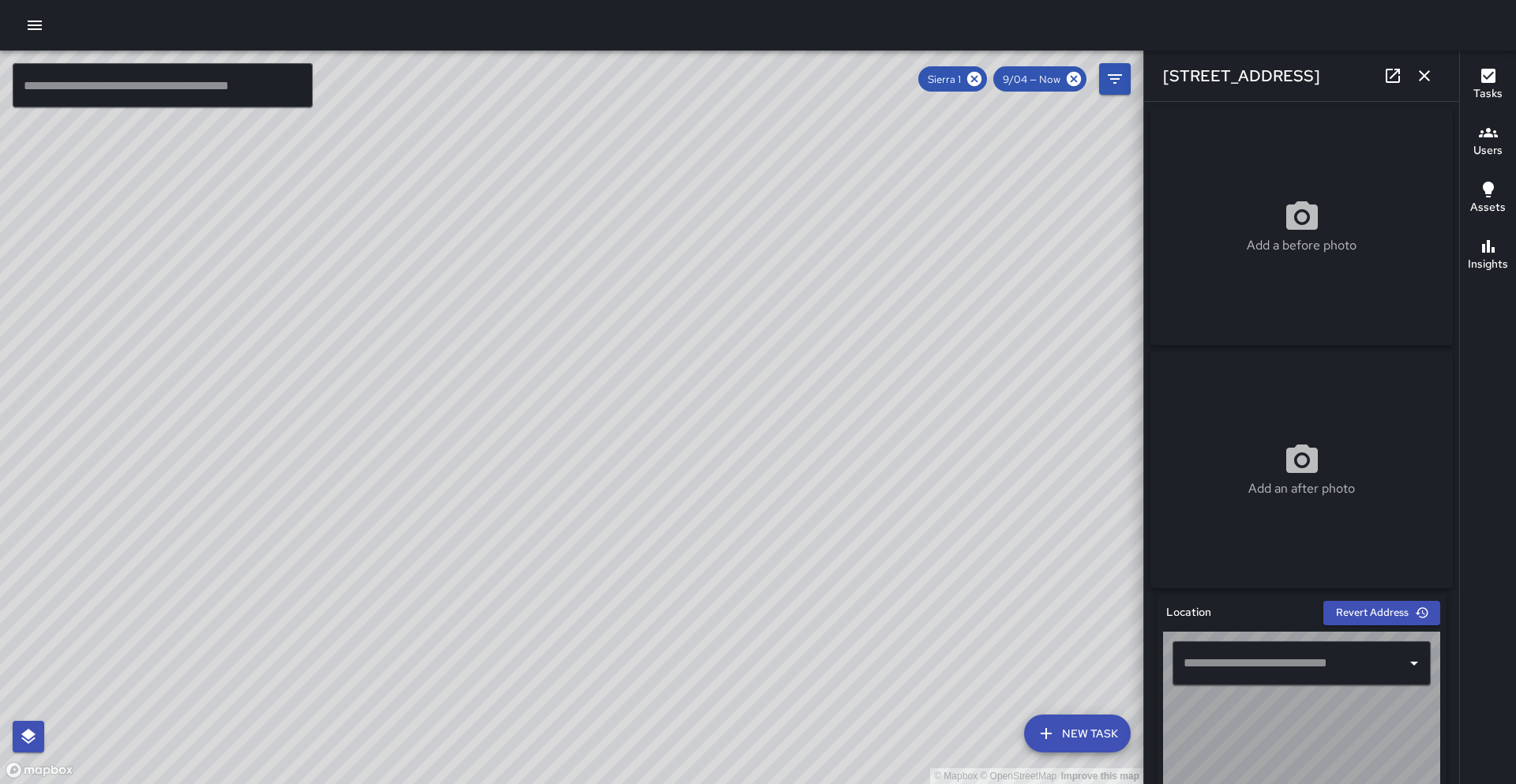
type input "**********"
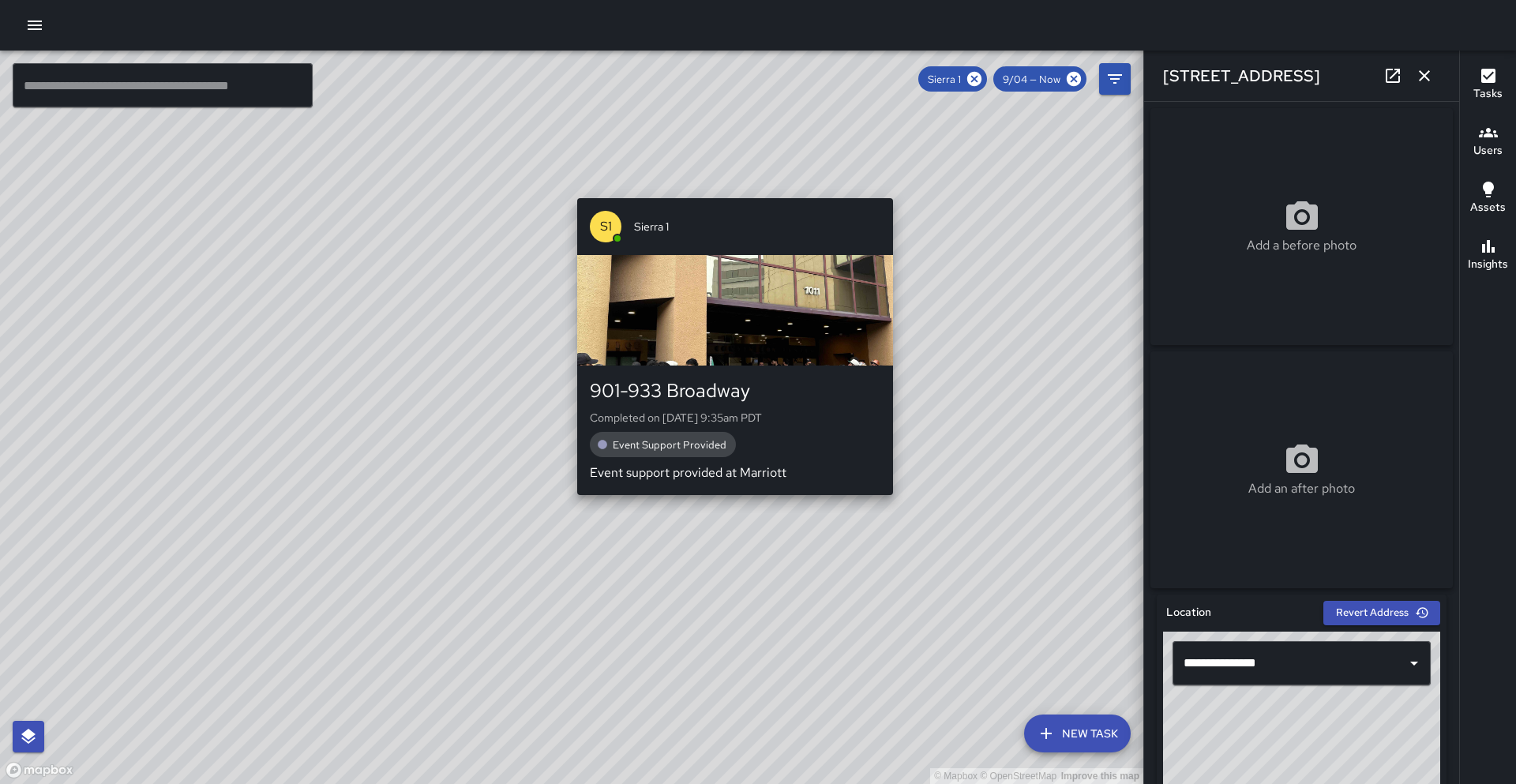
click at [706, 512] on div "© Mapbox © OpenStreetMap Improve this map S1 Sierra 1 901-933 Broadway Complete…" at bounding box center [572, 417] width 1144 height 733
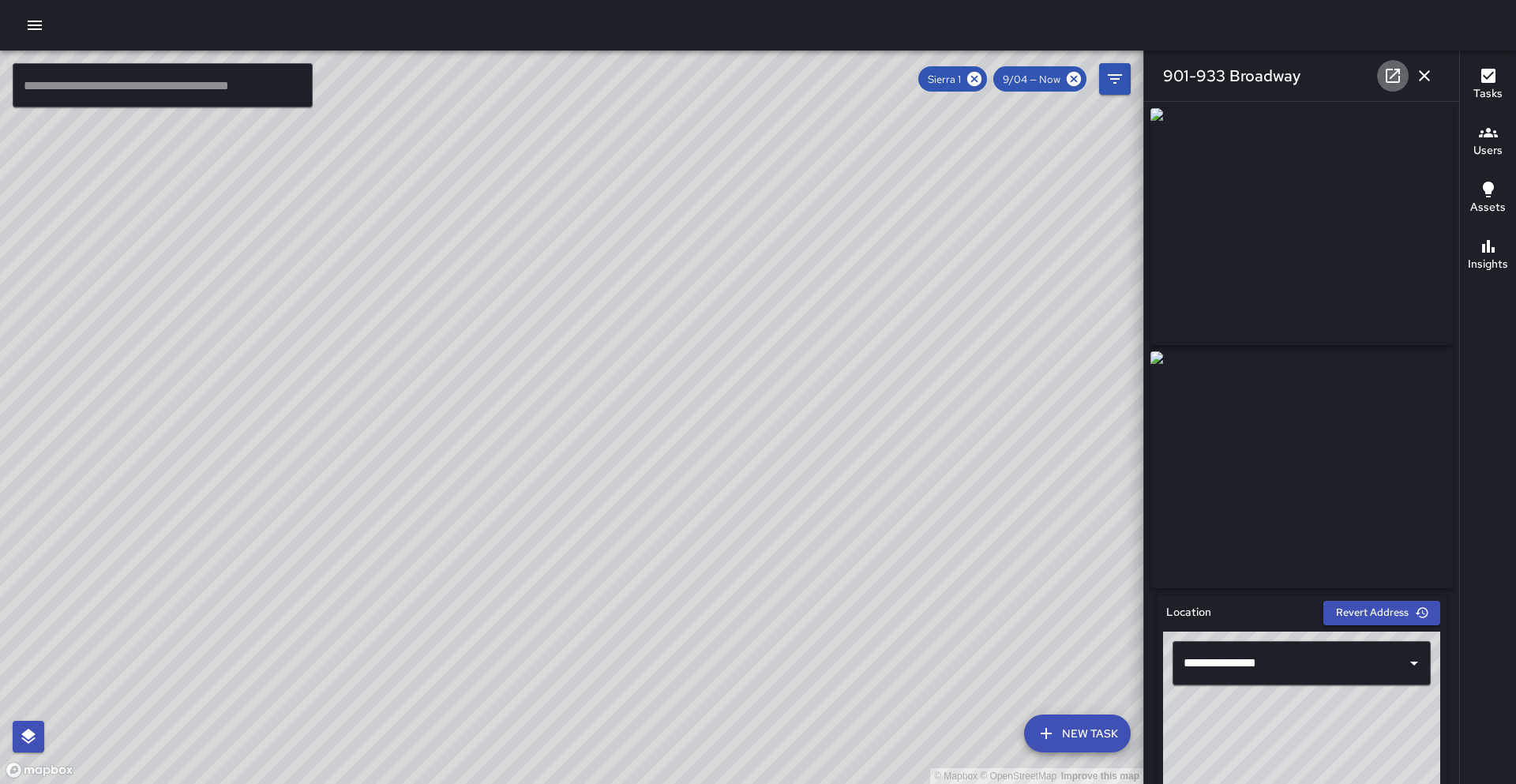
click at [1383, 78] on link at bounding box center [1393, 76] width 32 height 32
drag, startPoint x: 411, startPoint y: 159, endPoint x: 423, endPoint y: 294, distance: 135.5
click at [423, 294] on div "© Mapbox © OpenStreetMap Improve this map" at bounding box center [572, 417] width 1144 height 733
click at [981, 77] on icon at bounding box center [974, 78] width 14 height 14
click at [1415, 74] on icon "button" at bounding box center [1424, 76] width 19 height 19
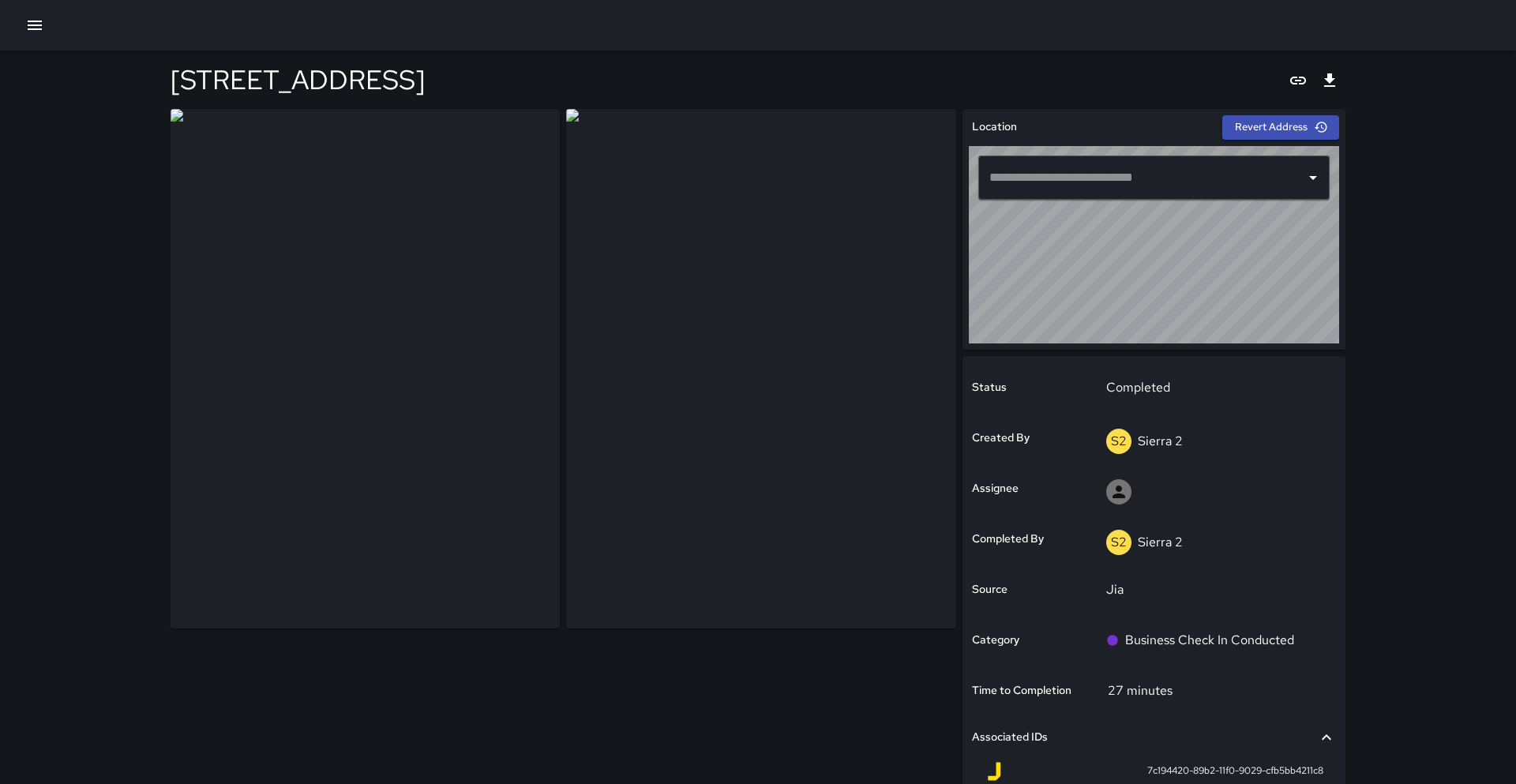
type input "**********"
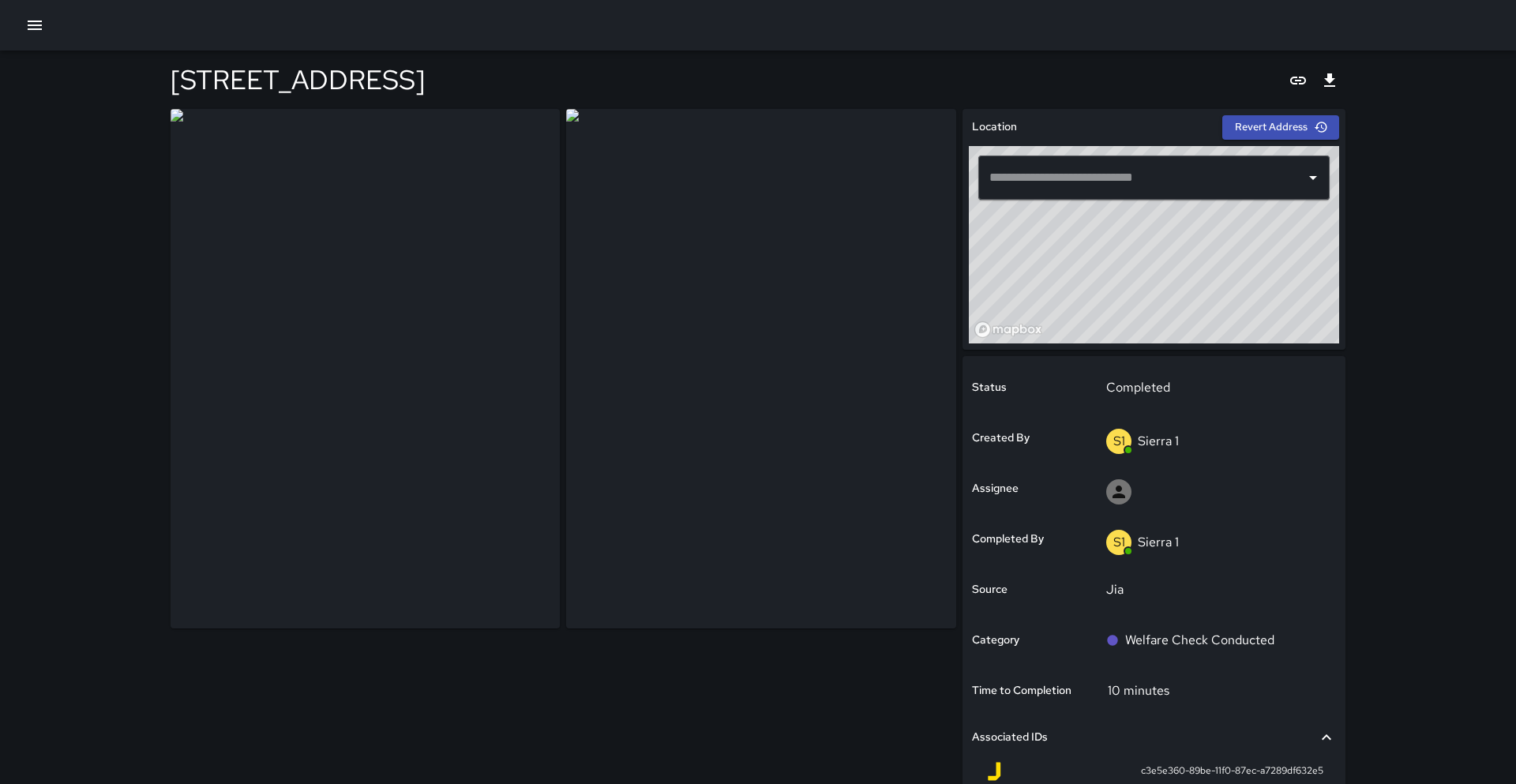
type input "**********"
